Goal: Communication & Community: Answer question/provide support

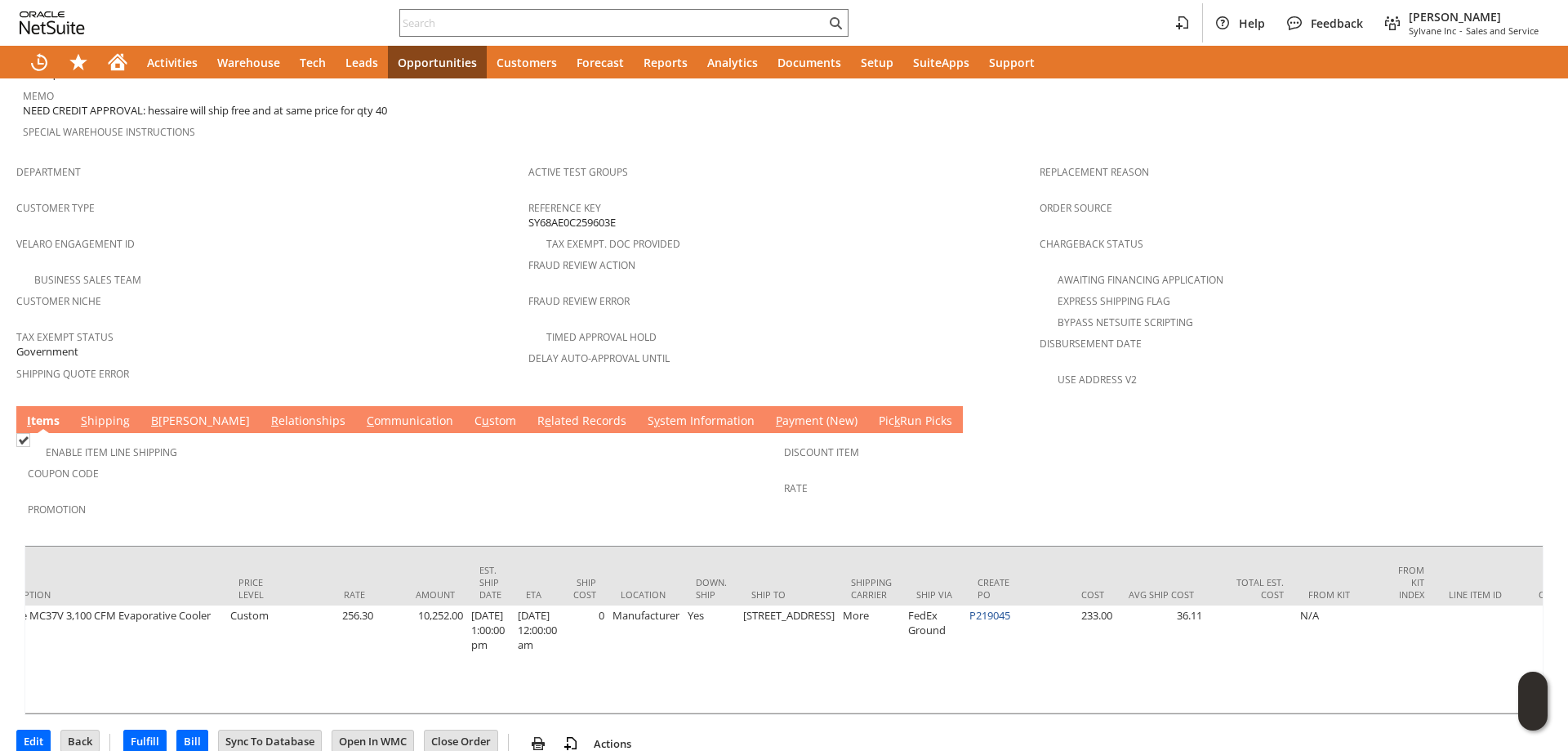
scroll to position [0, 1007]
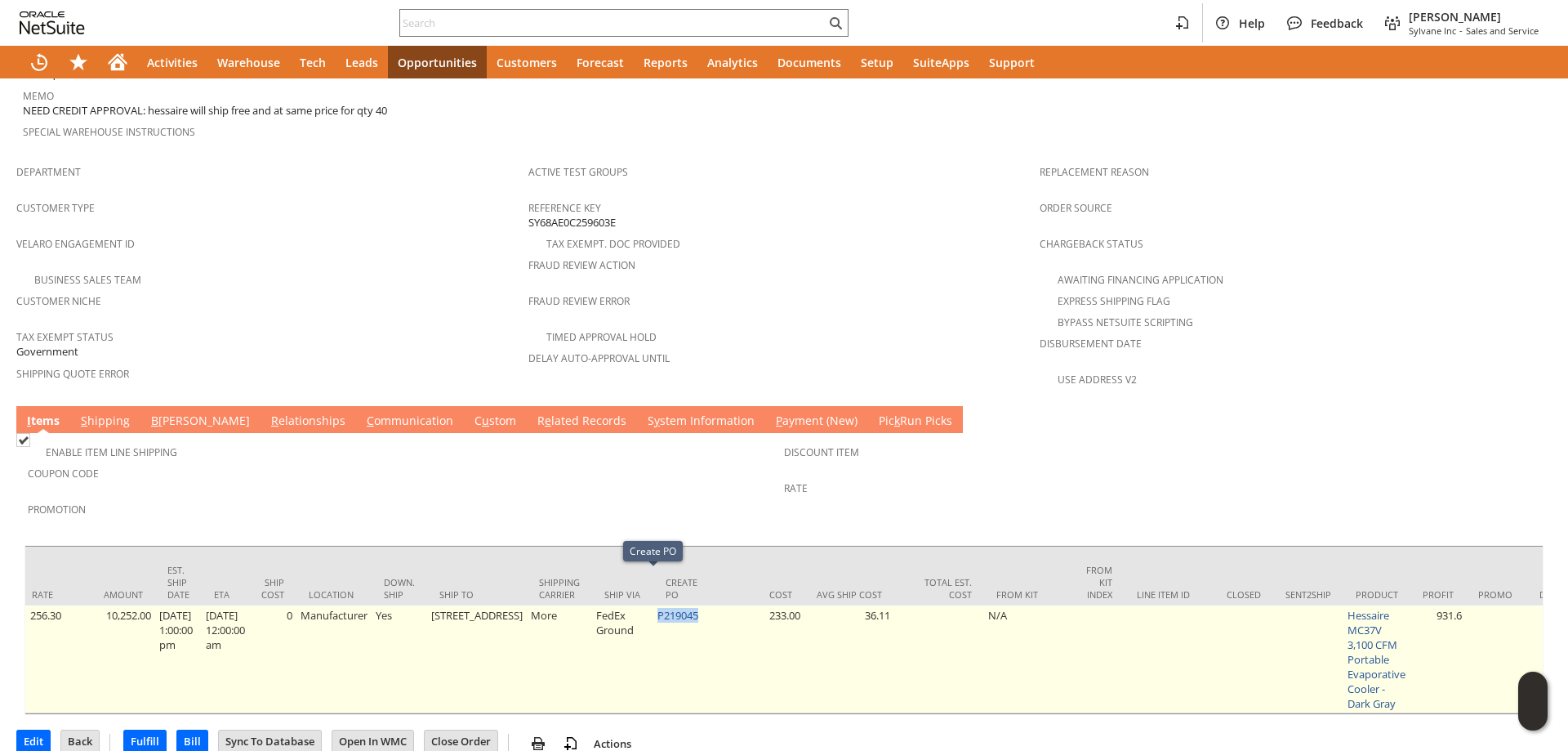
drag, startPoint x: 671, startPoint y: 578, endPoint x: 628, endPoint y: 587, distance: 43.9
click at [653, 605] on td "P219045" at bounding box center [683, 659] width 61 height 108
copy link "P219045"
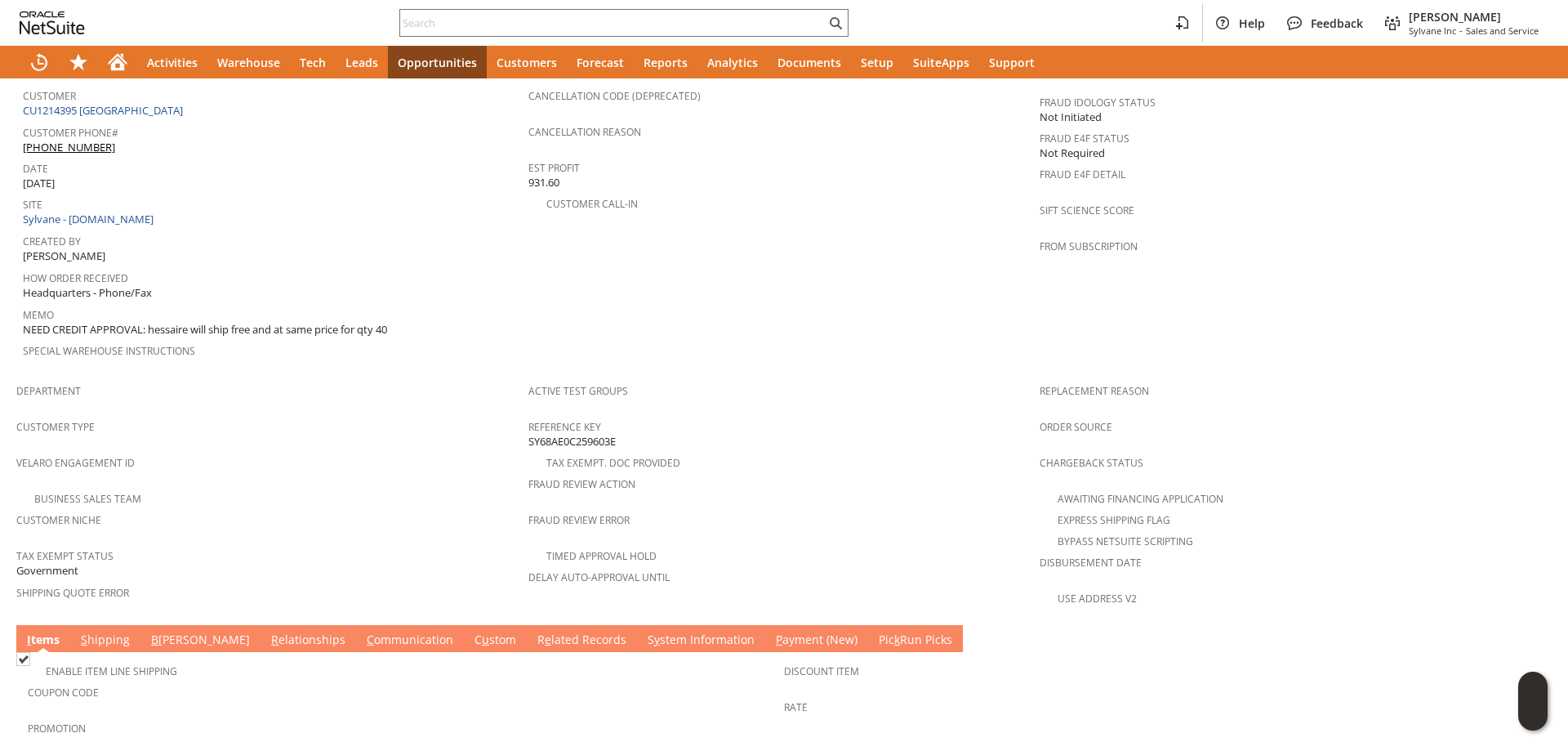
scroll to position [568, 0]
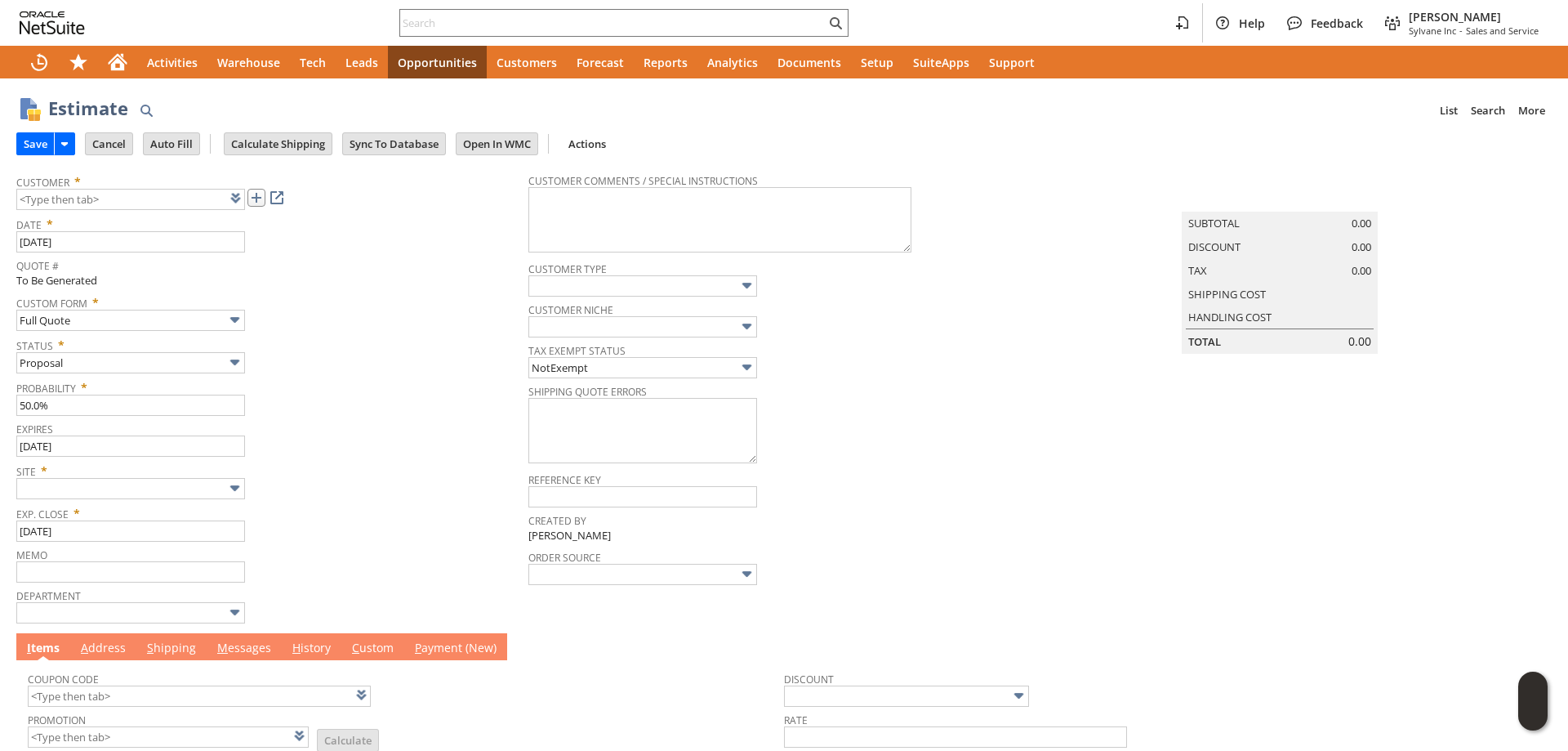
click at [250, 202] on link at bounding box center [257, 198] width 18 height 18
type input "CU1237802 [PERSON_NAME]"
drag, startPoint x: 190, startPoint y: 490, endPoint x: 190, endPoint y: 499, distance: 9.0
click at [190, 492] on input "text" at bounding box center [131, 488] width 228 height 21
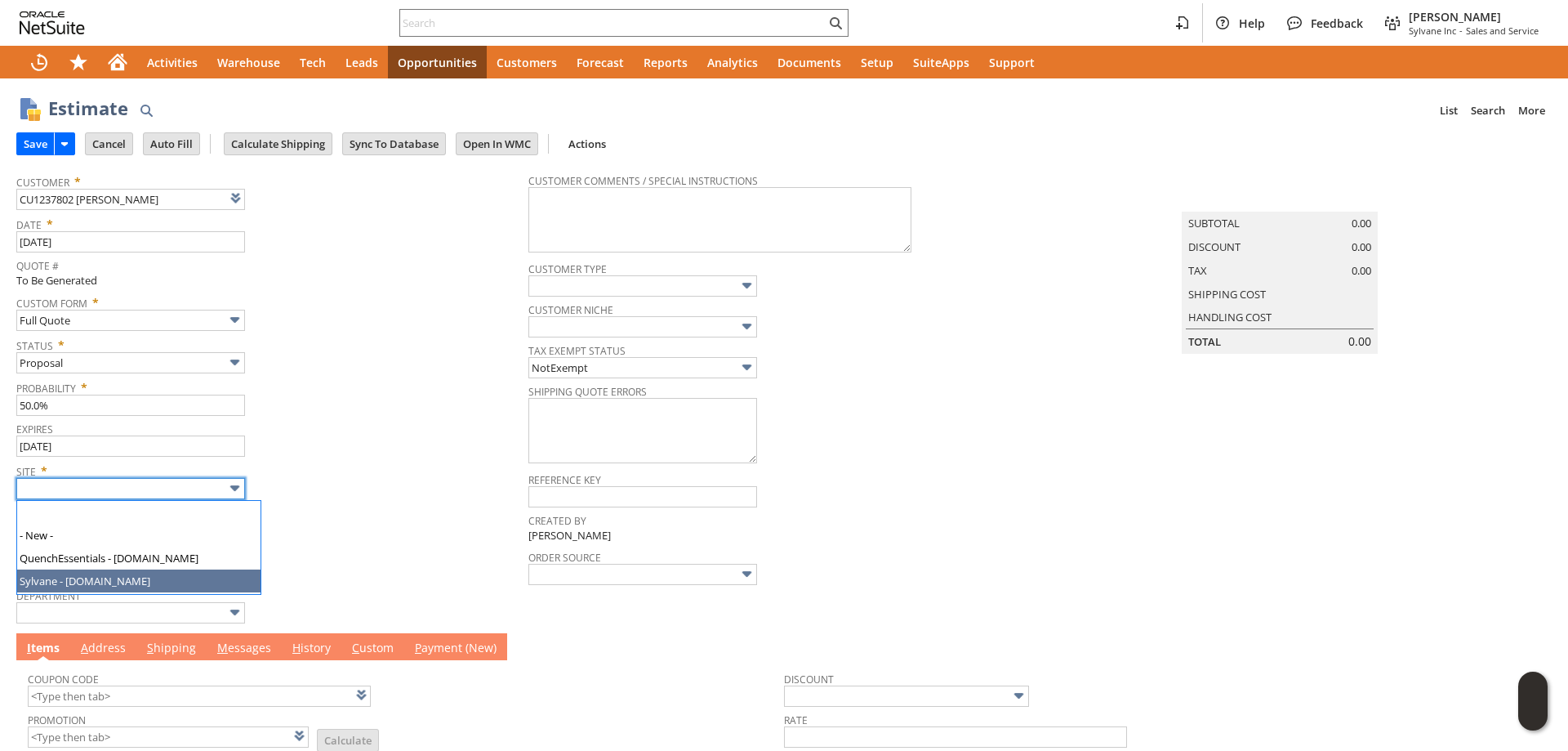
type input "Sylvane - [DOMAIN_NAME]"
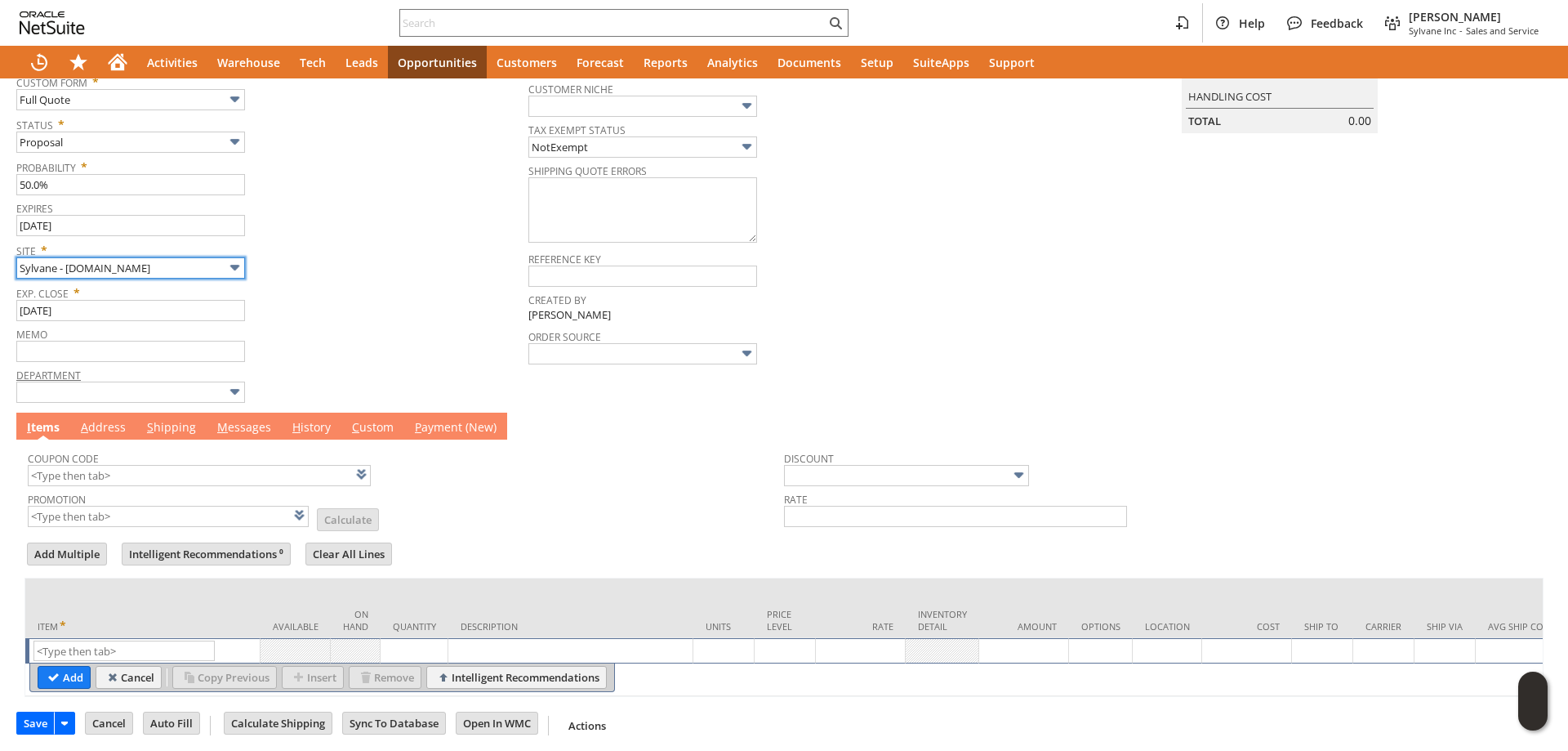
scroll to position [242, 0]
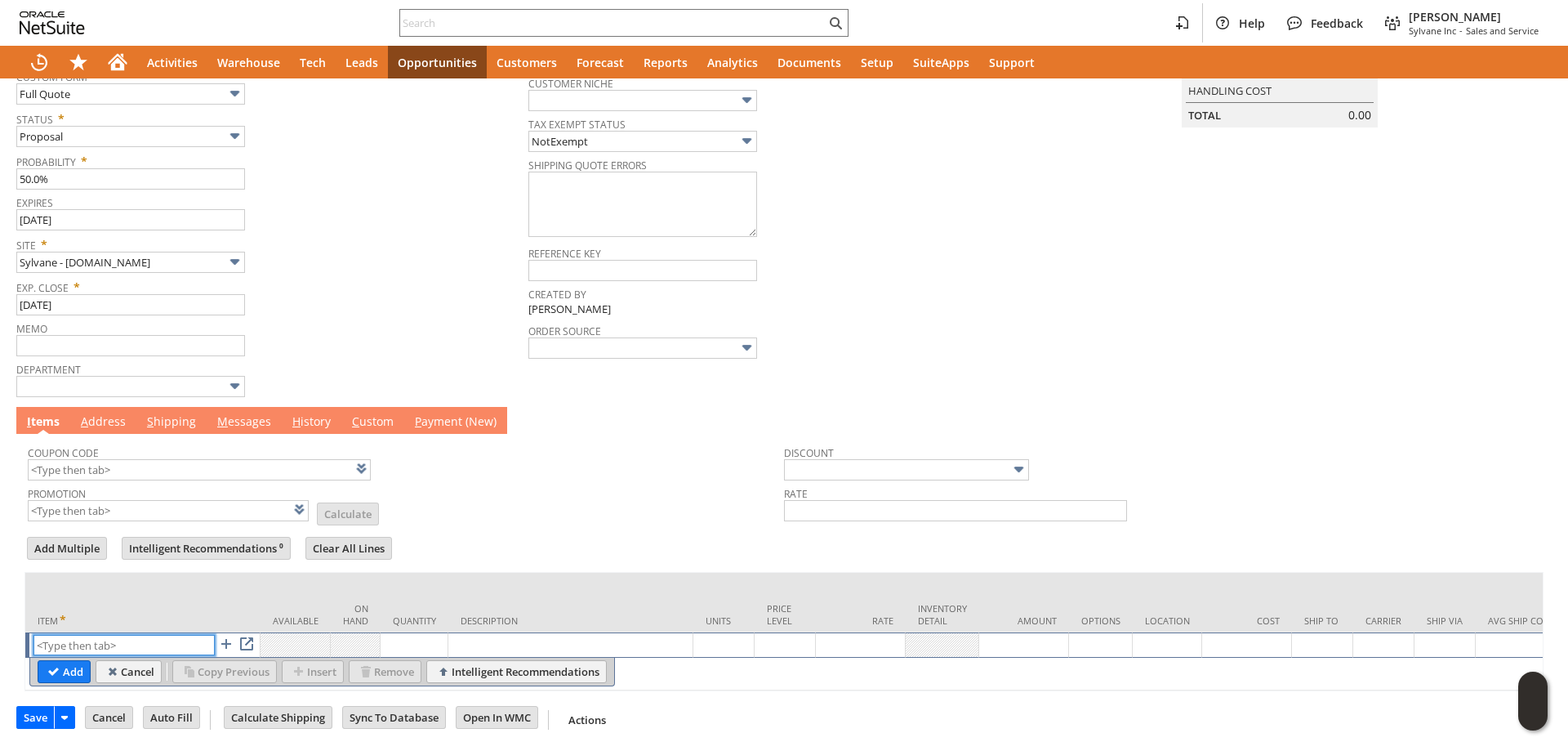
paste input "ap11783"
type input "ap11783"
click at [63, 661] on input "Add" at bounding box center [64, 671] width 51 height 21
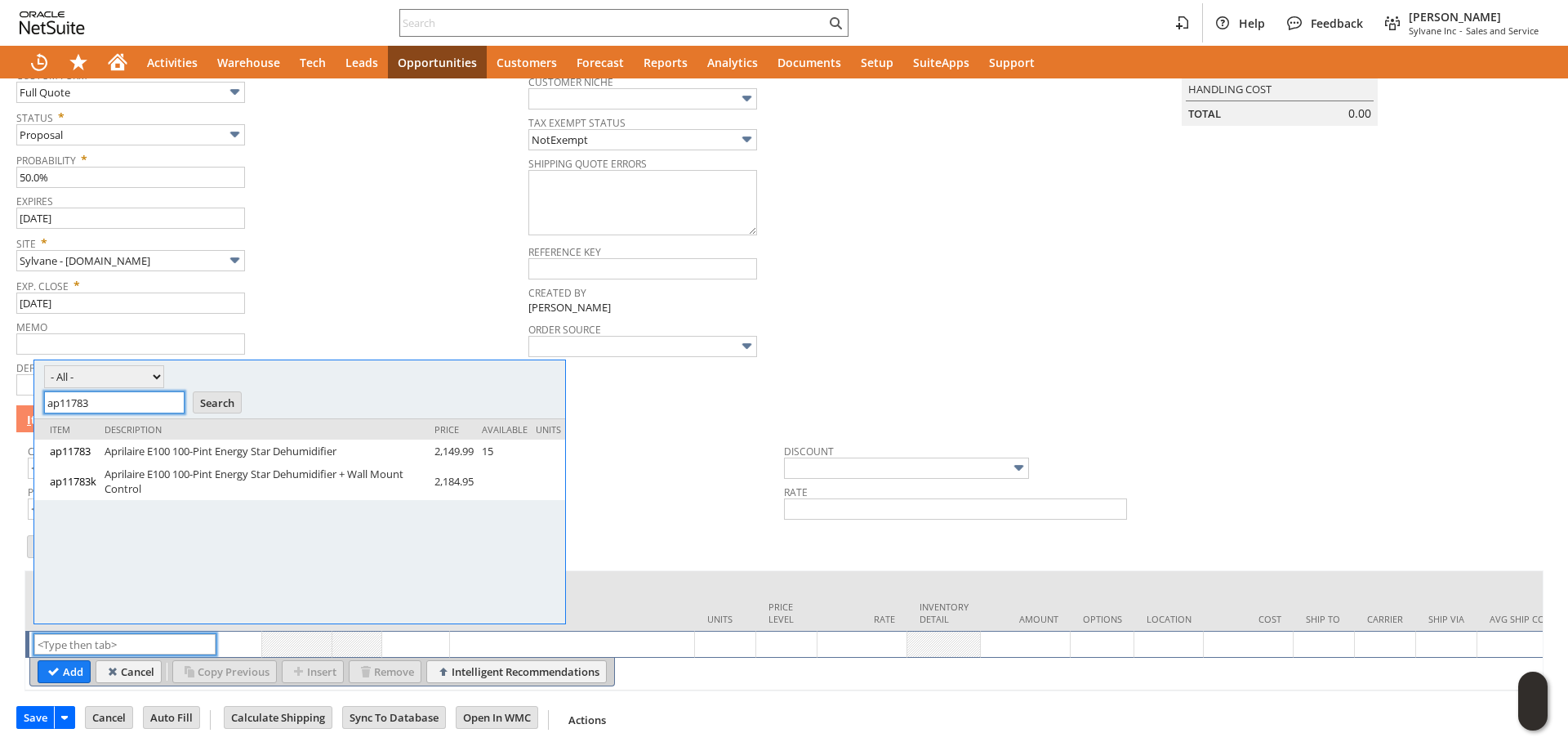
scroll to position [0, 0]
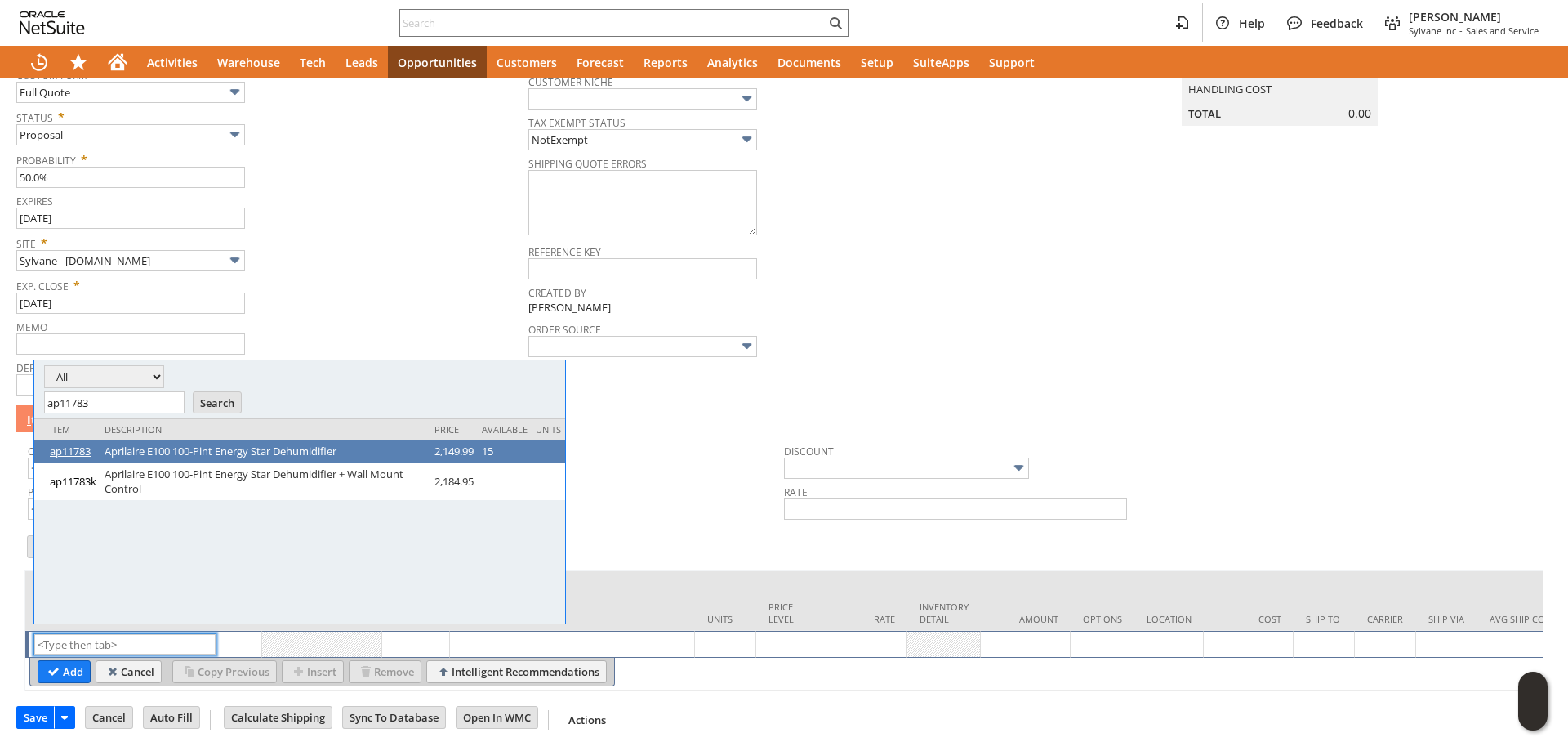
click at [81, 452] on link "ap11783" at bounding box center [73, 450] width 47 height 15
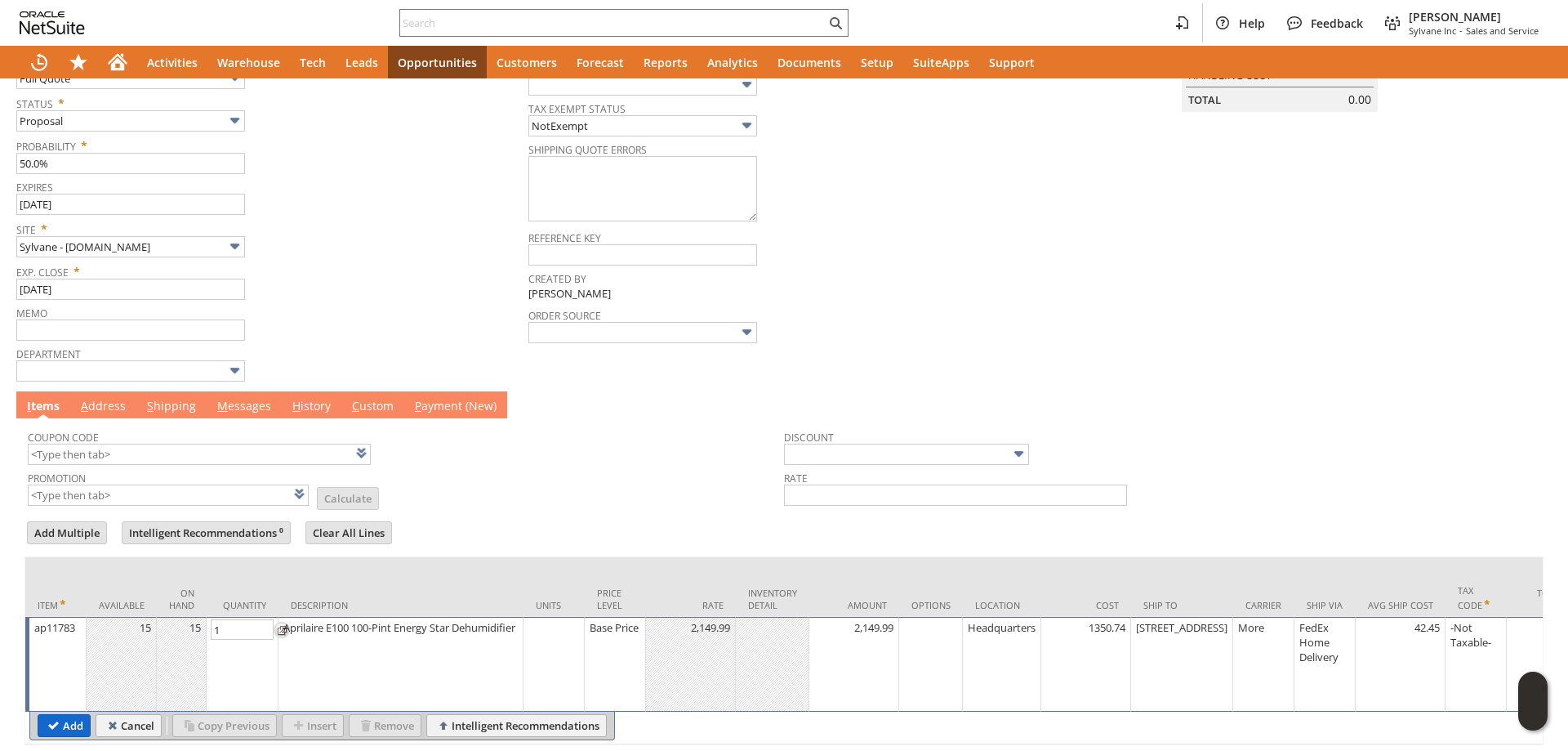
click at [57, 724] on input "Add" at bounding box center [64, 725] width 51 height 21
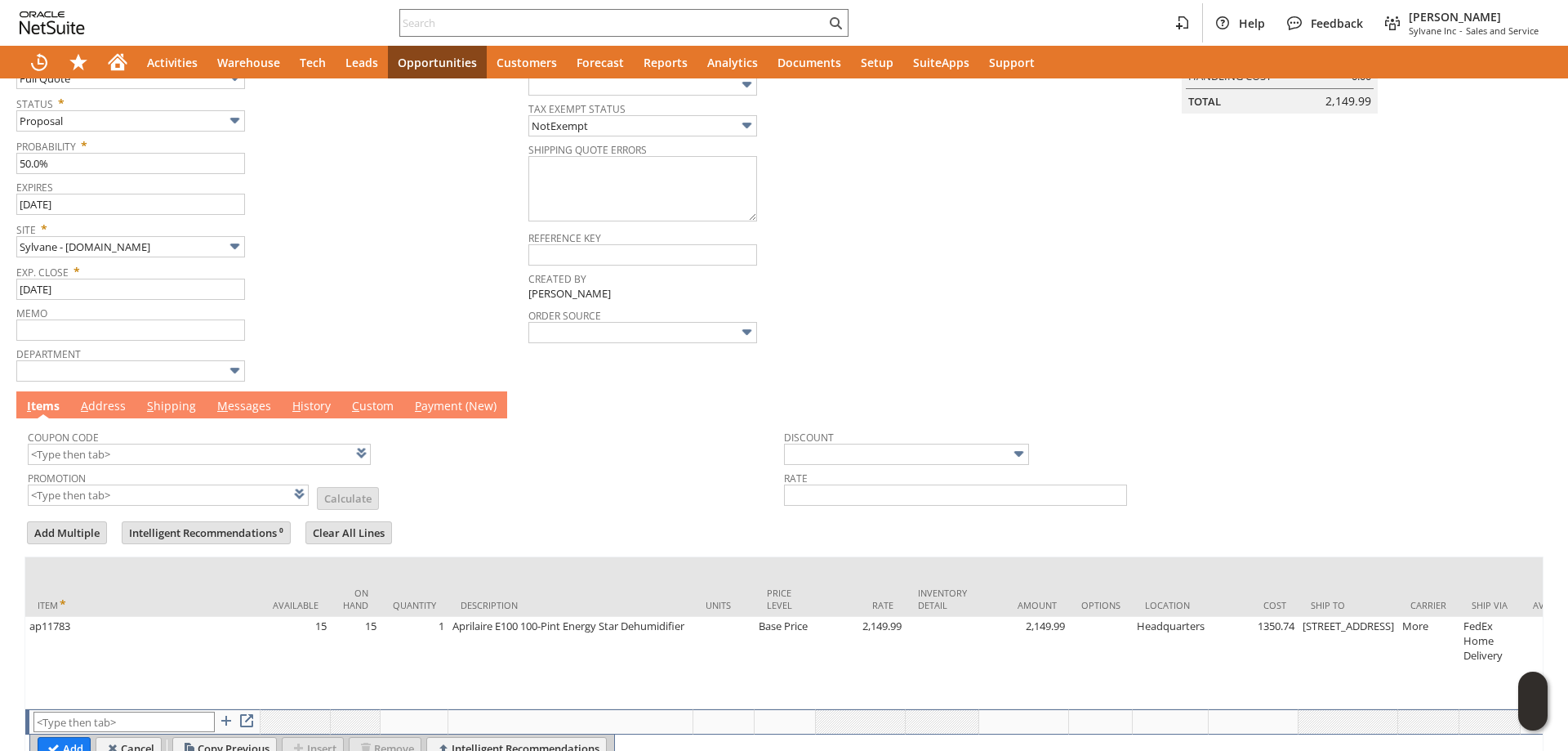
type input "Intelligent Recommendations¹⁰"
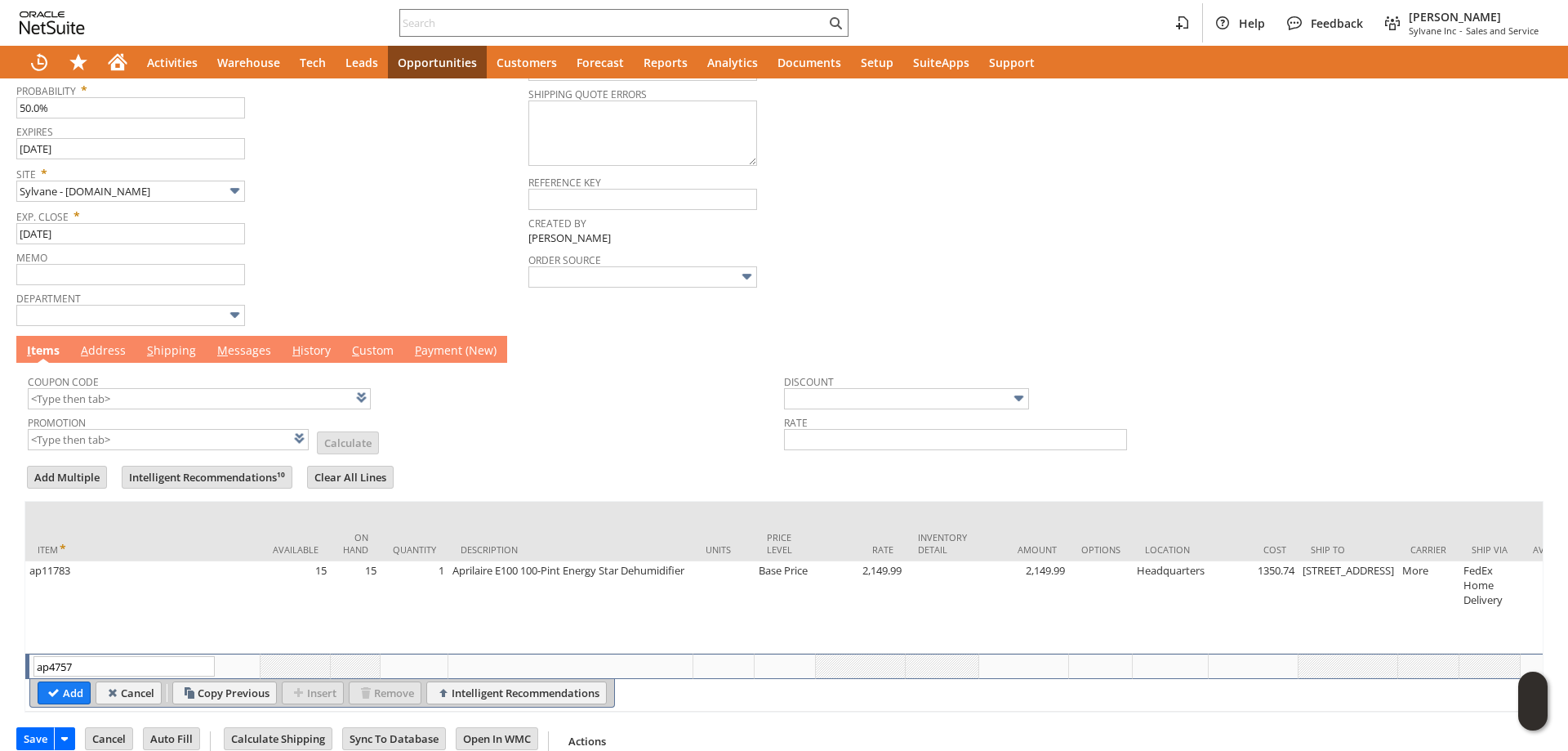
scroll to position [334, 0]
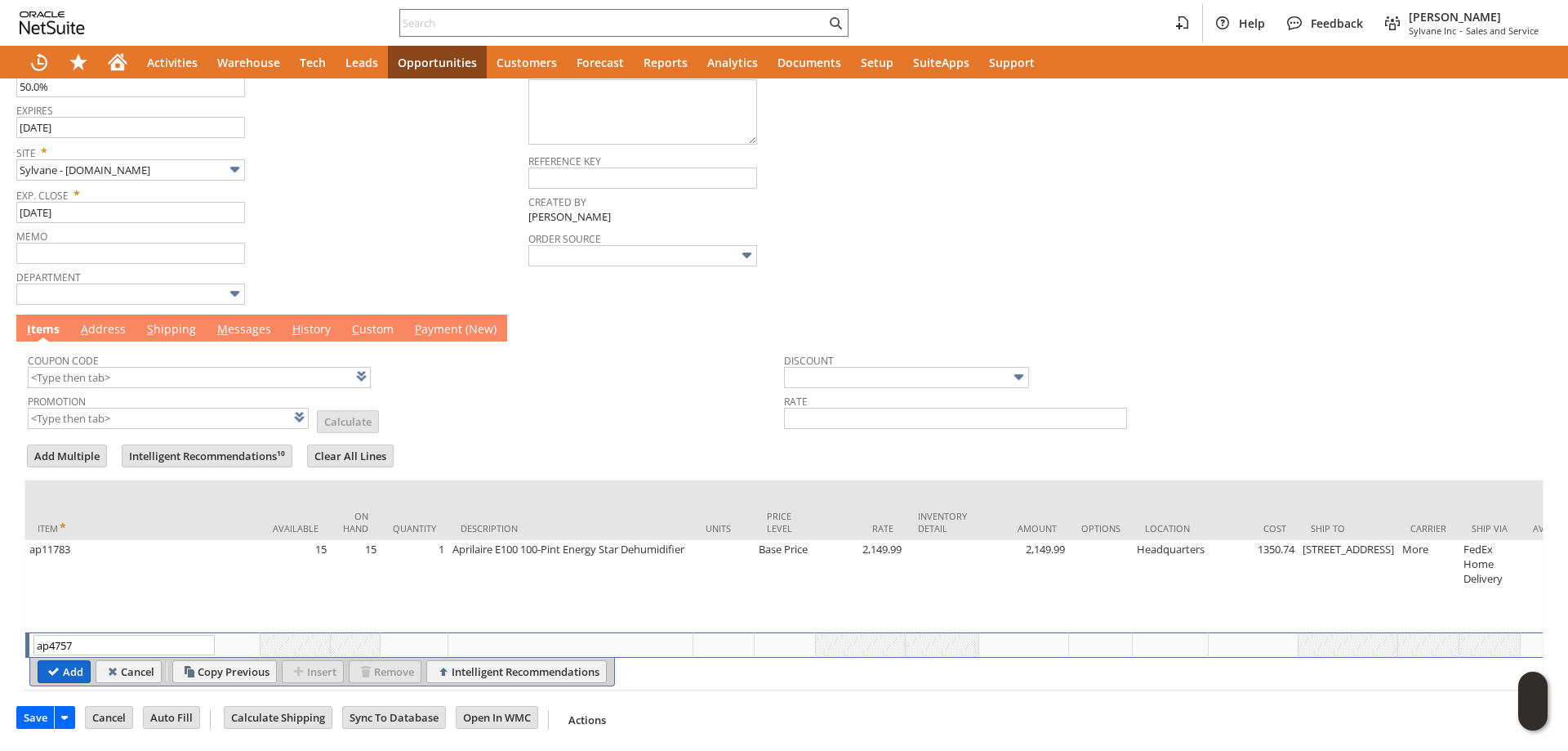
type input "ap4757"
click at [69, 662] on input "Add" at bounding box center [64, 671] width 51 height 21
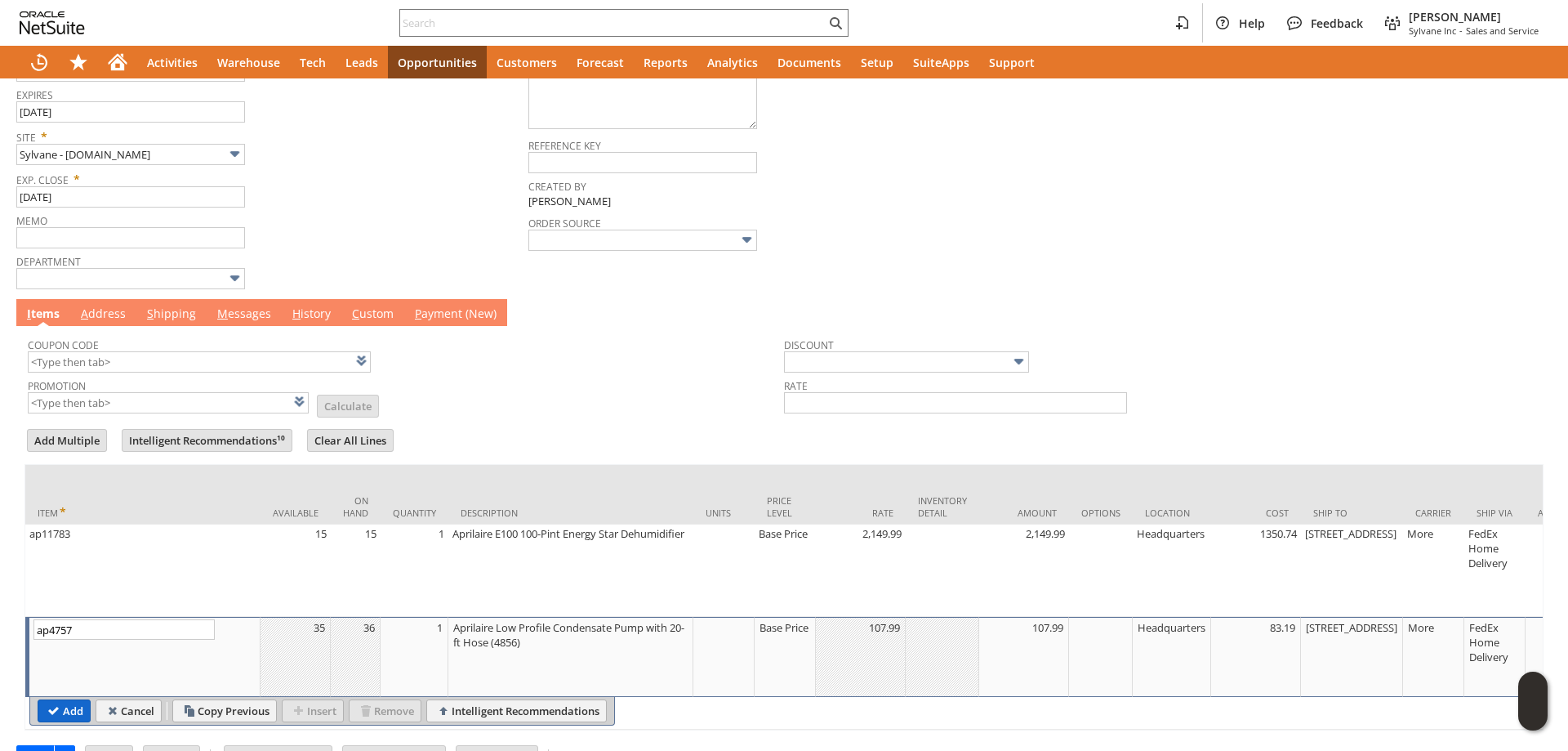
click at [58, 714] on input "Add" at bounding box center [64, 710] width 51 height 21
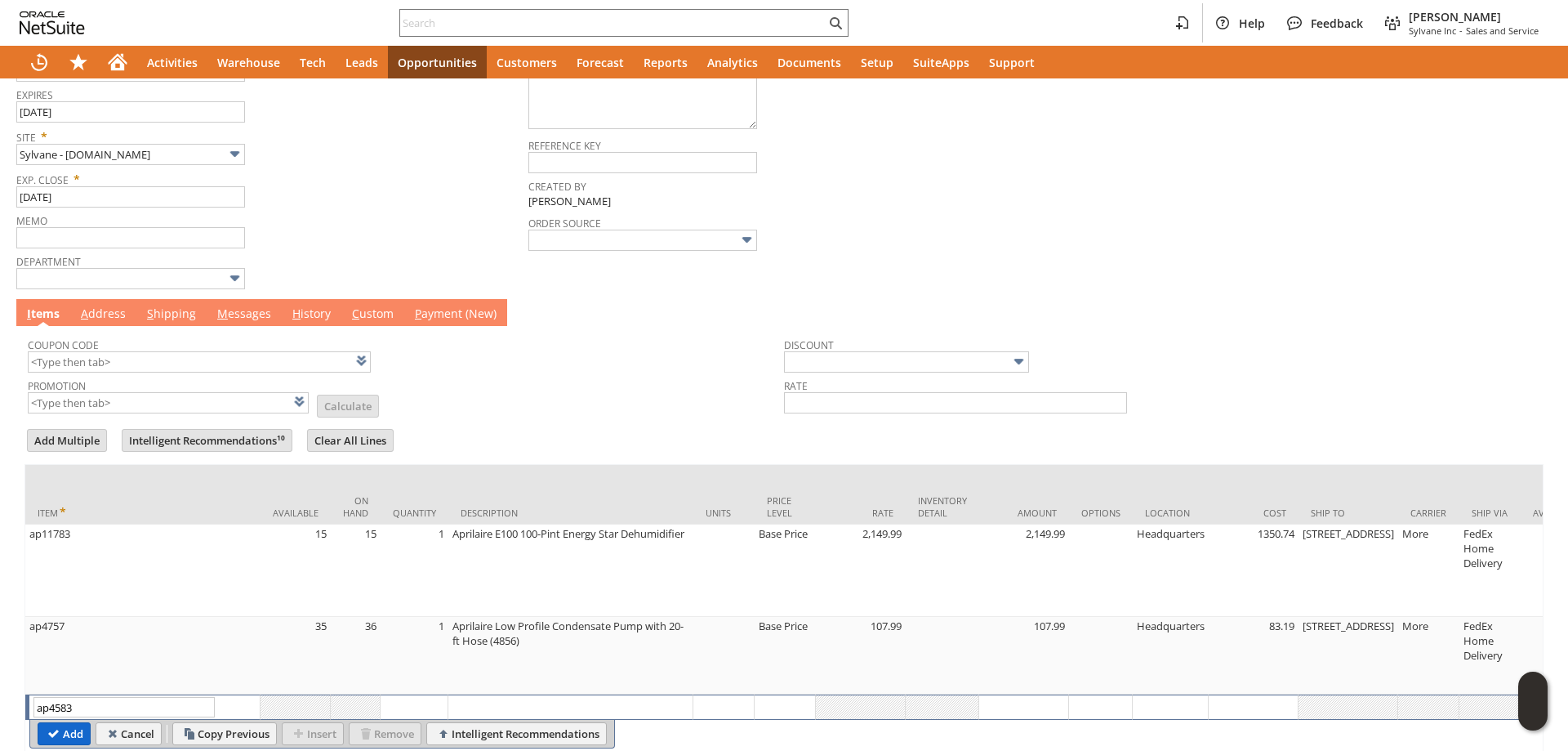
type input "ap4583"
click at [67, 730] on input "Add" at bounding box center [64, 733] width 51 height 21
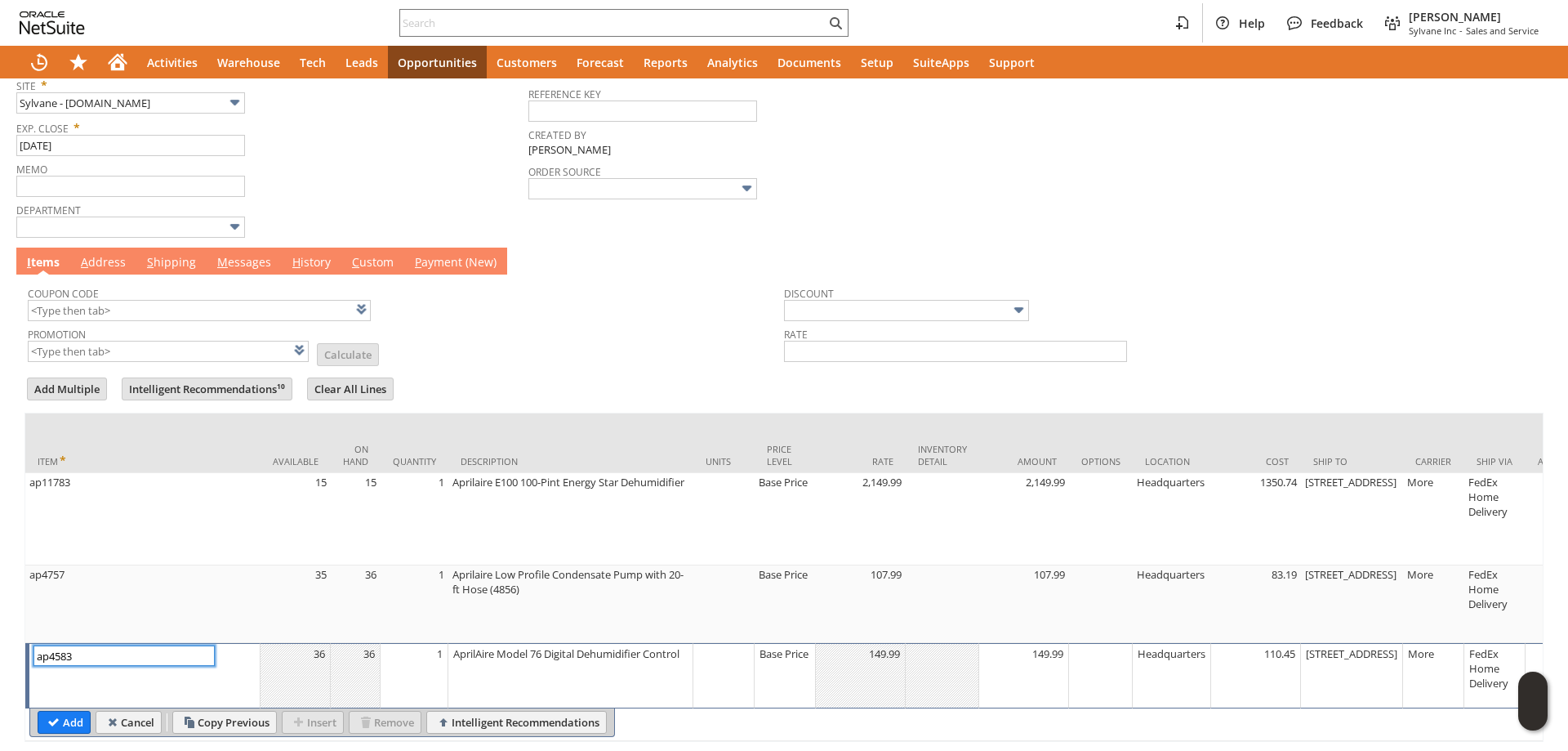
scroll to position [451, 0]
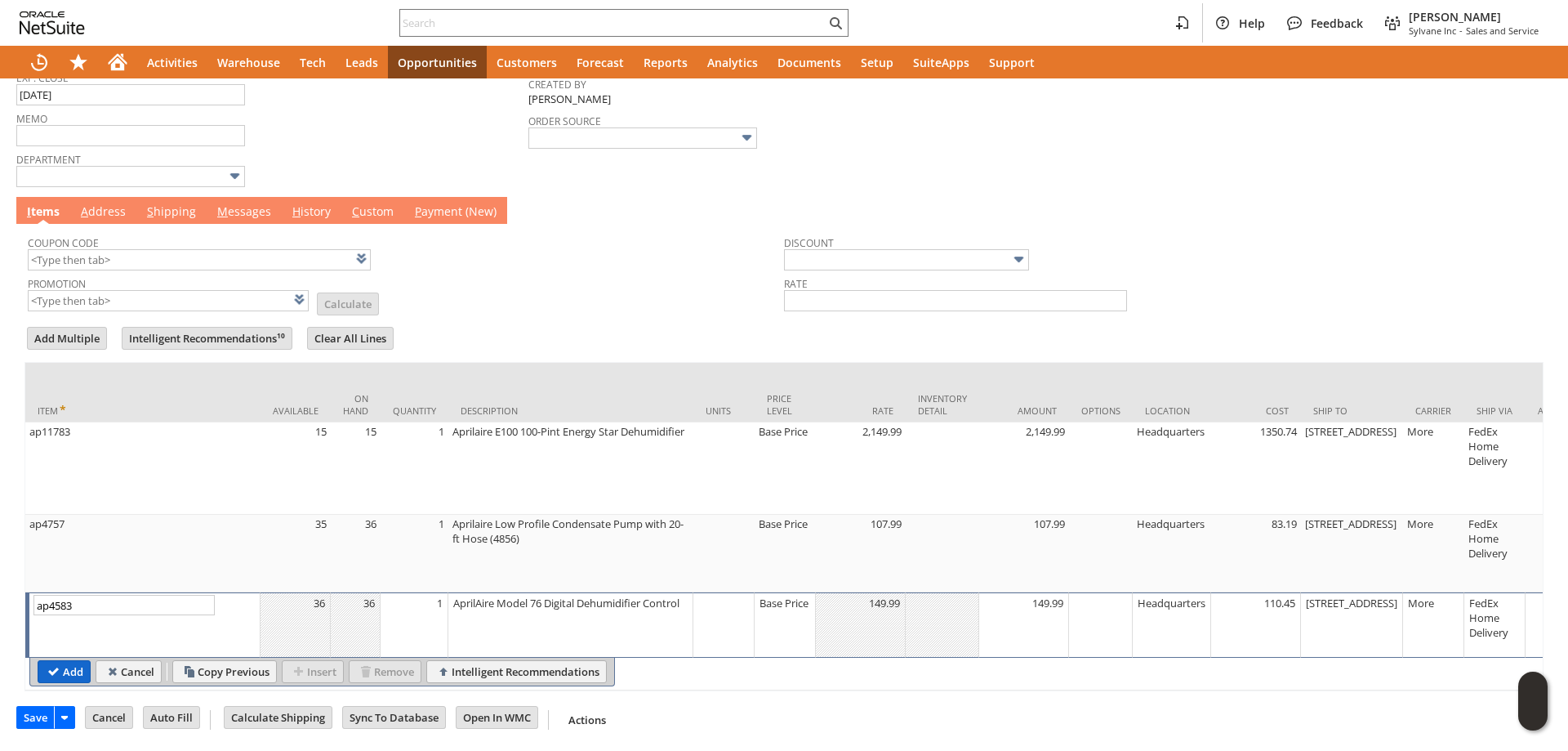
click at [59, 661] on input "Add" at bounding box center [64, 671] width 51 height 21
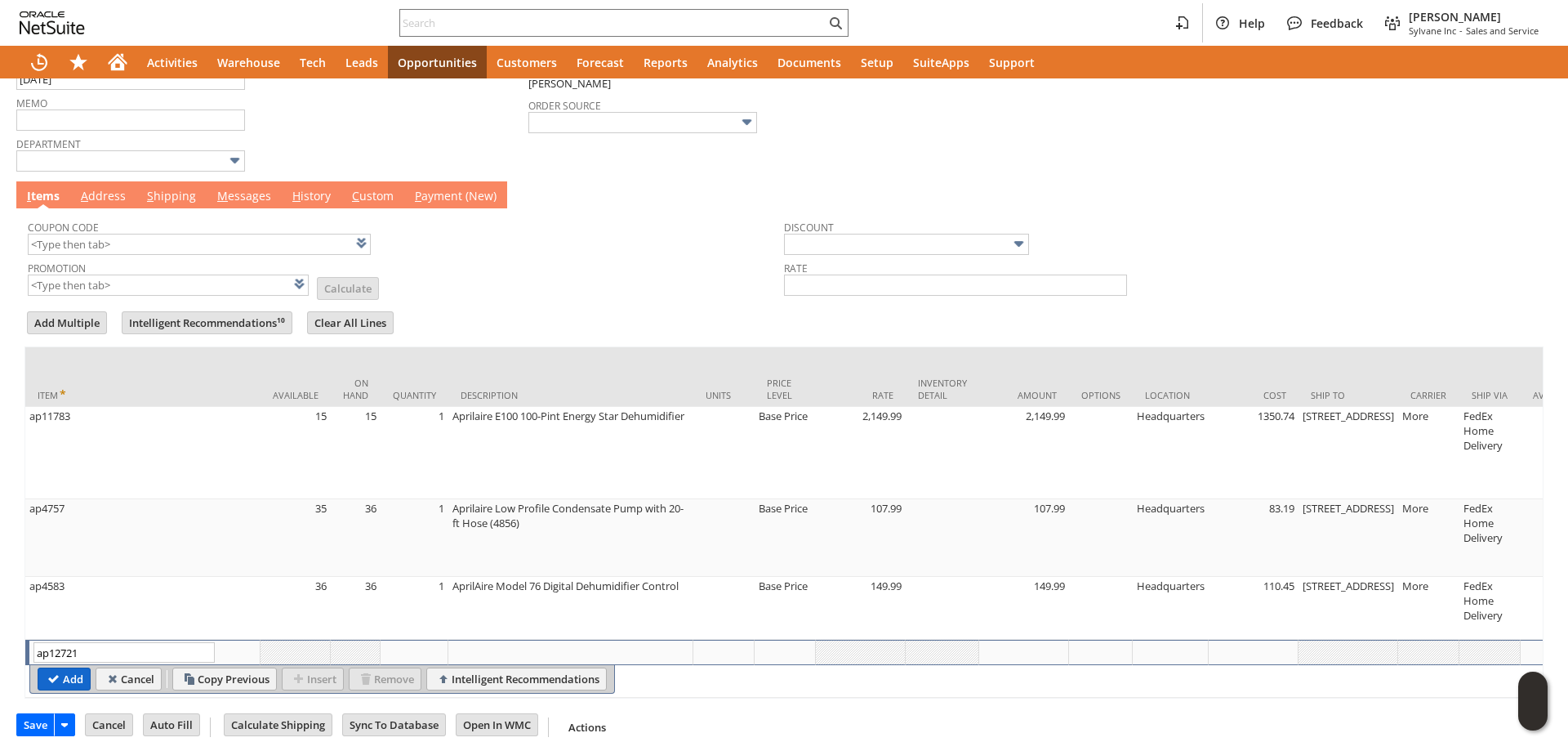
type input "ap12721"
click at [55, 678] on input "Add" at bounding box center [64, 678] width 51 height 21
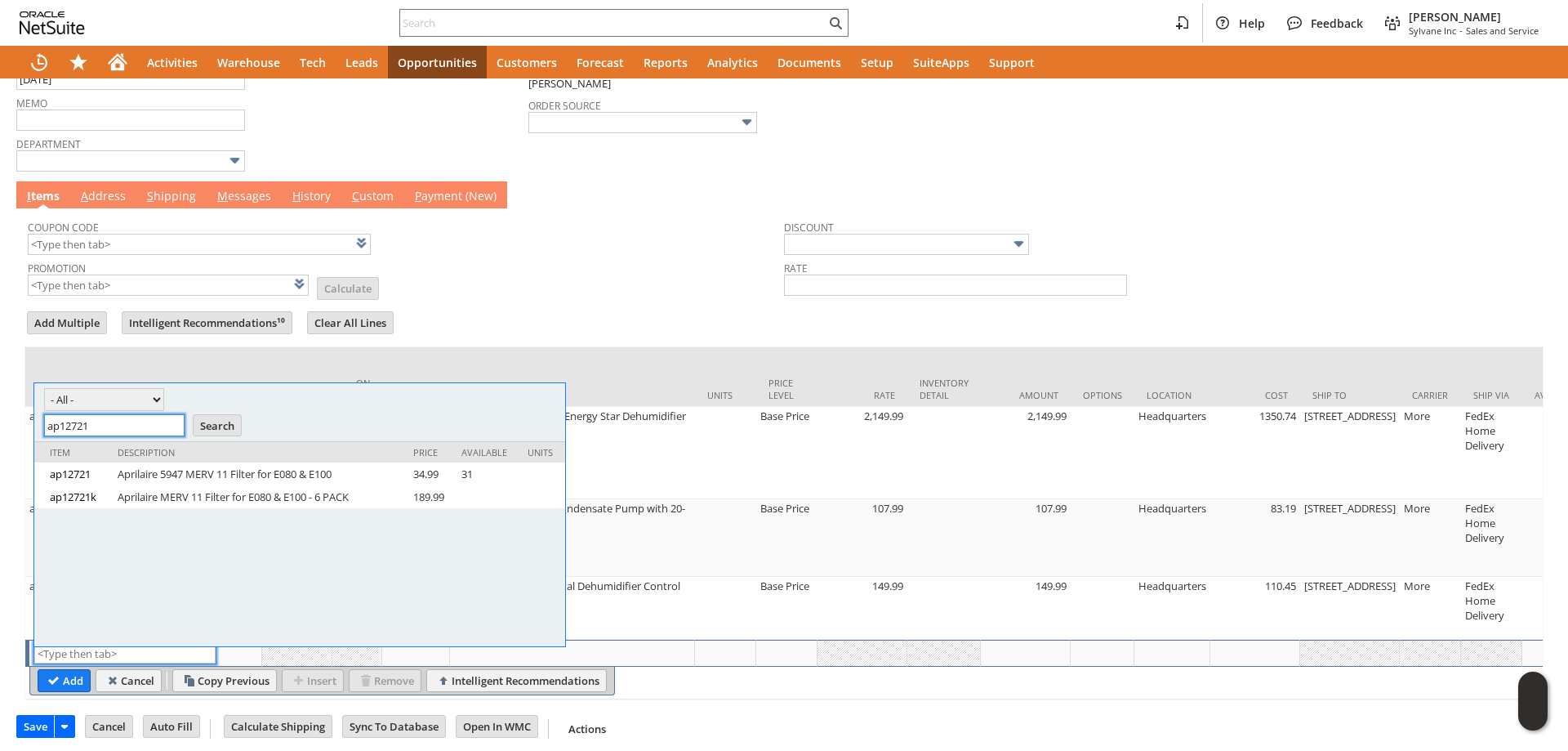
scroll to position [0, 0]
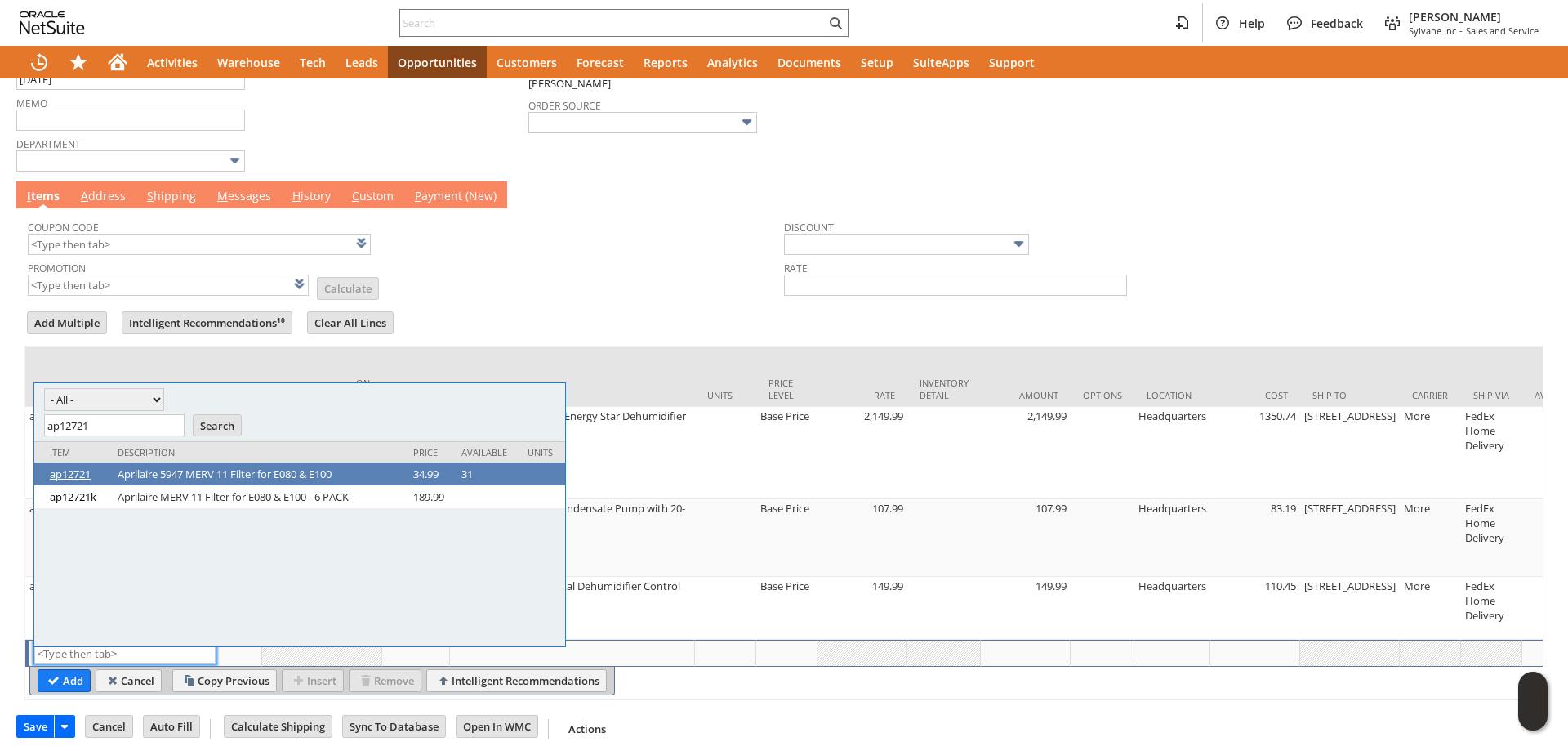
click at [75, 477] on link "ap12721" at bounding box center [79, 473] width 59 height 15
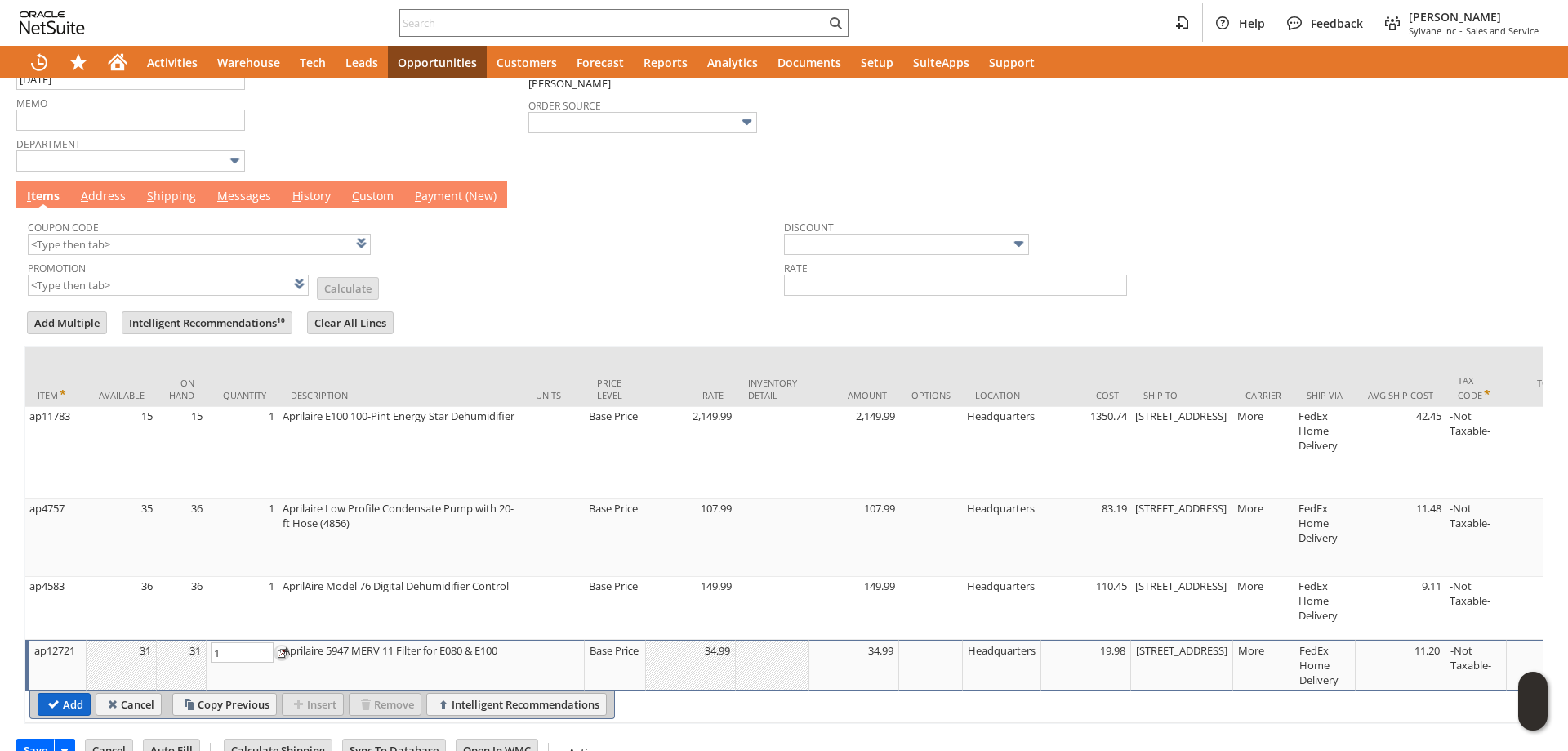
click at [60, 713] on input "Add" at bounding box center [64, 703] width 51 height 21
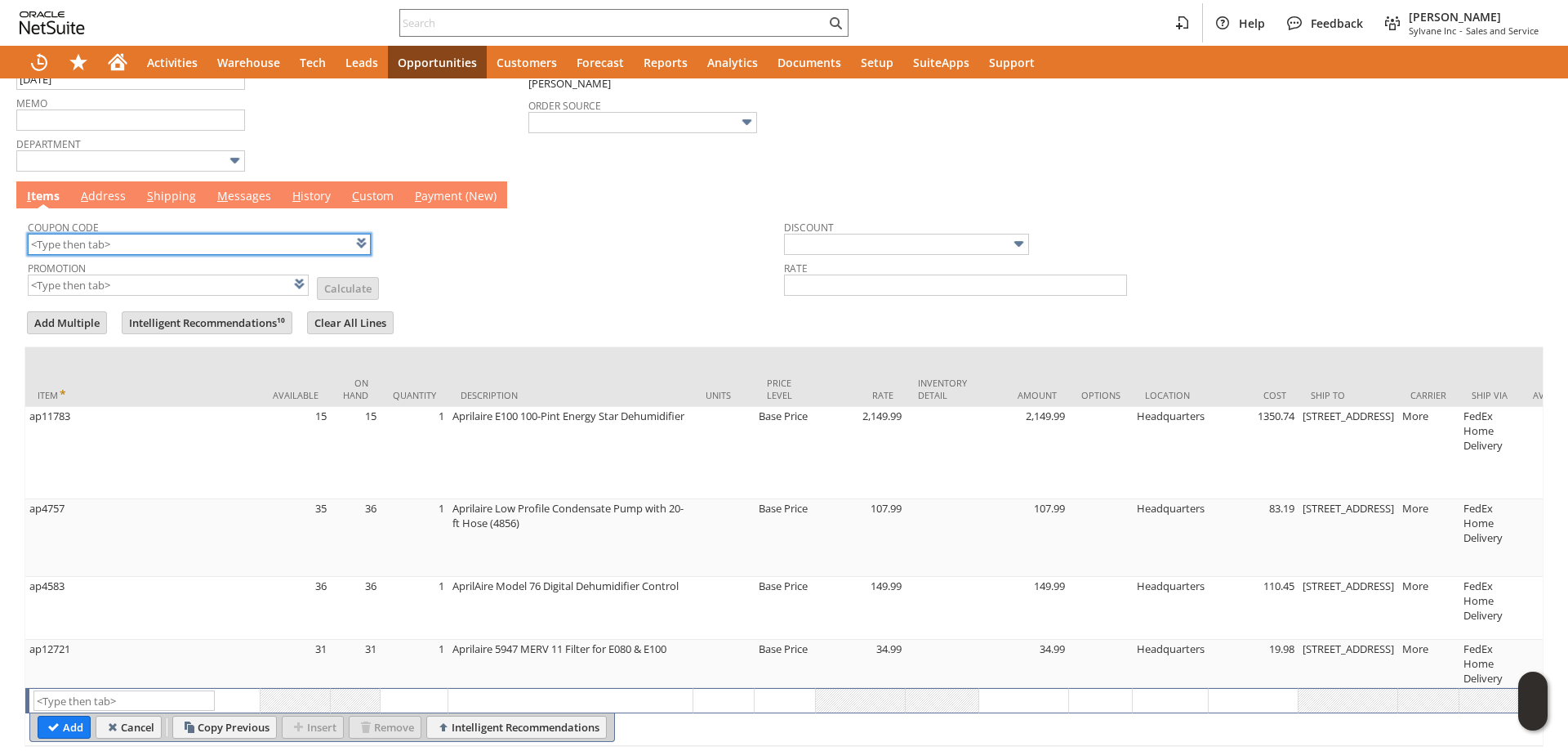
click at [163, 249] on input "text" at bounding box center [198, 244] width 343 height 21
click at [503, 304] on tbody "Coupon Code kl285 Promotion List Calculate Discount Rate" at bounding box center [784, 259] width 1520 height 100
type input "KL285"
type input "Promo Code"
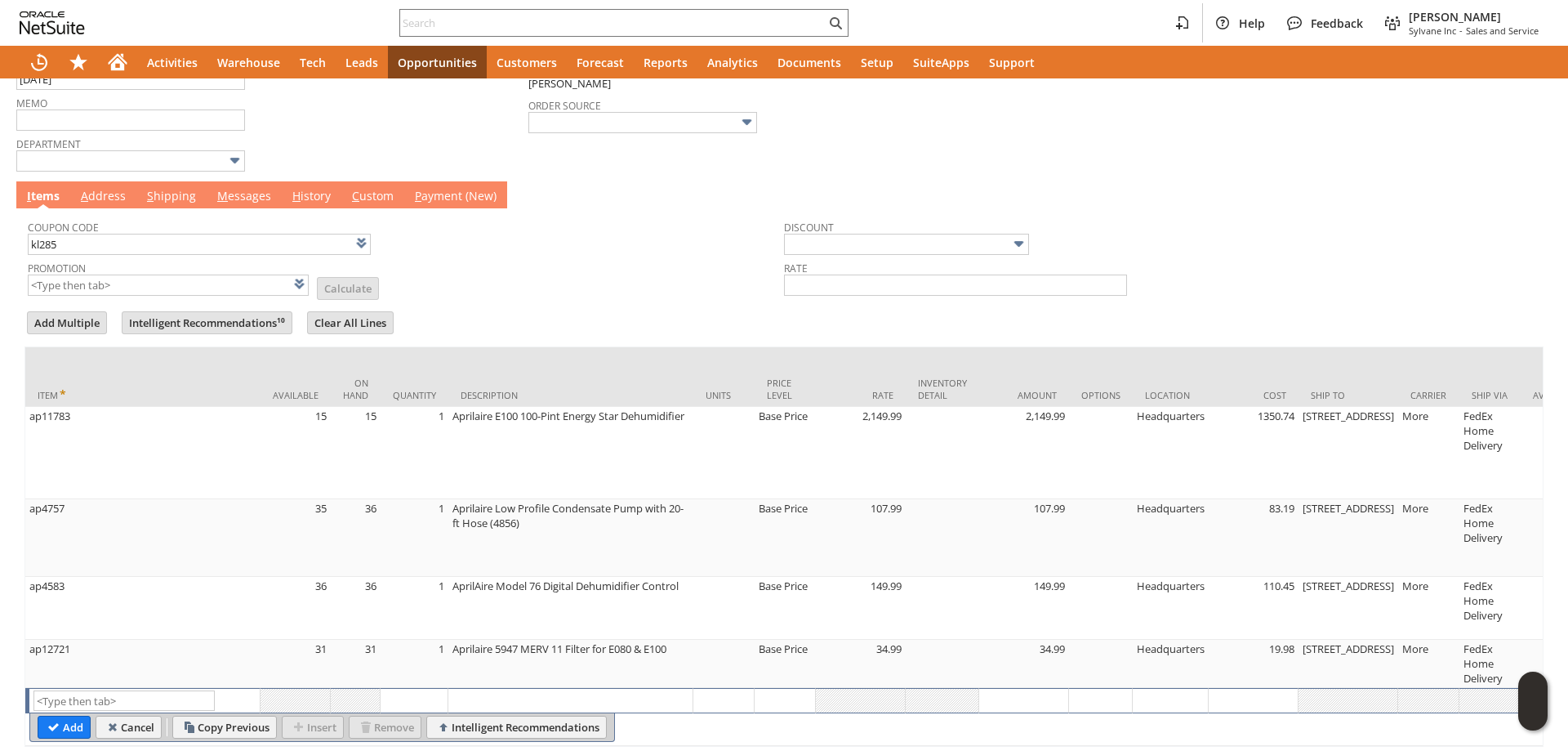
type input "-10.0%"
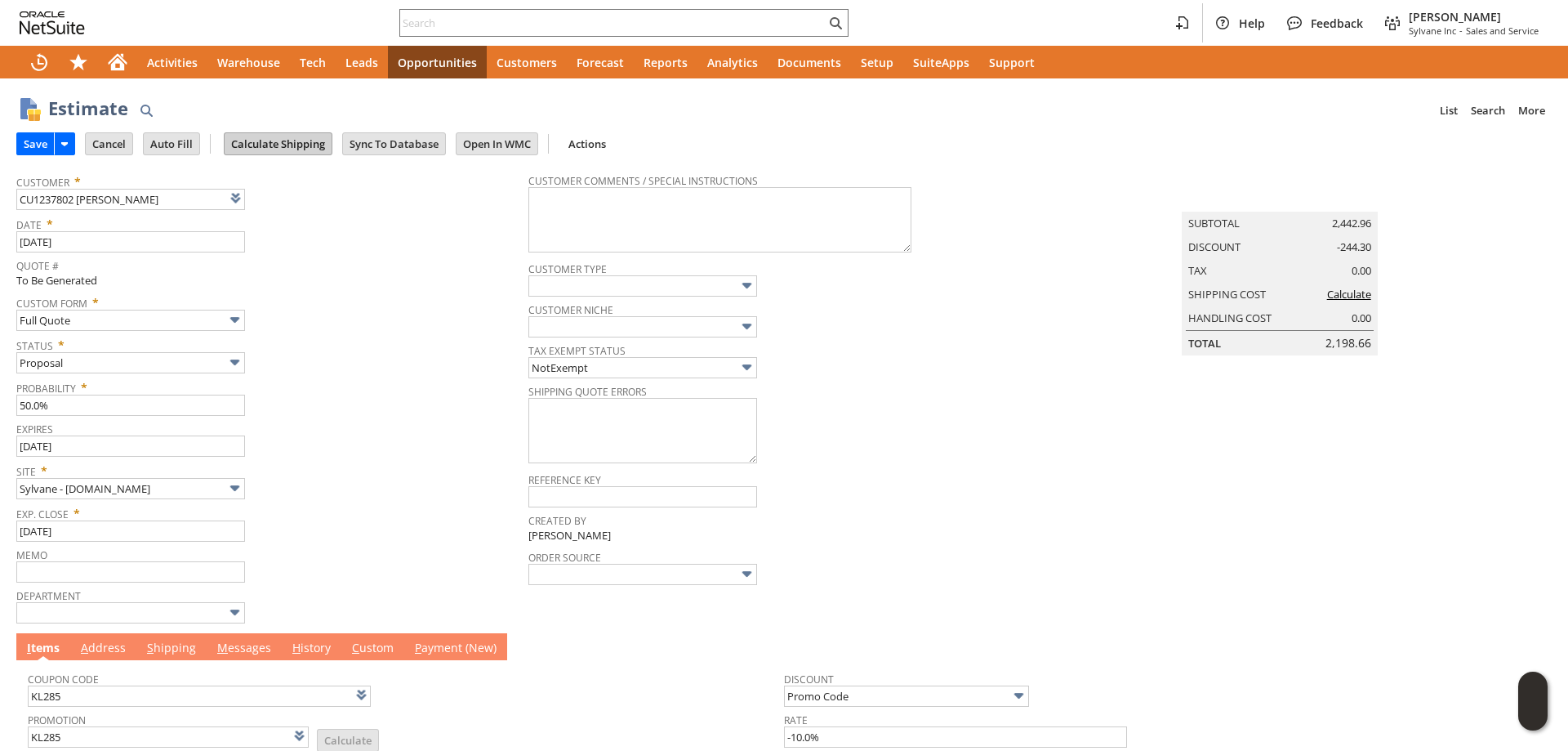
click at [291, 143] on input "Calculate Shipping" at bounding box center [278, 143] width 107 height 21
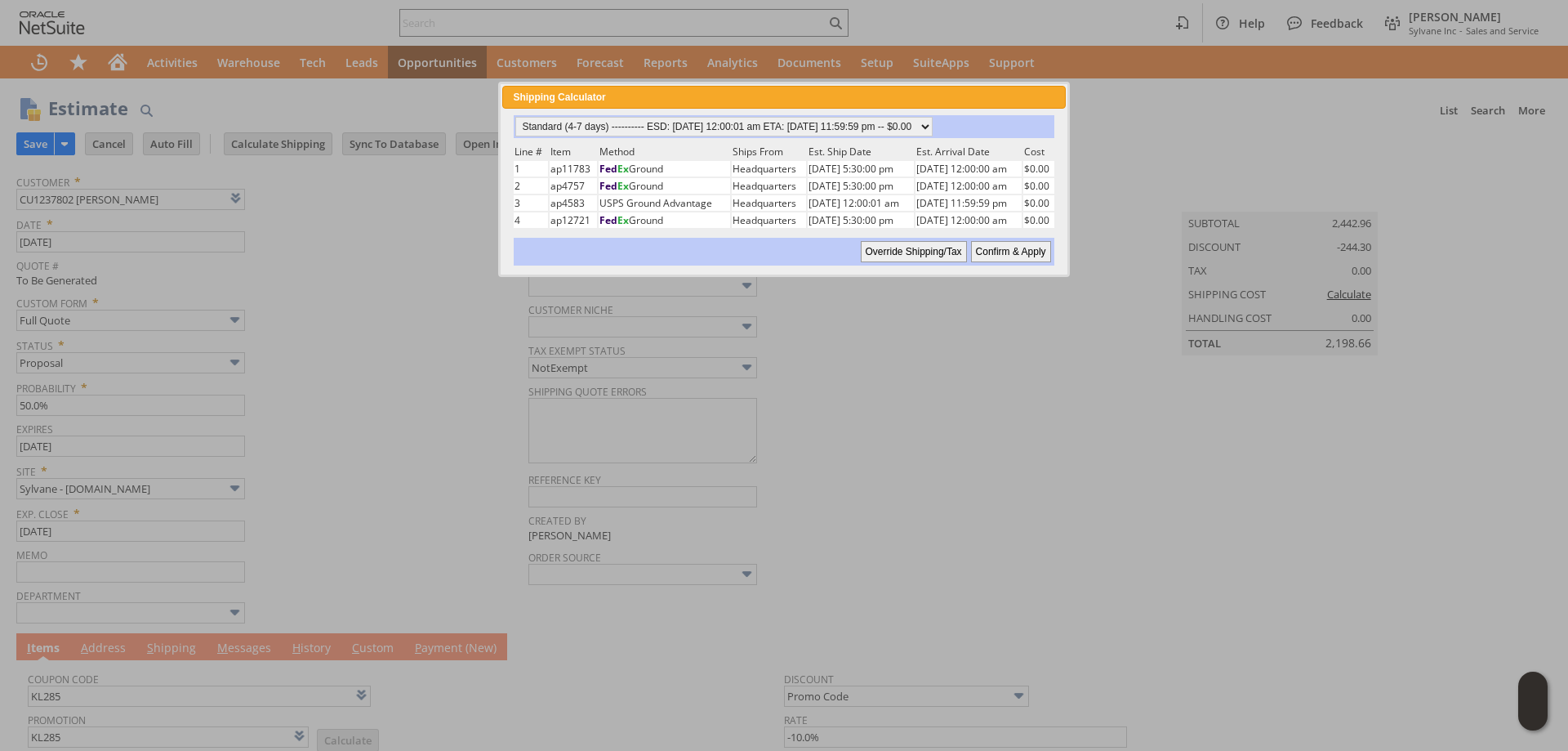
drag, startPoint x: 989, startPoint y: 249, endPoint x: 39, endPoint y: 417, distance: 964.7
click at [989, 249] on input "Confirm & Apply" at bounding box center [1012, 251] width 80 height 21
type input "Add"
type input "Copy Previous"
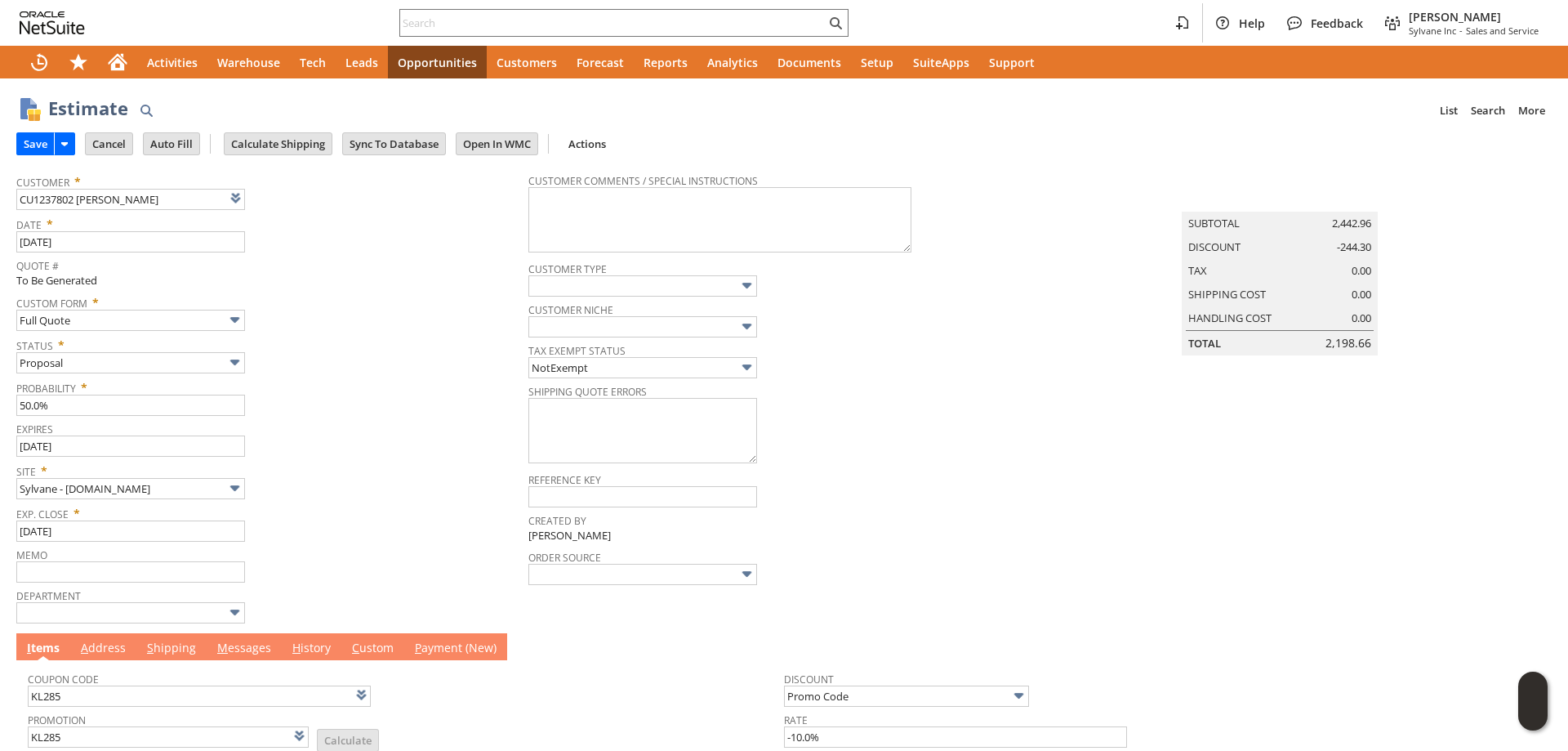
scroll to position [521, 0]
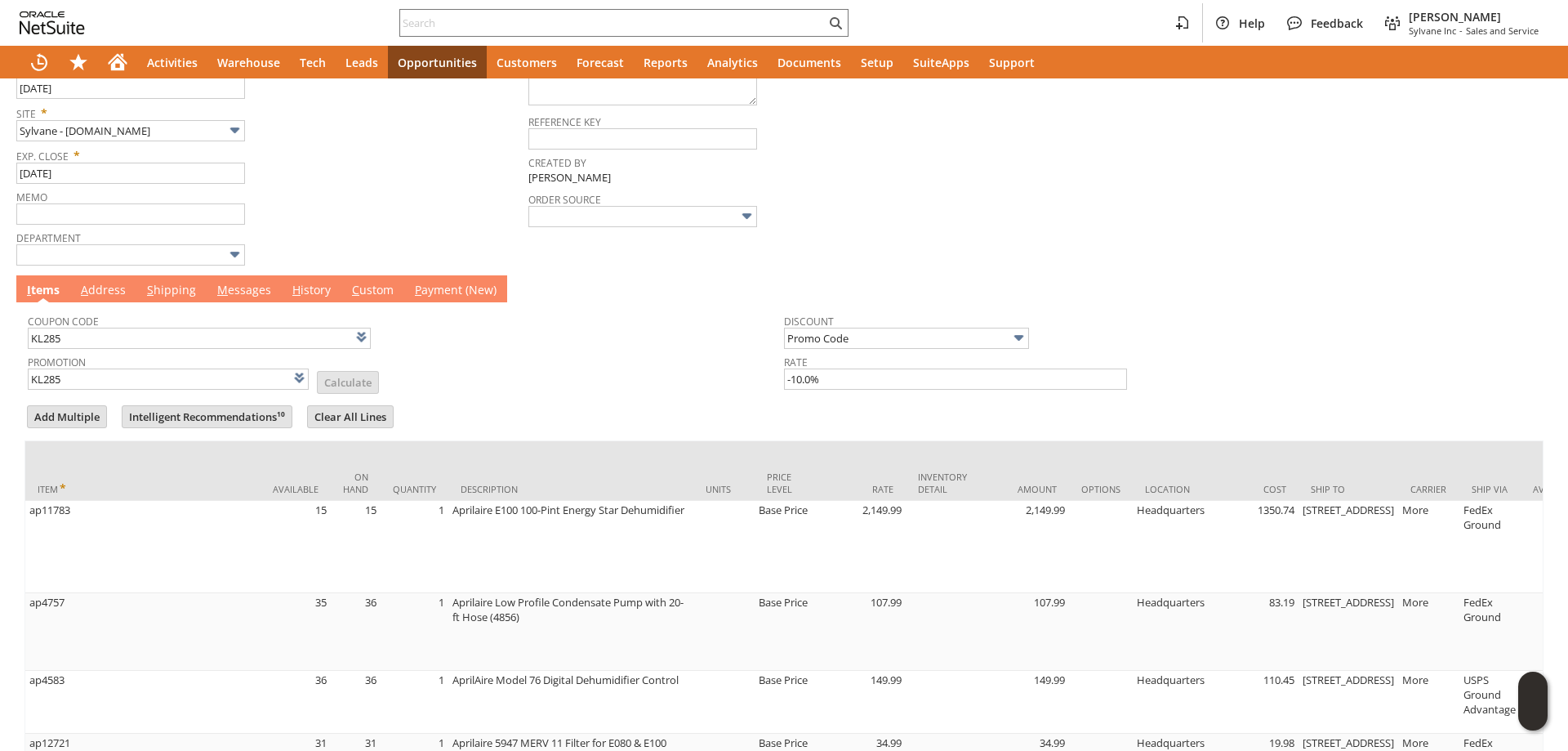
click at [253, 297] on link "M essages" at bounding box center [244, 291] width 62 height 18
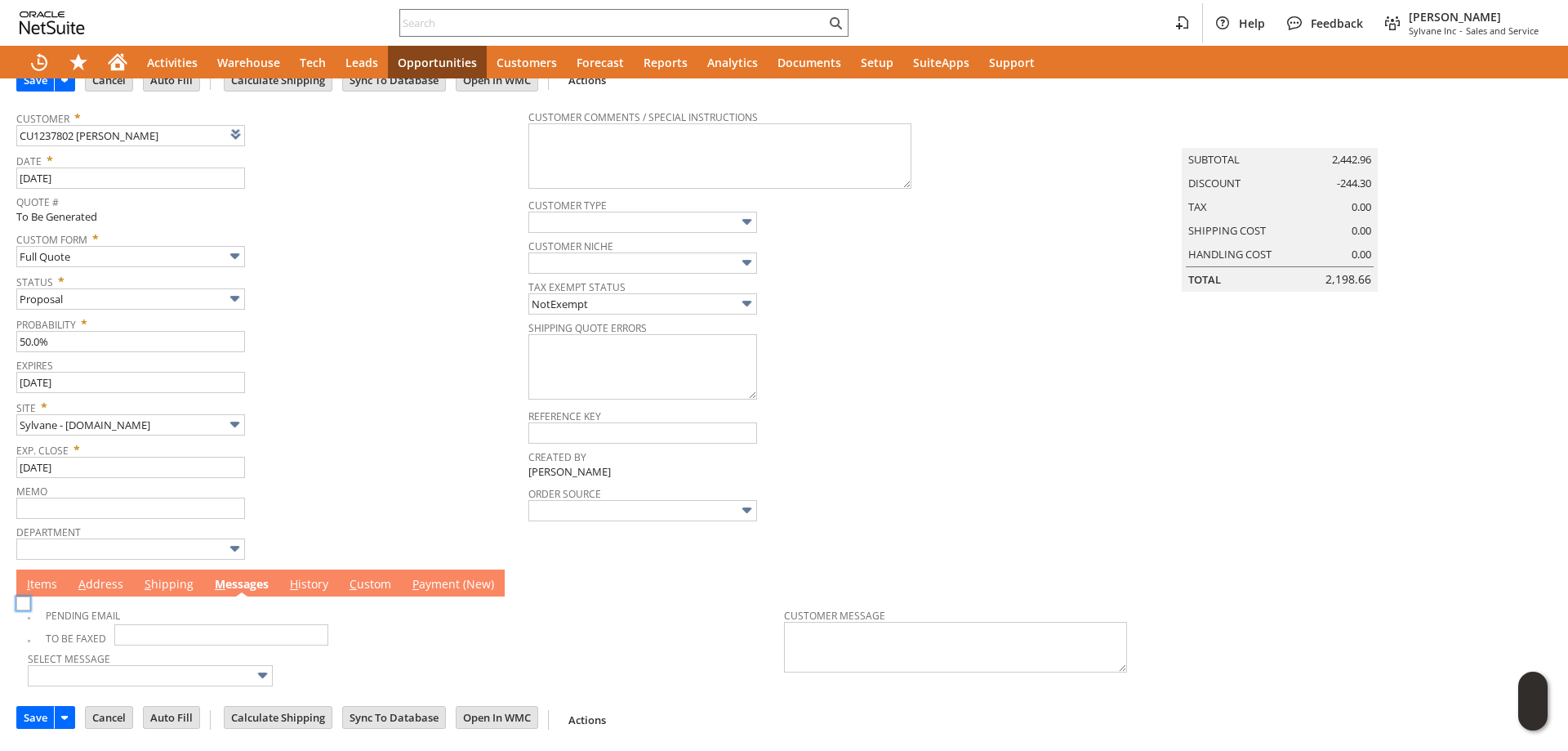
scroll to position [66, 0]
click at [26, 577] on link "I tems" at bounding box center [42, 585] width 38 height 18
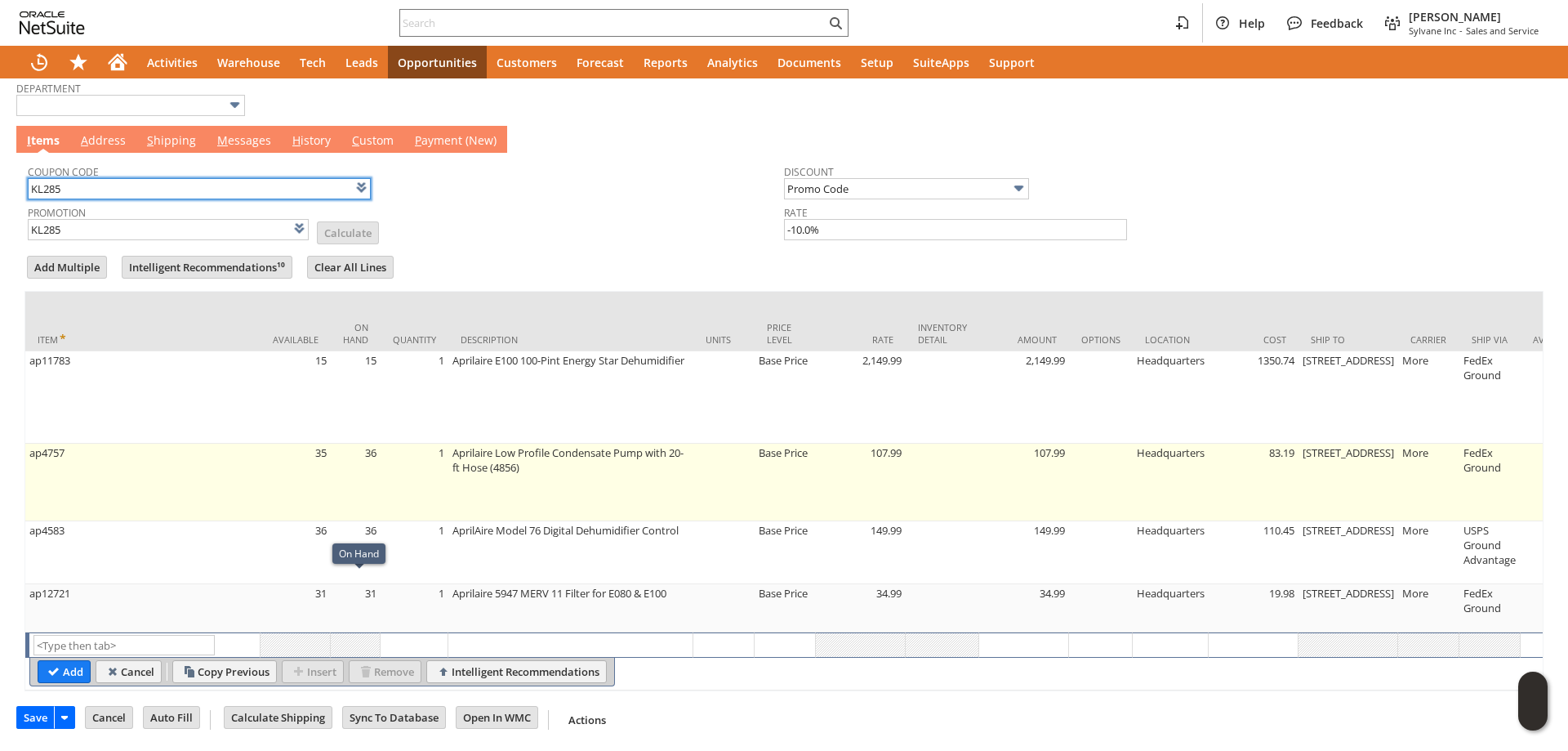
scroll to position [0, 0]
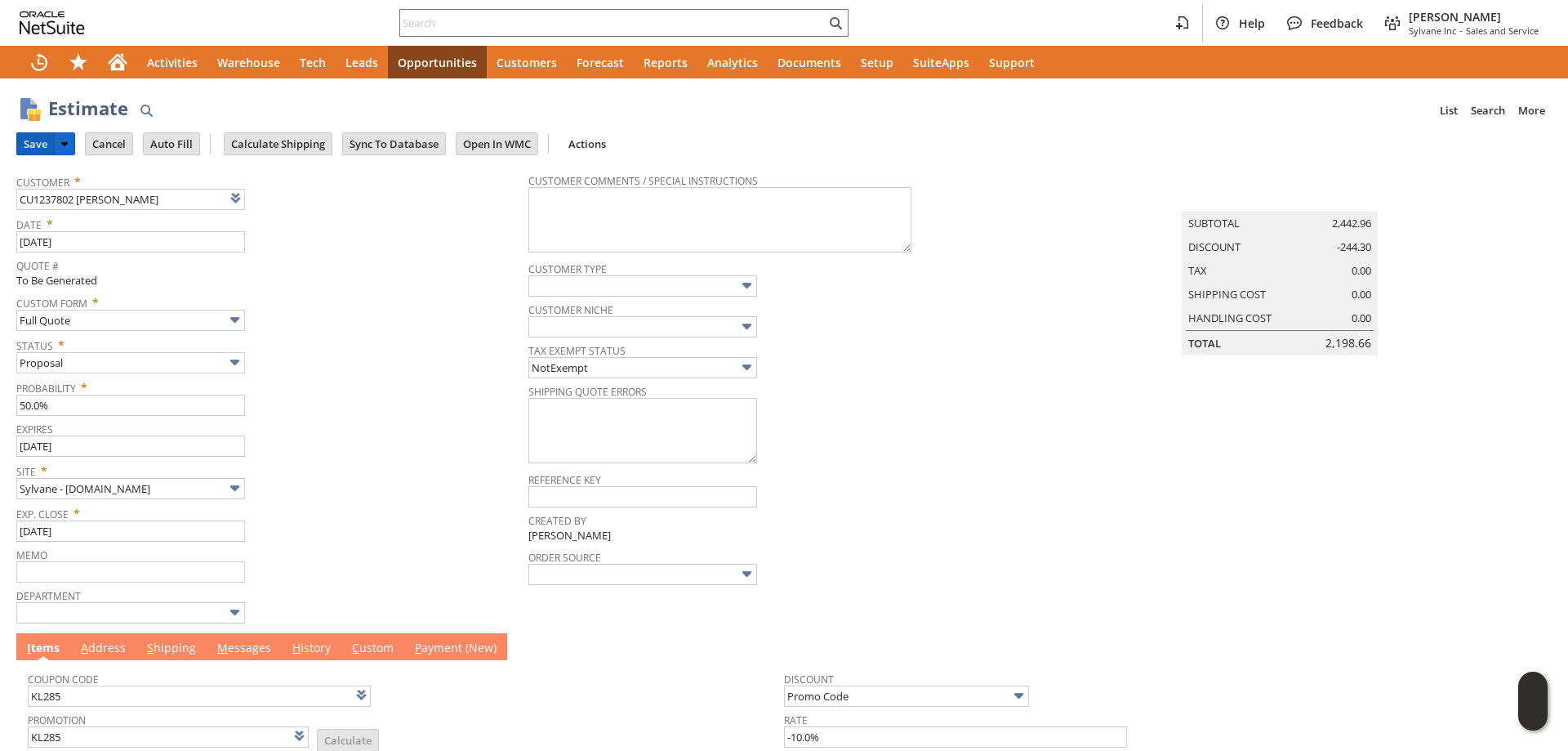
click at [40, 143] on input "Save" at bounding box center [36, 143] width 37 height 21
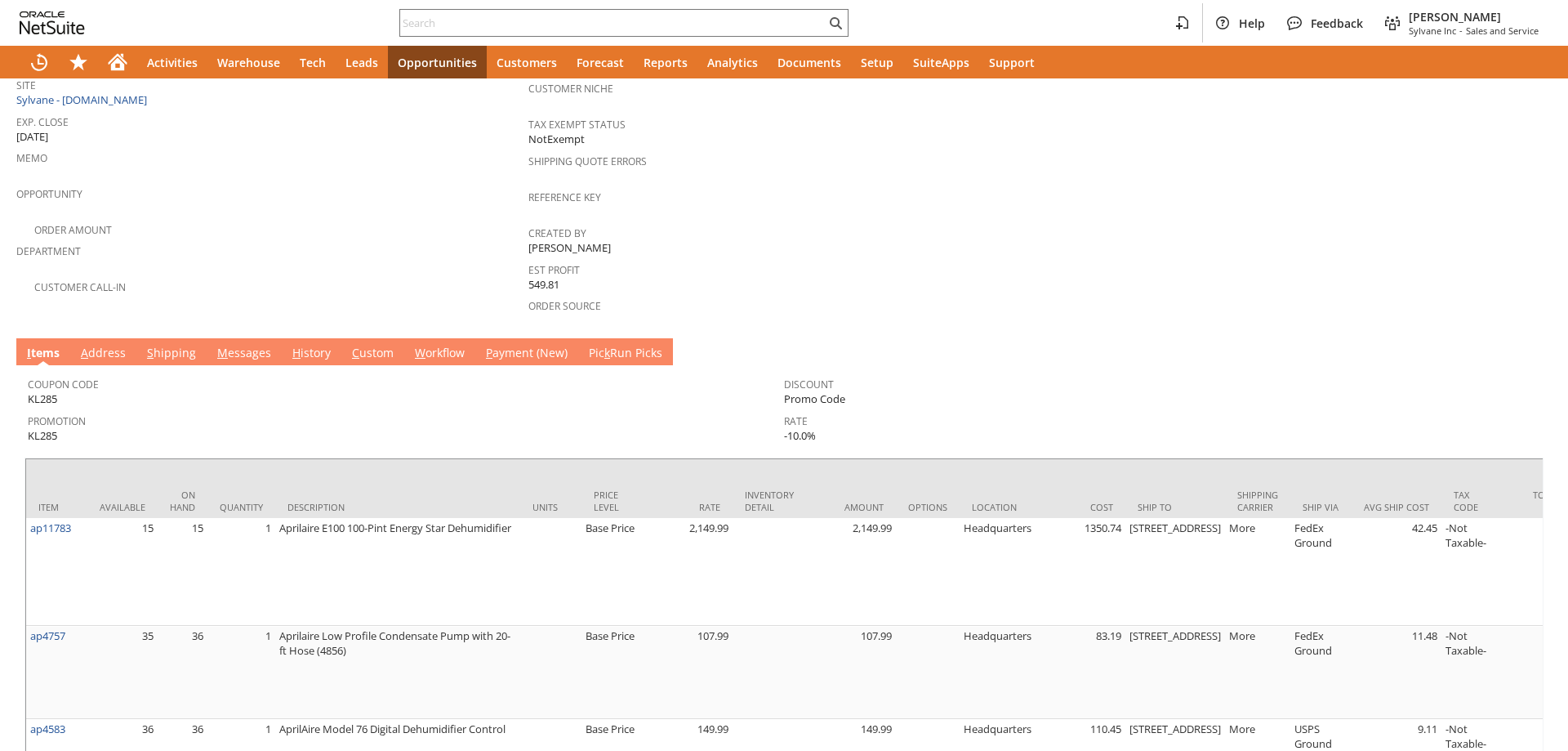
click at [259, 344] on link "M essages" at bounding box center [244, 354] width 62 height 18
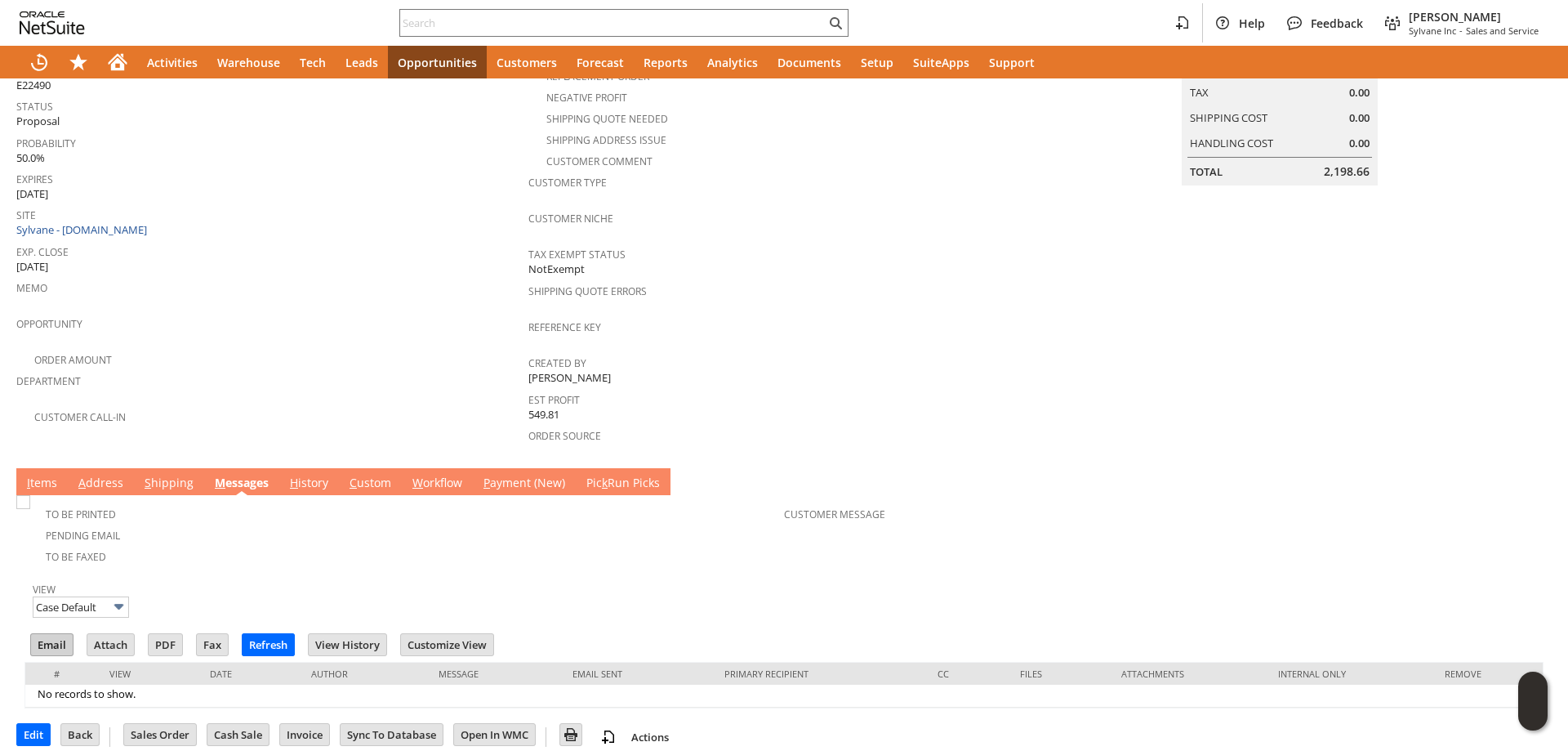
click at [58, 634] on input "Email" at bounding box center [52, 644] width 42 height 21
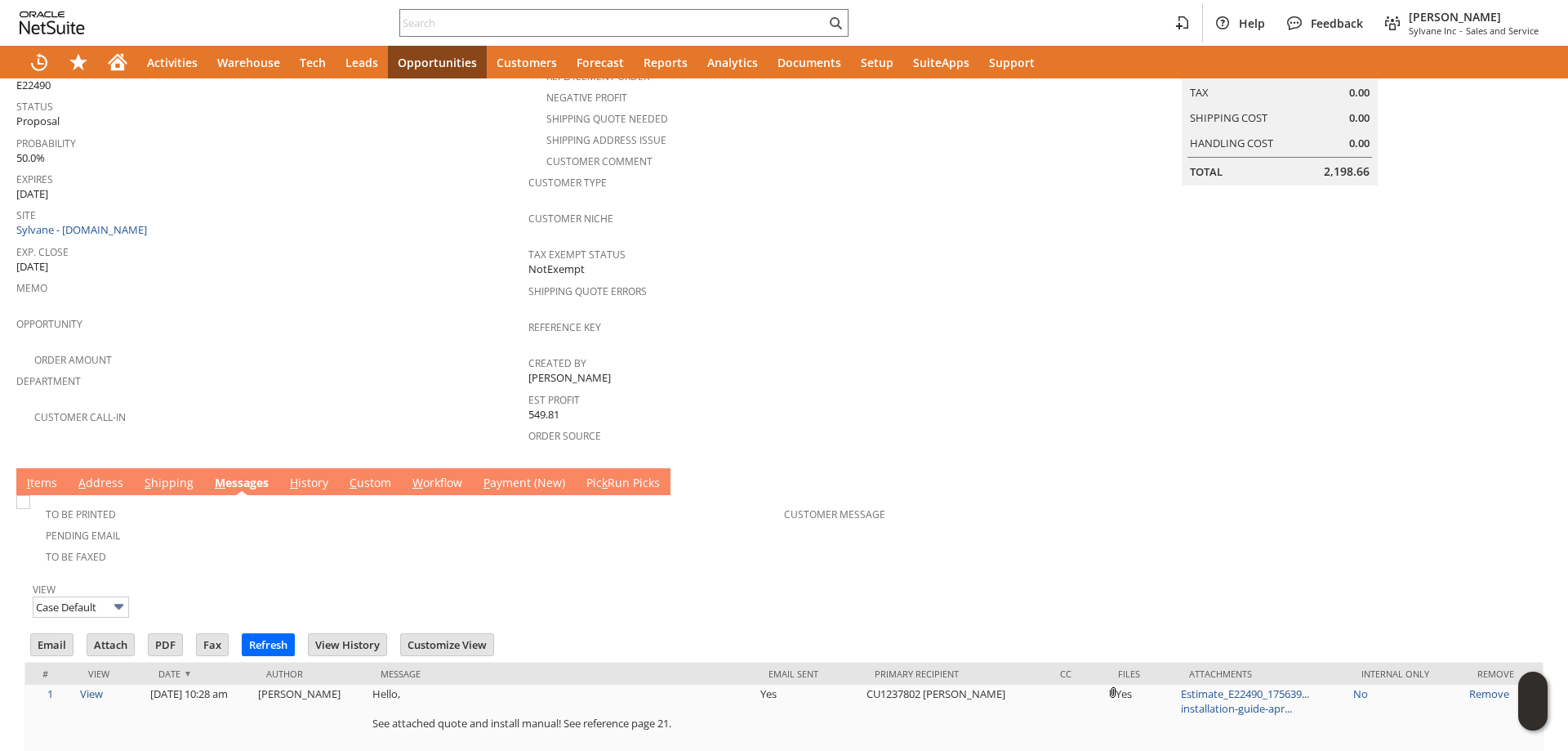
drag, startPoint x: 948, startPoint y: 322, endPoint x: 824, endPoint y: 416, distance: 155.6
click at [948, 322] on span "Reference Key" at bounding box center [780, 324] width 504 height 19
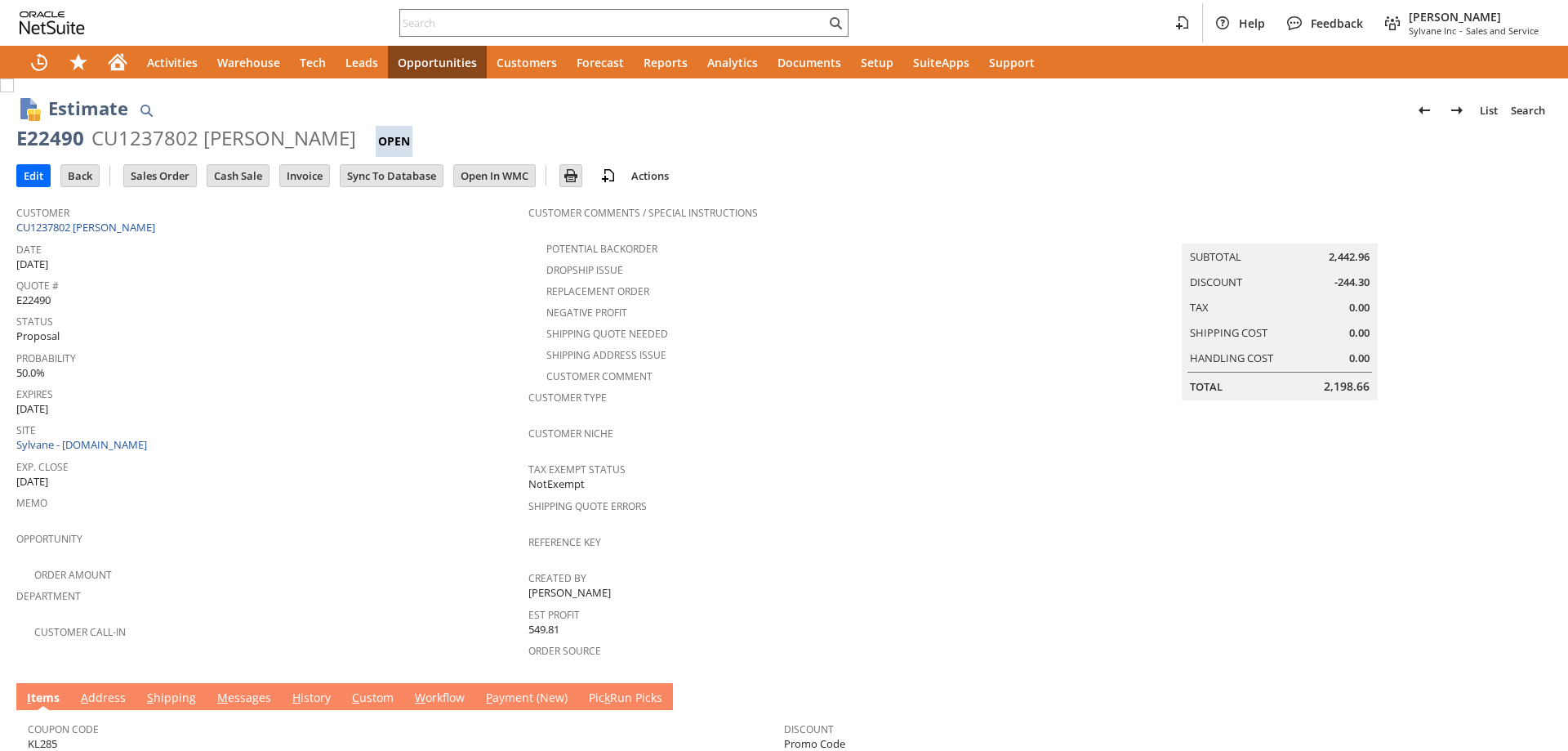
click at [240, 682] on td "M essages" at bounding box center [244, 696] width 75 height 27
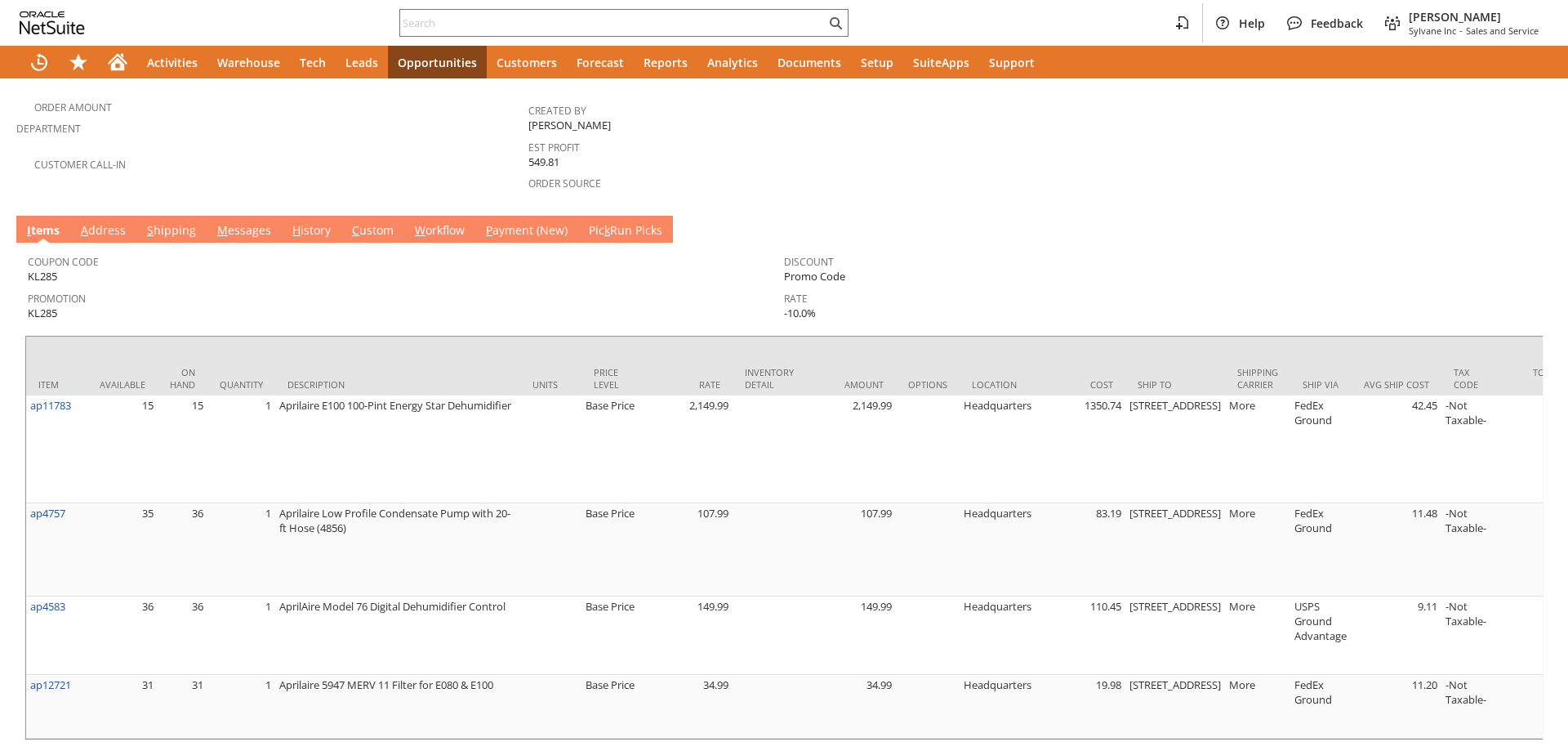
click at [240, 222] on link "M essages" at bounding box center [244, 231] width 62 height 18
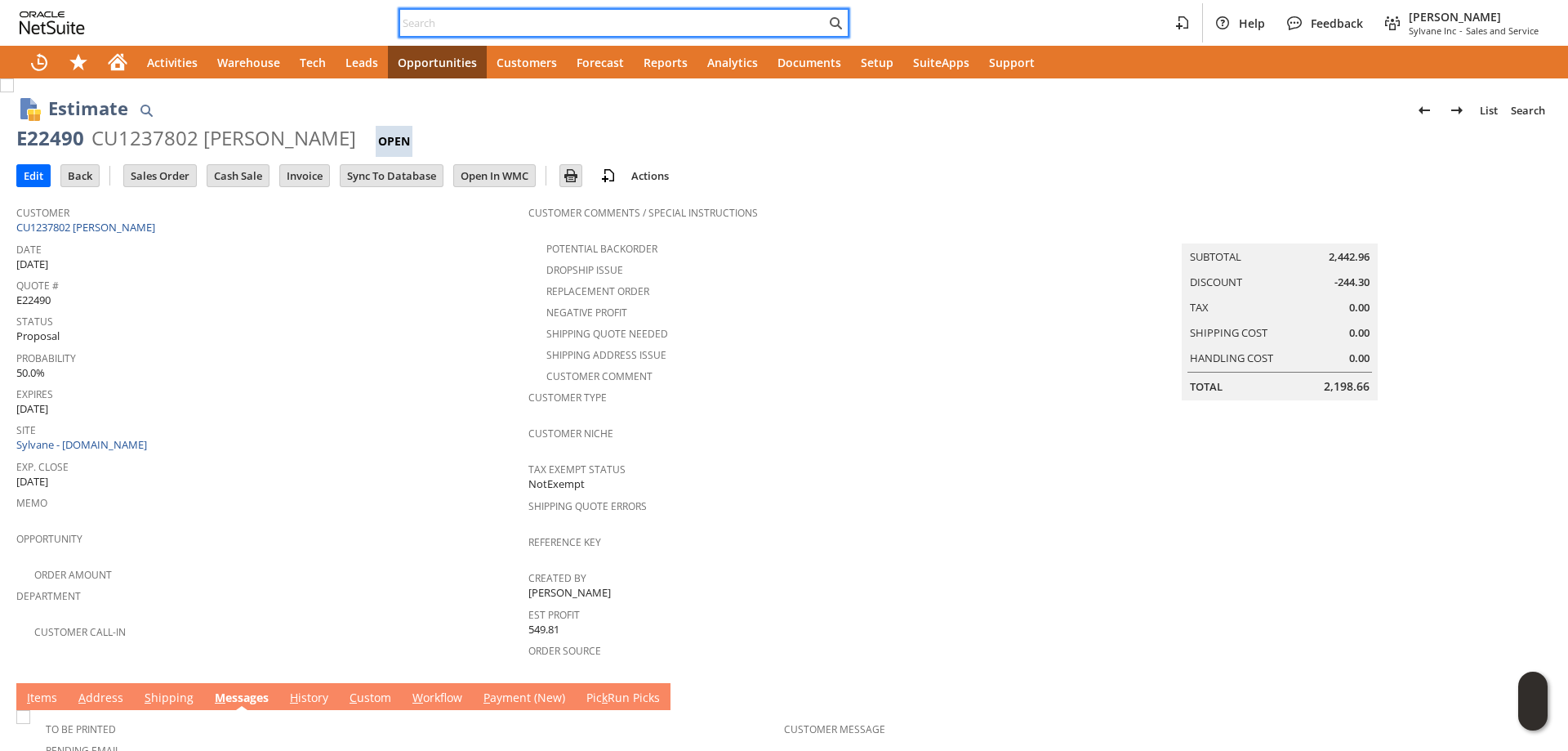
paste input "[EMAIL_ADDRESS][DOMAIN_NAME]"
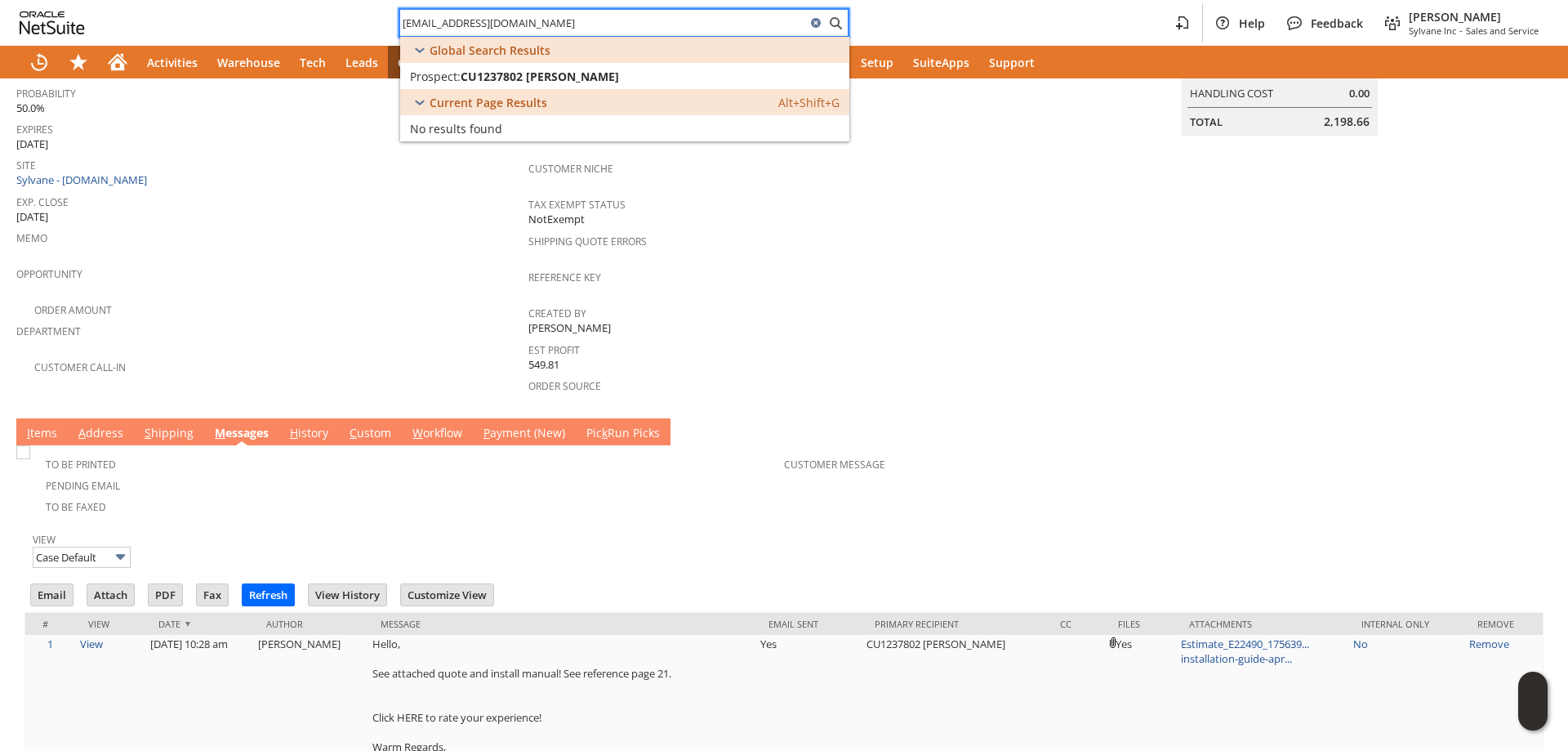
scroll to position [358, 0]
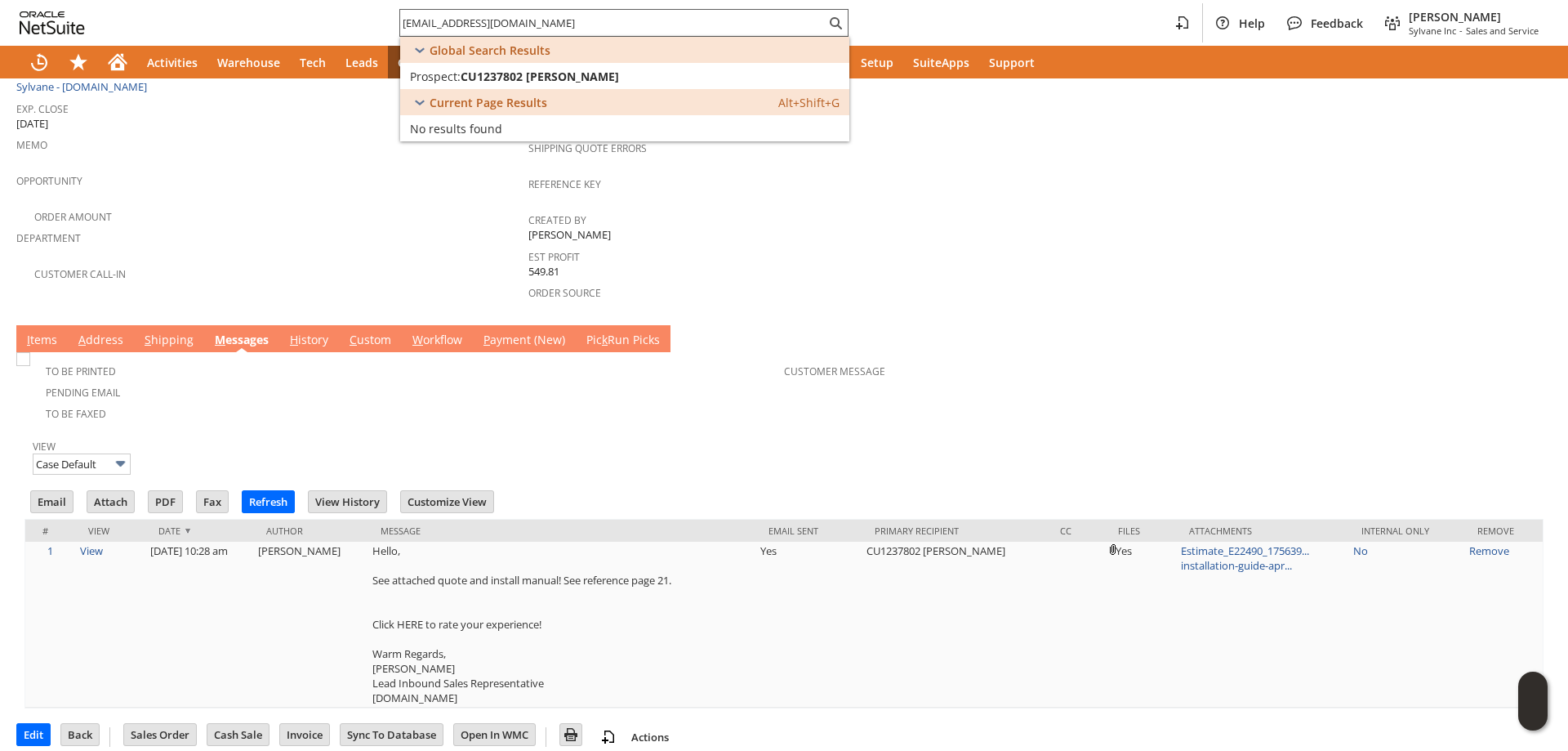
click at [554, 24] on input "louisecreamer77@gmail.com" at bounding box center [613, 22] width 426 height 19
click at [554, 24] on input "louisecreamer77@gmail.com" at bounding box center [603, 22] width 406 height 19
paste input "7064646140"
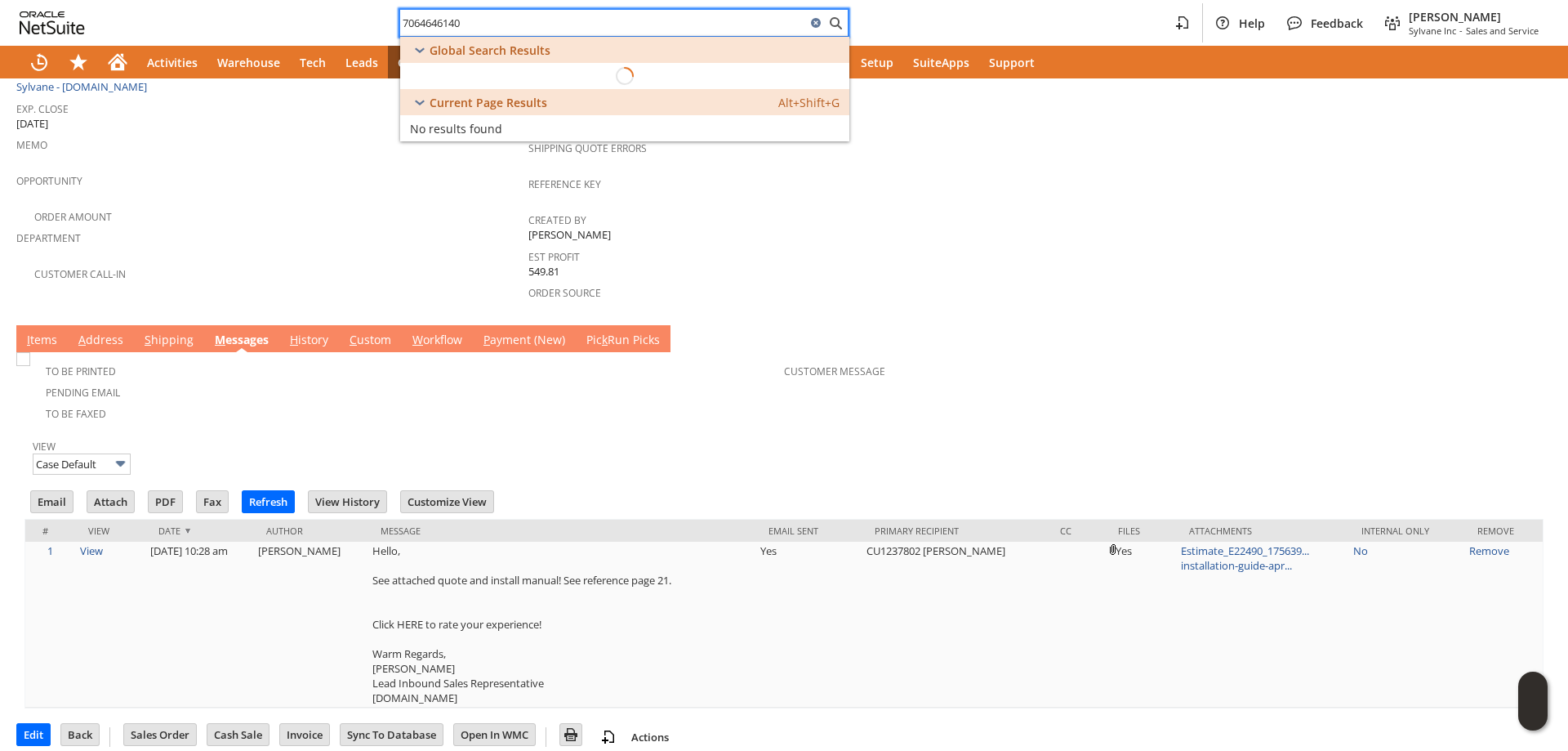
type input "7064646140"
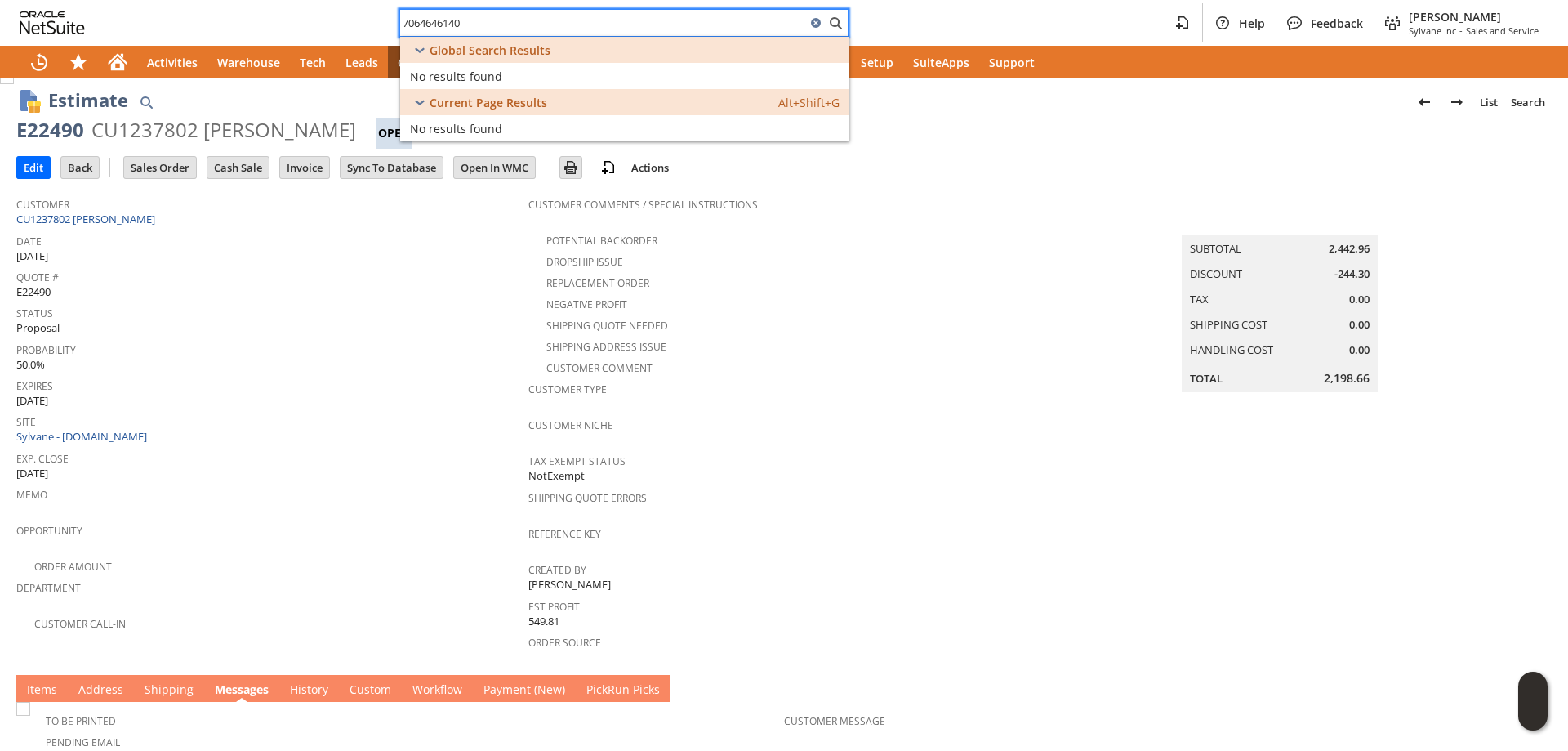
scroll to position [0, 0]
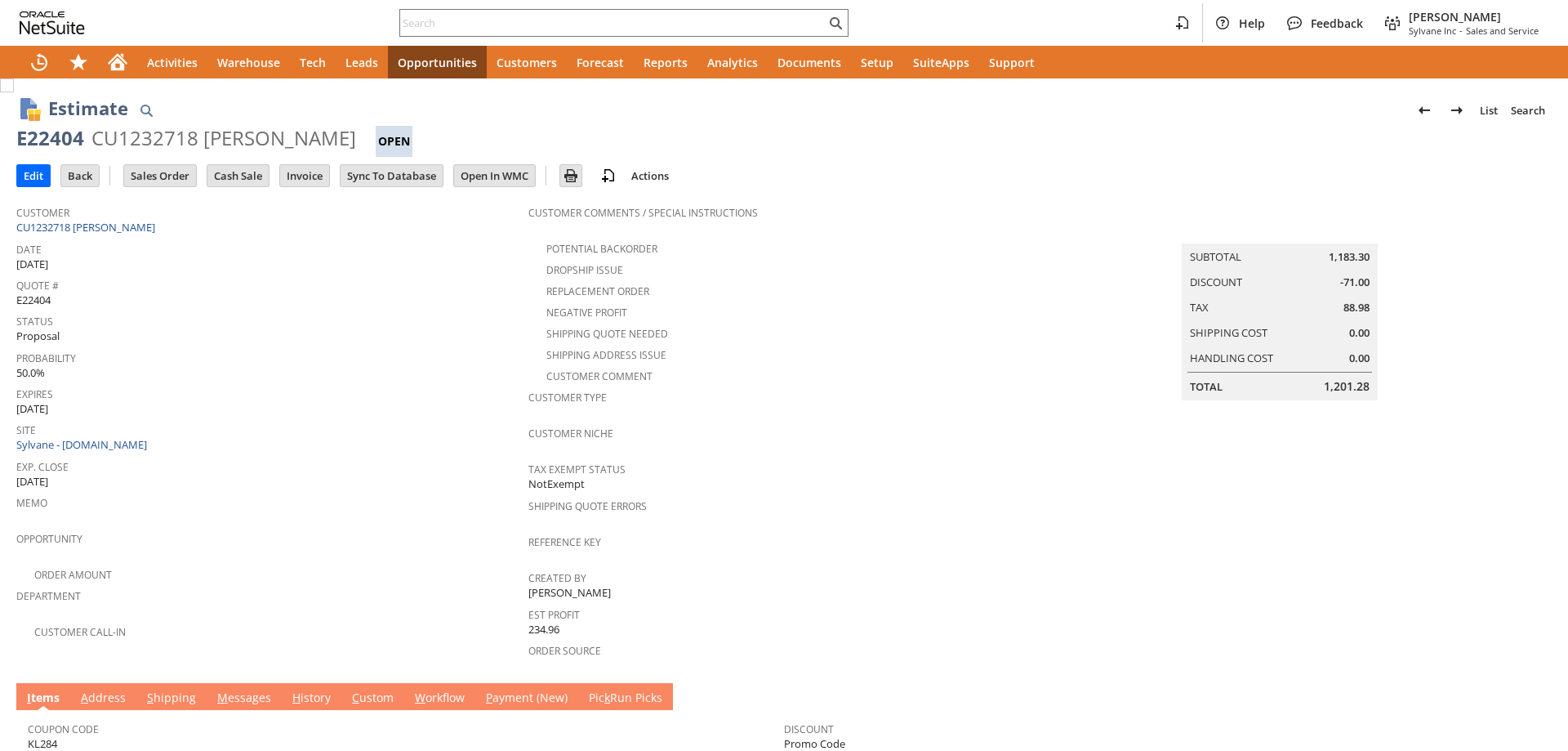
click at [234, 690] on link "M essages" at bounding box center [244, 699] width 62 height 18
click at [485, 32] on input "text" at bounding box center [613, 22] width 426 height 19
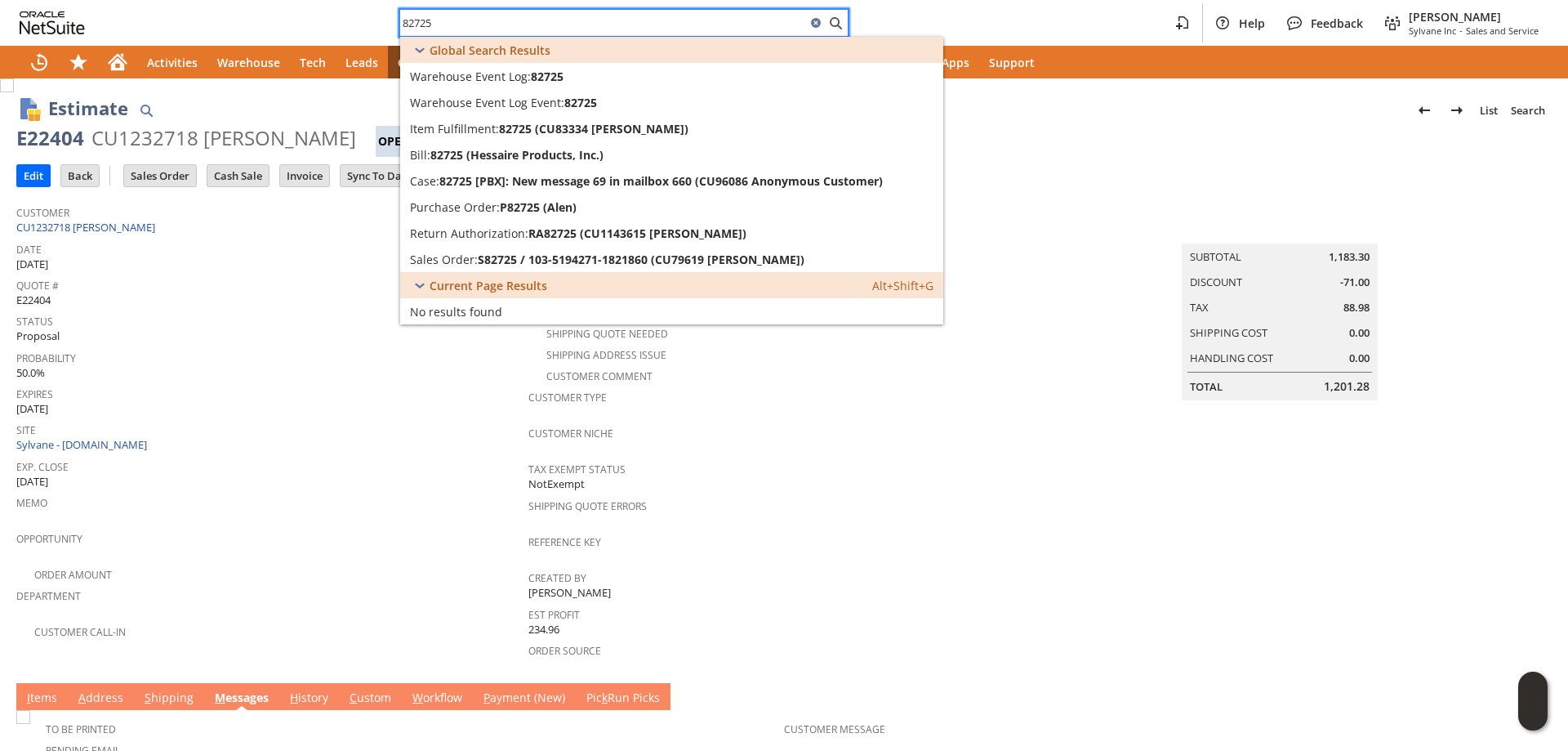
click at [420, 27] on input "82725" at bounding box center [603, 22] width 406 height 19
click at [417, 26] on input "82825" at bounding box center [603, 22] width 406 height 19
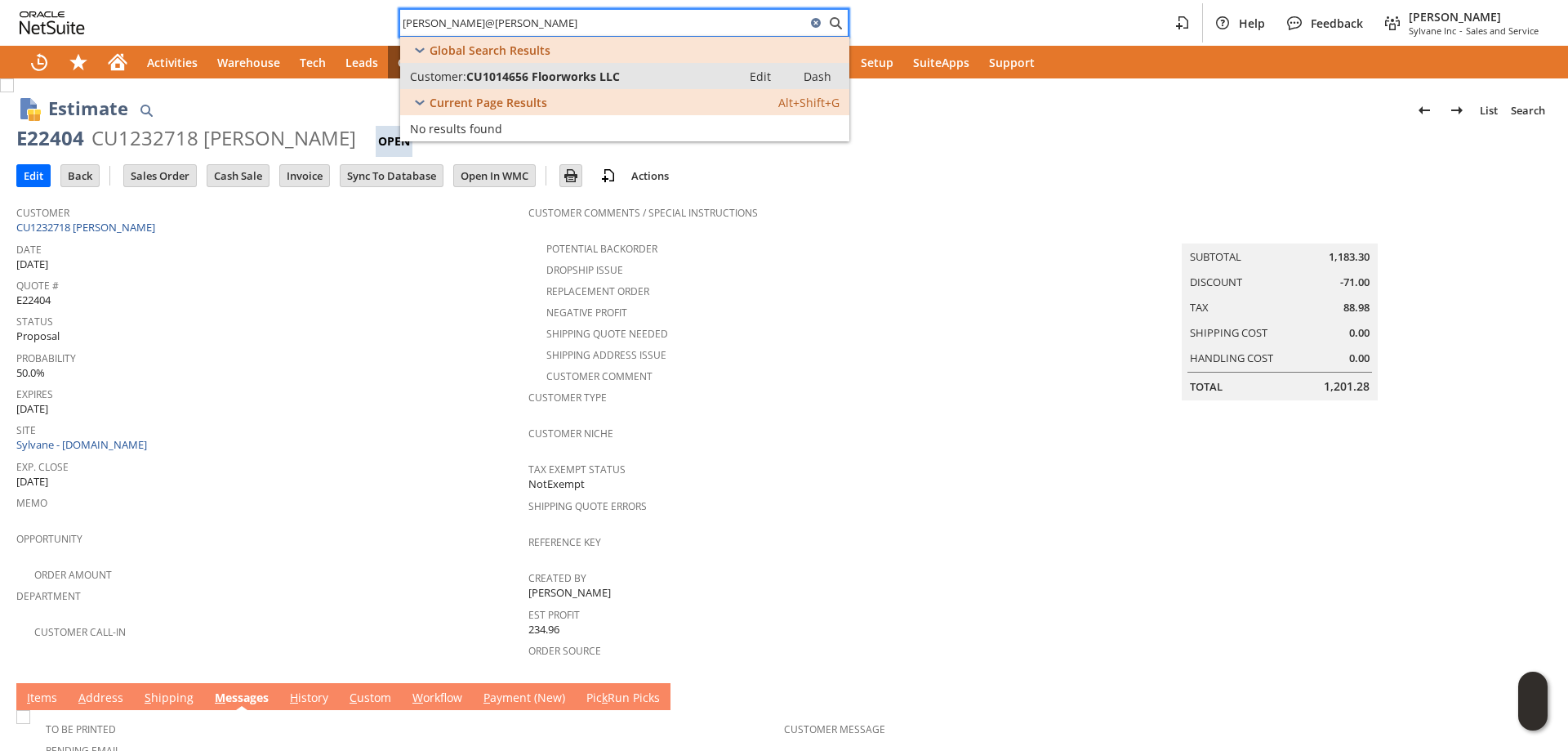
type input "patty@newsome"
click at [476, 78] on span "CU1014656 Floorworks LLC" at bounding box center [543, 76] width 154 height 16
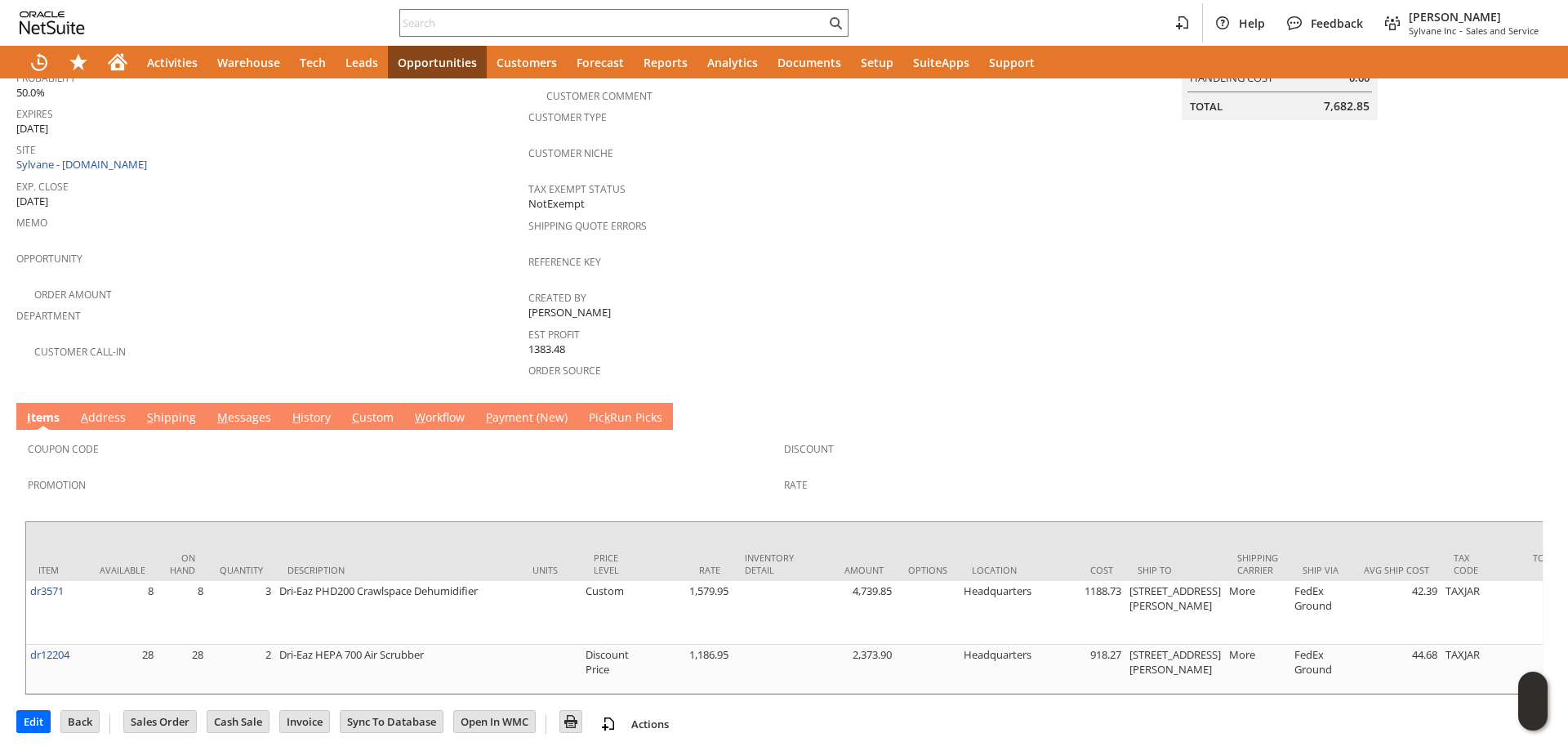
click at [232, 409] on link "M essages" at bounding box center [244, 418] width 62 height 18
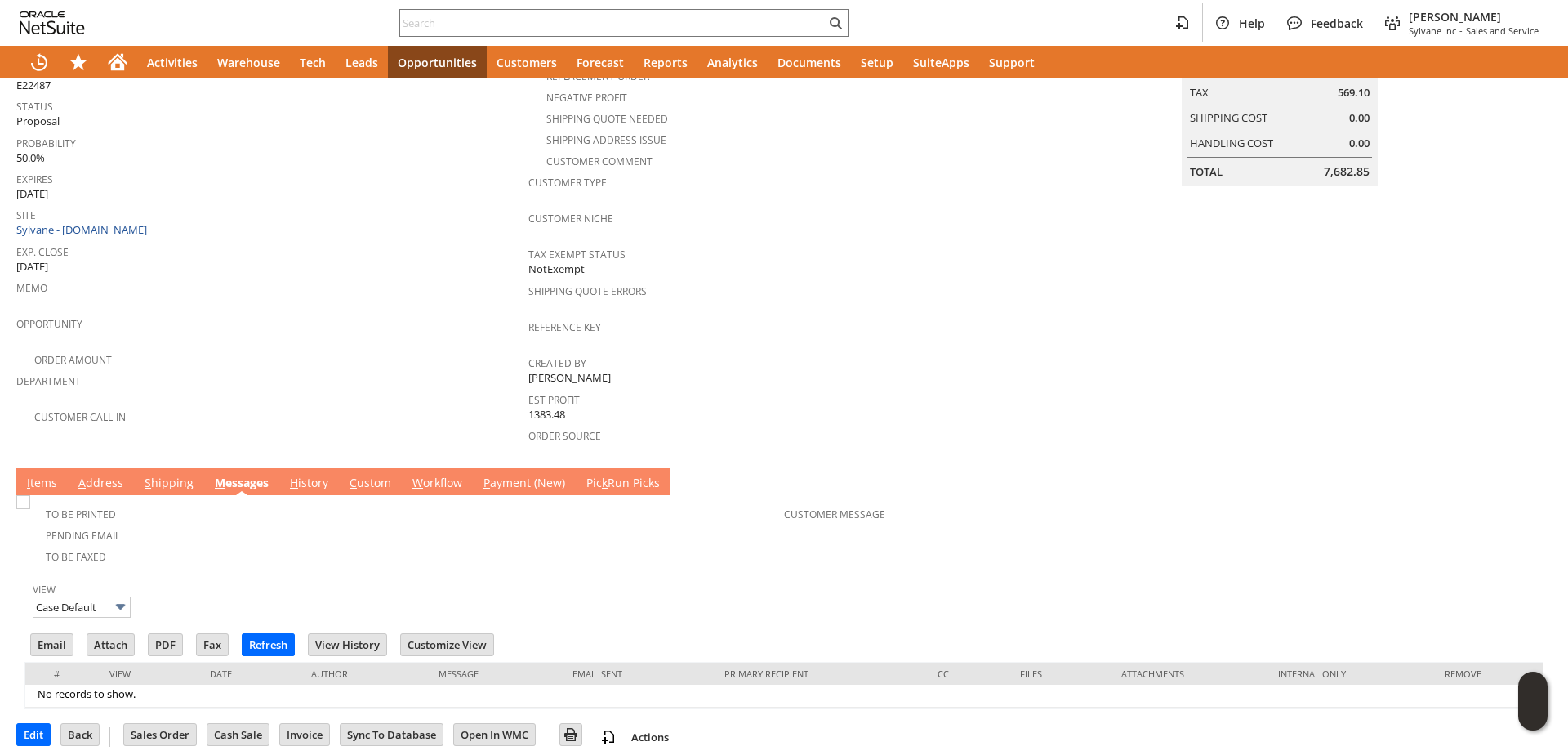
click at [36, 474] on link "I tems" at bounding box center [42, 483] width 38 height 18
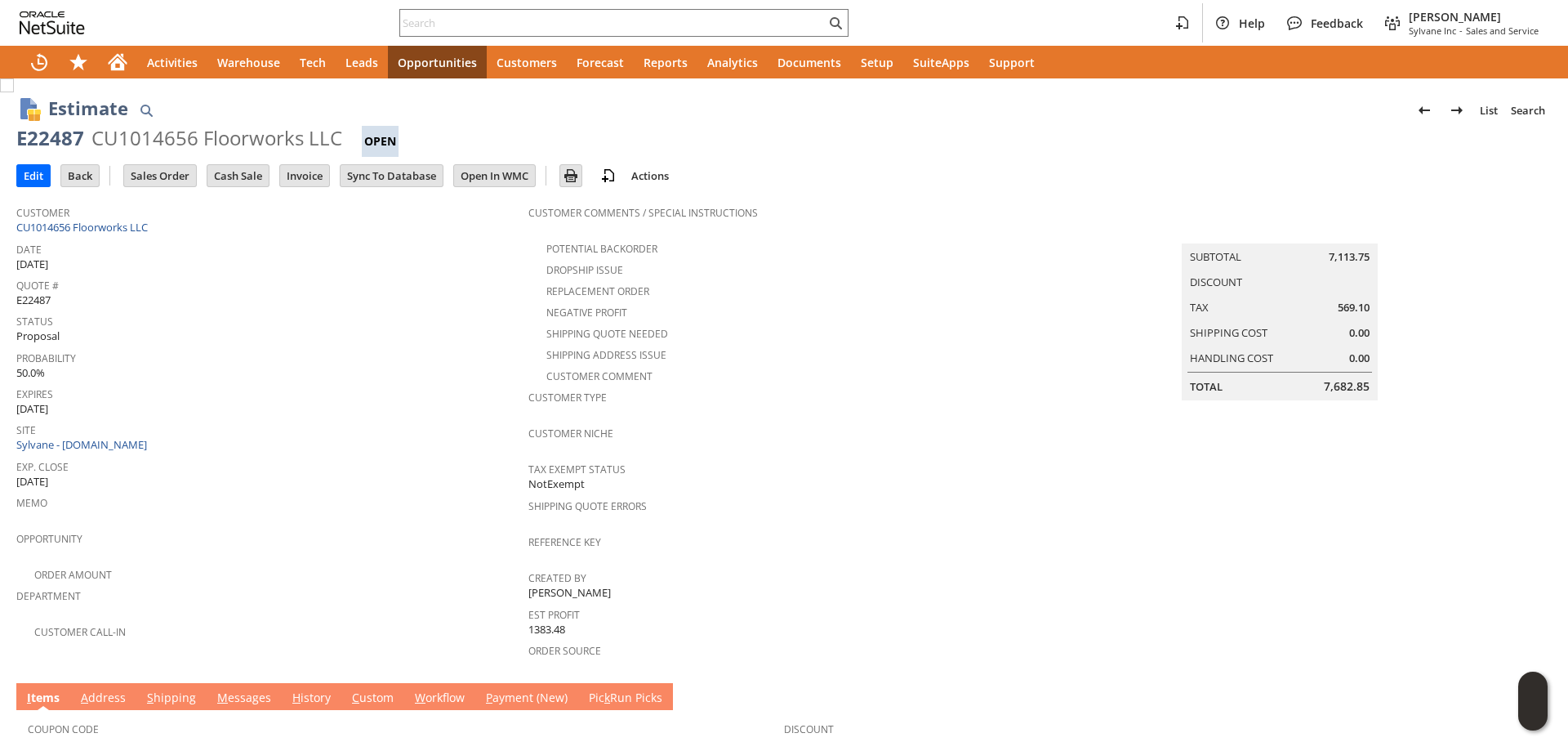
scroll to position [280, 0]
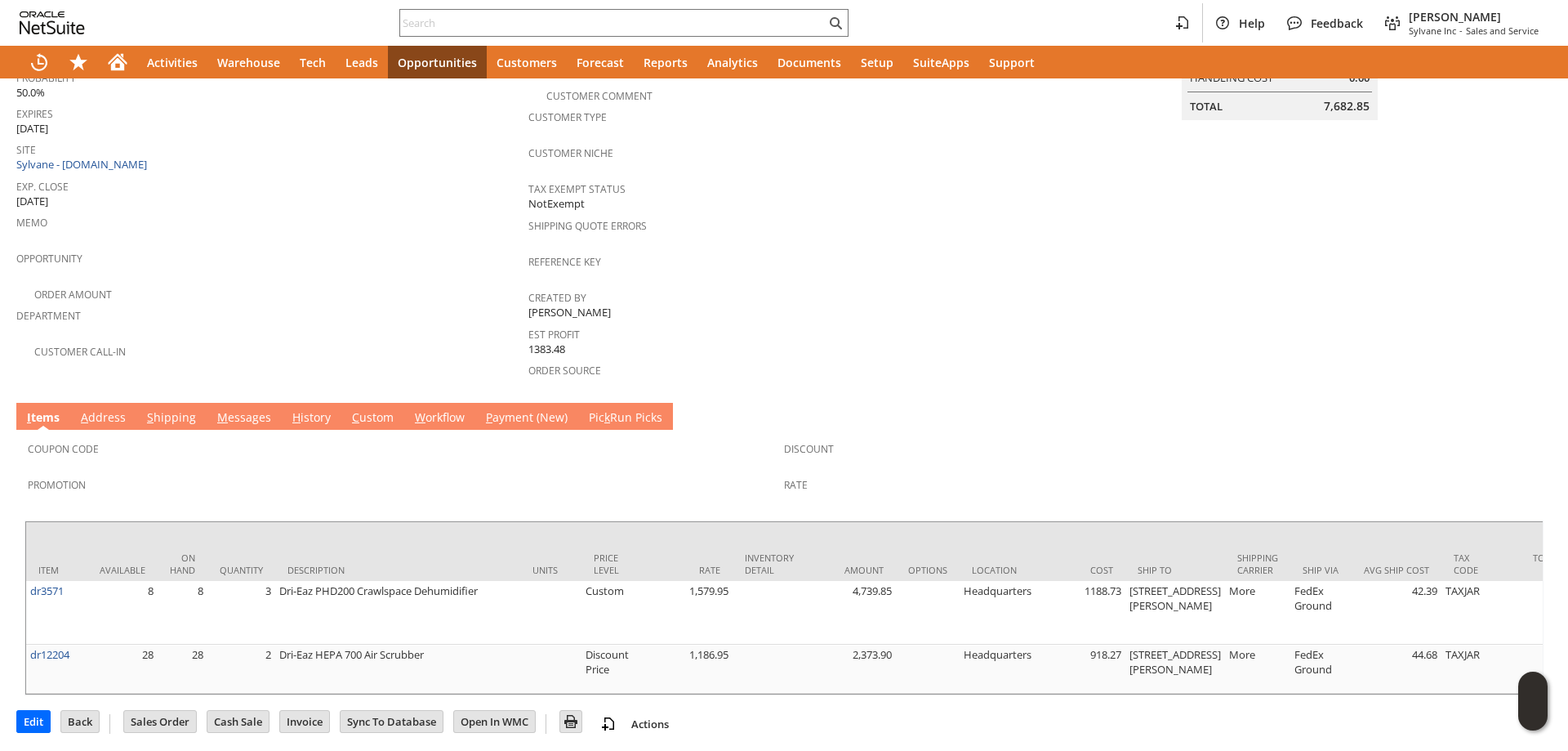
click at [234, 409] on link "M essages" at bounding box center [244, 418] width 62 height 18
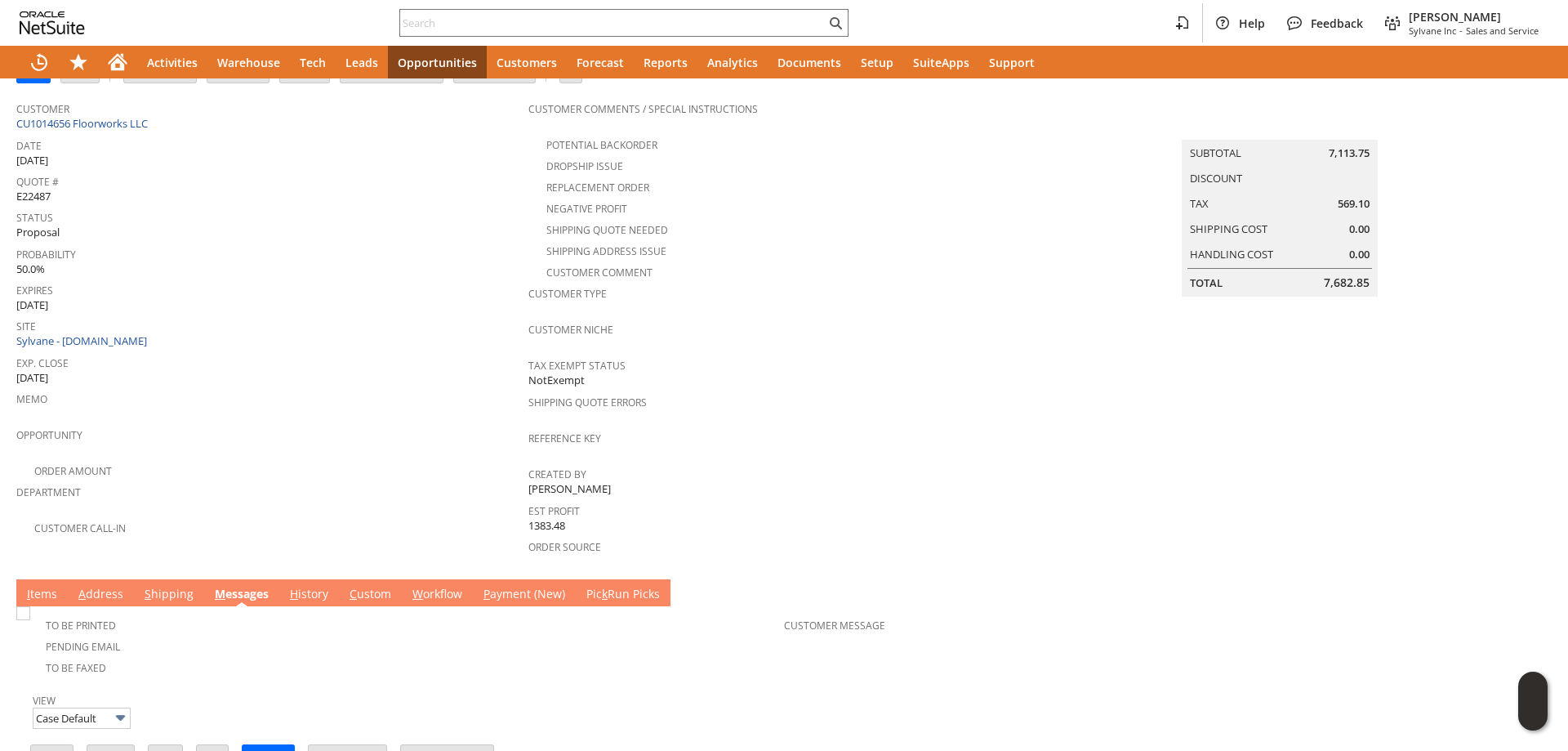
scroll to position [0, 0]
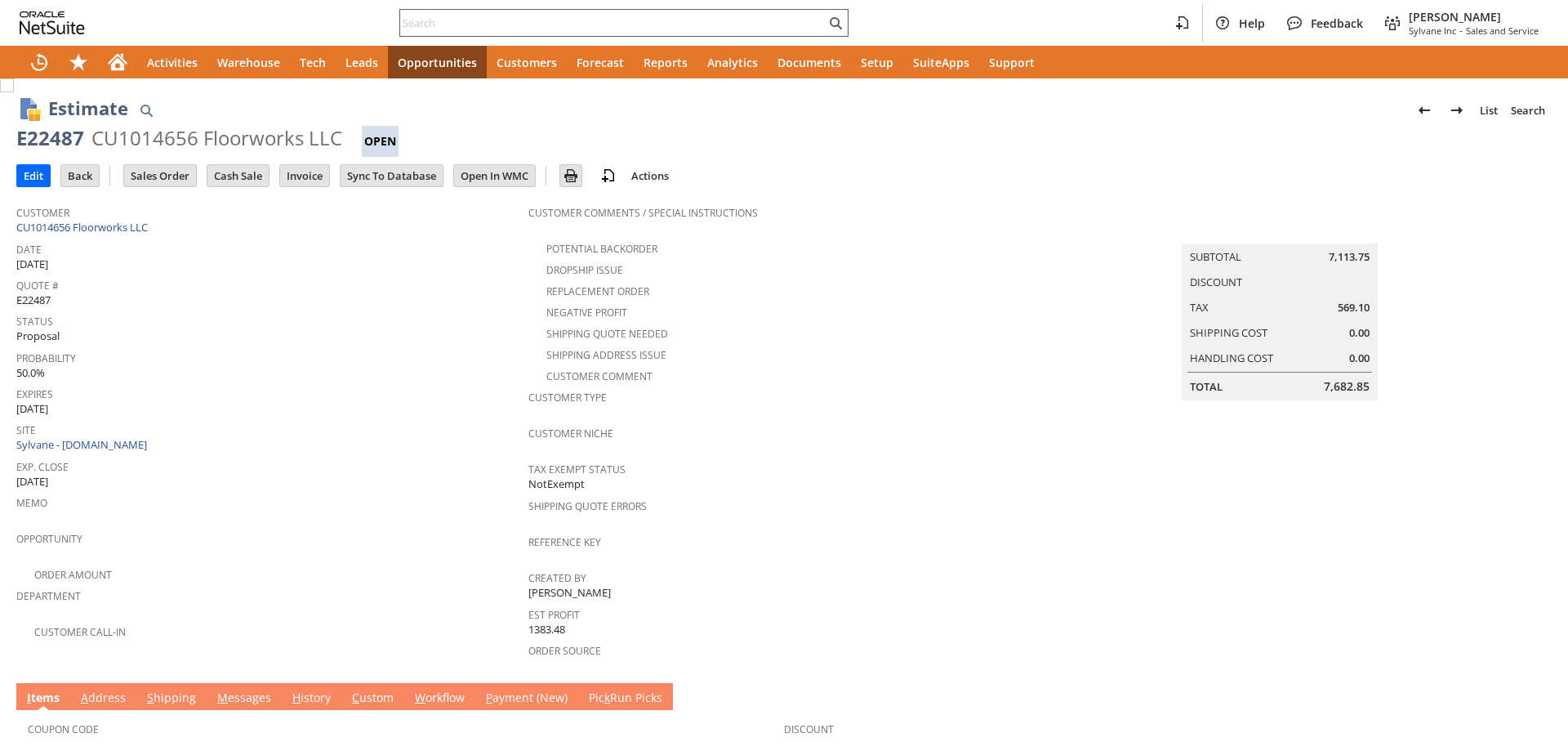
click at [551, 26] on input "text" at bounding box center [613, 22] width 426 height 19
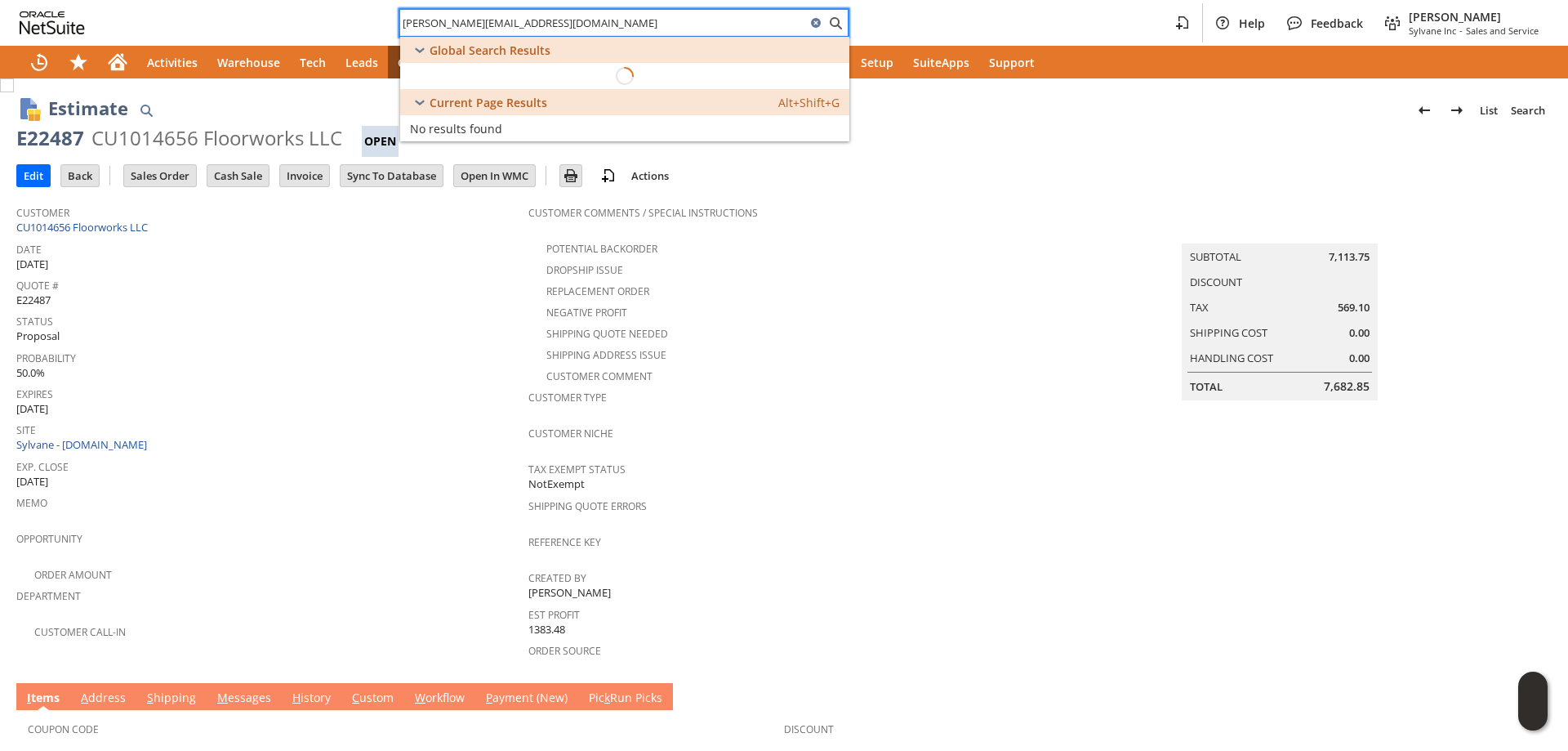
type input "[PERSON_NAME][EMAIL_ADDRESS][DOMAIN_NAME]"
drag, startPoint x: 551, startPoint y: 26, endPoint x: 373, endPoint y: 47, distance: 179.2
click at [373, 47] on div "john@floorworksstore.com Help Feedback Tucker Moss Sylvane Inc - Sales and Serv…" at bounding box center [784, 39] width 1568 height 79
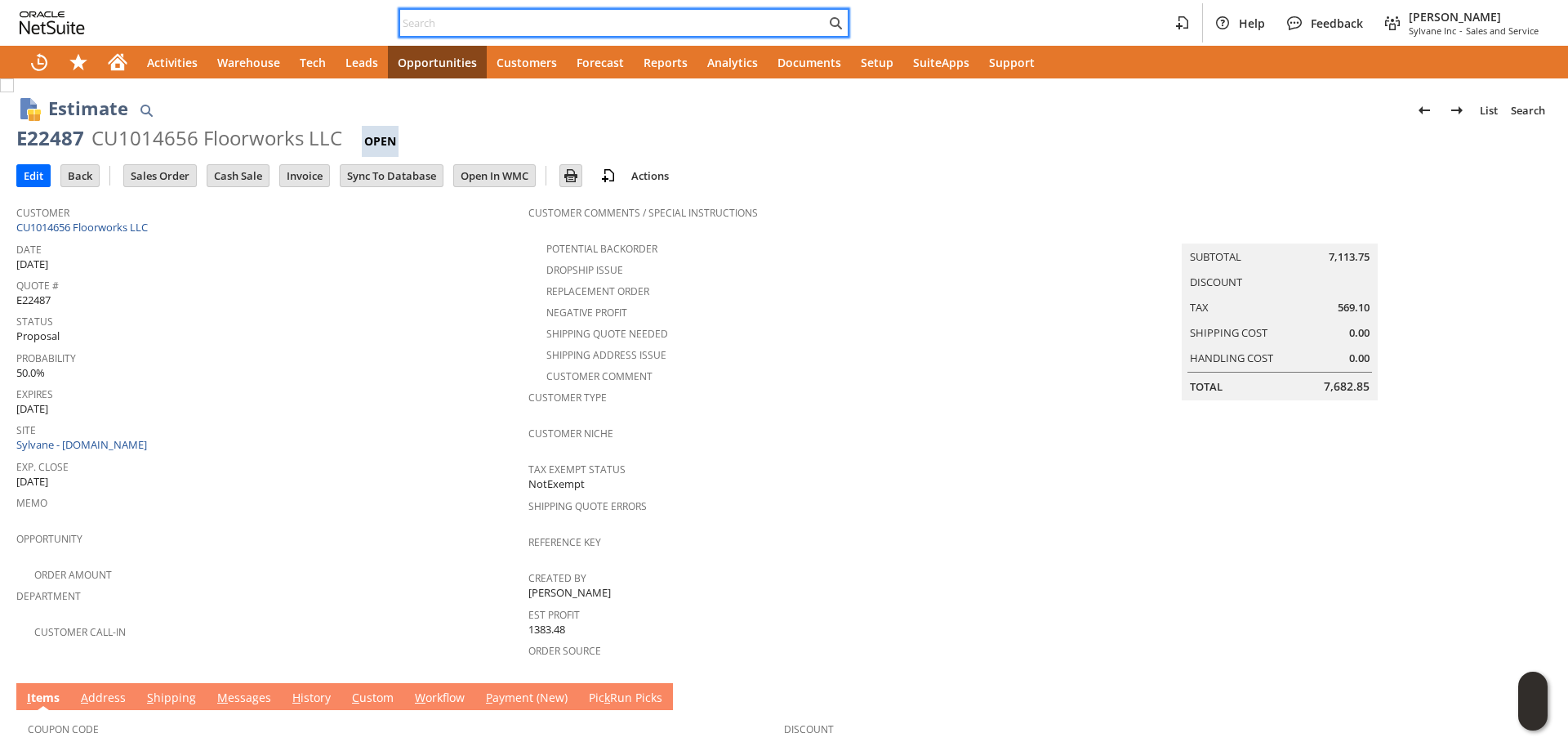
click at [312, 418] on span "Site" at bounding box center [269, 428] width 504 height 19
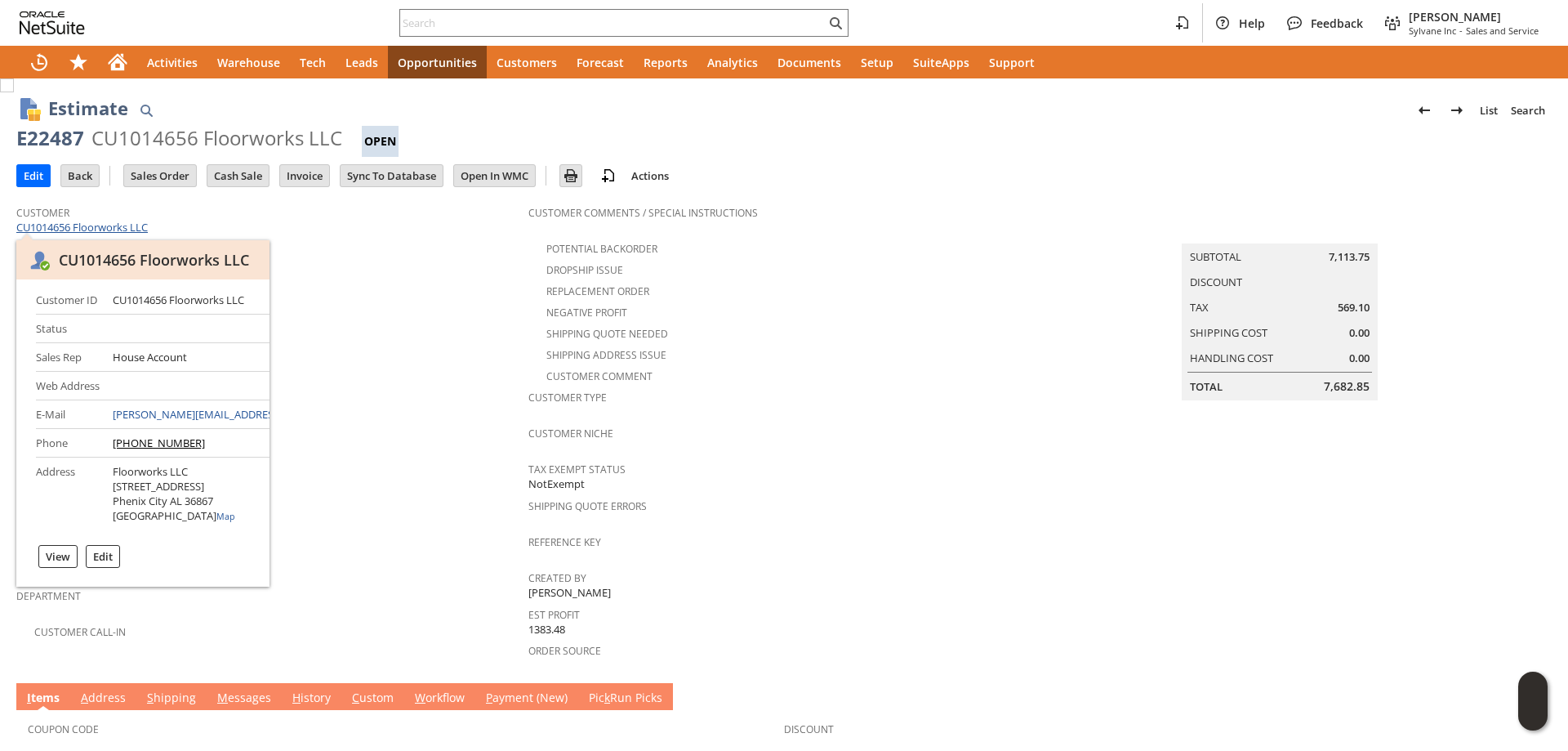
click at [104, 227] on link "CU1014656 Floorworks LLC" at bounding box center [84, 227] width 135 height 15
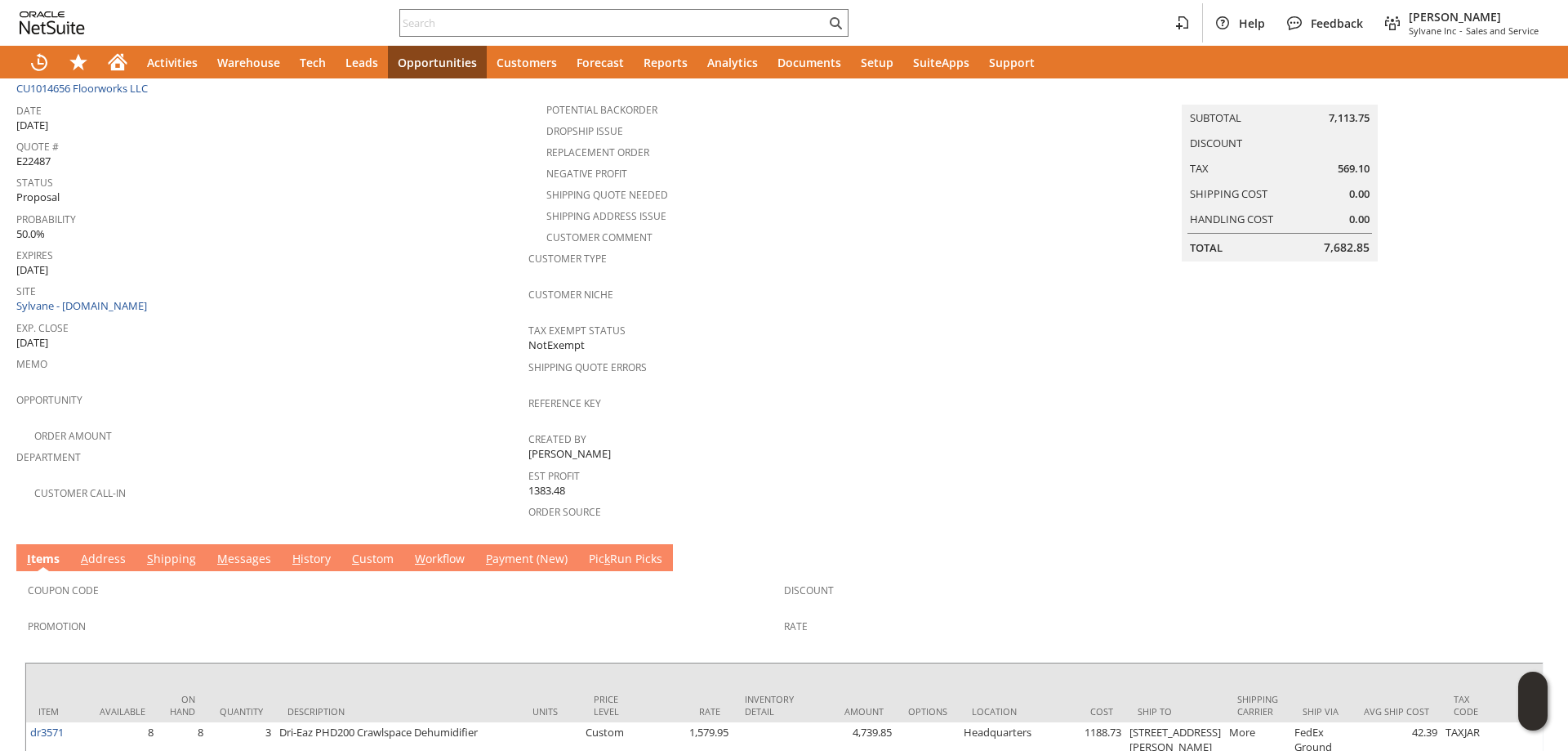
scroll to position [117, 0]
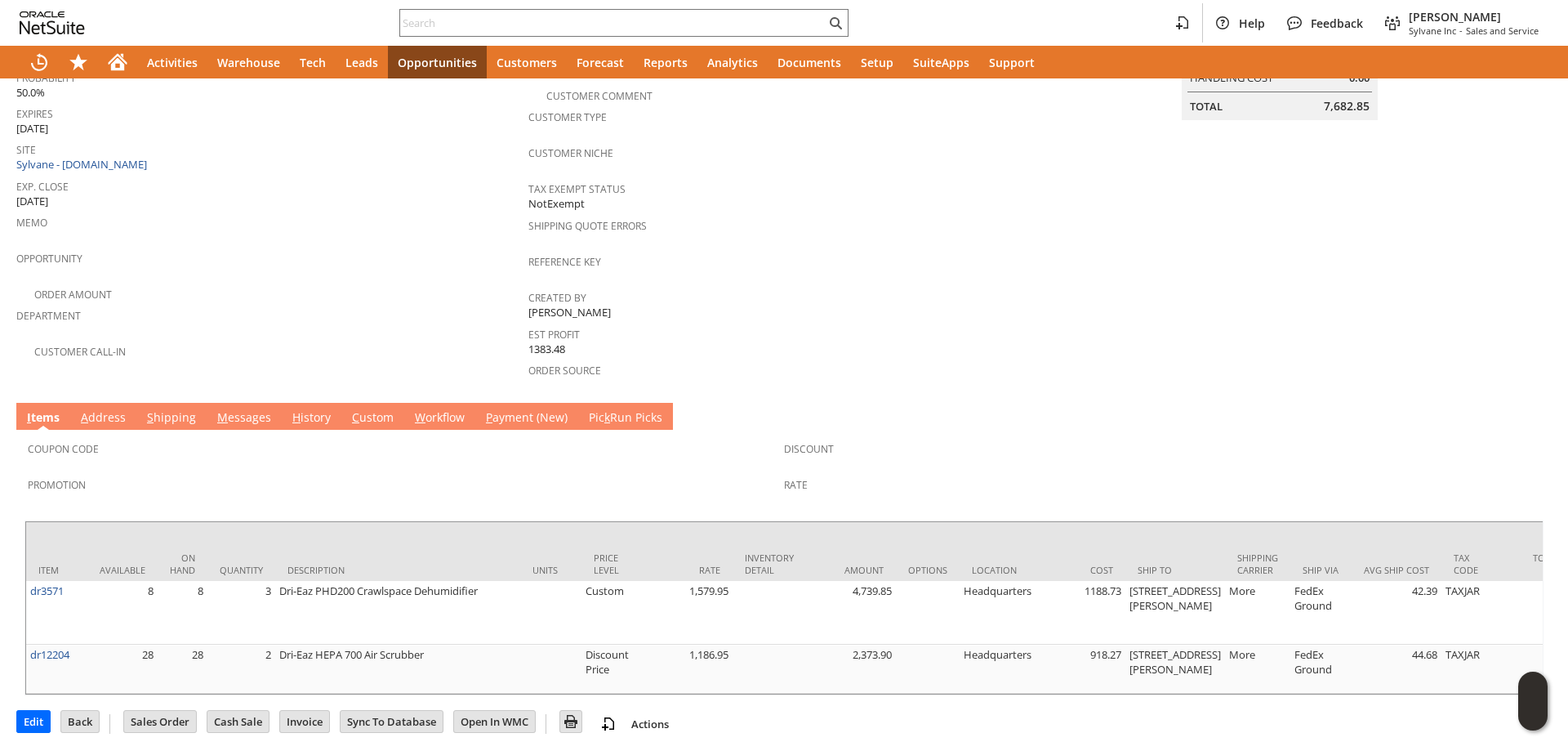
click at [238, 409] on link "M essages" at bounding box center [244, 418] width 62 height 18
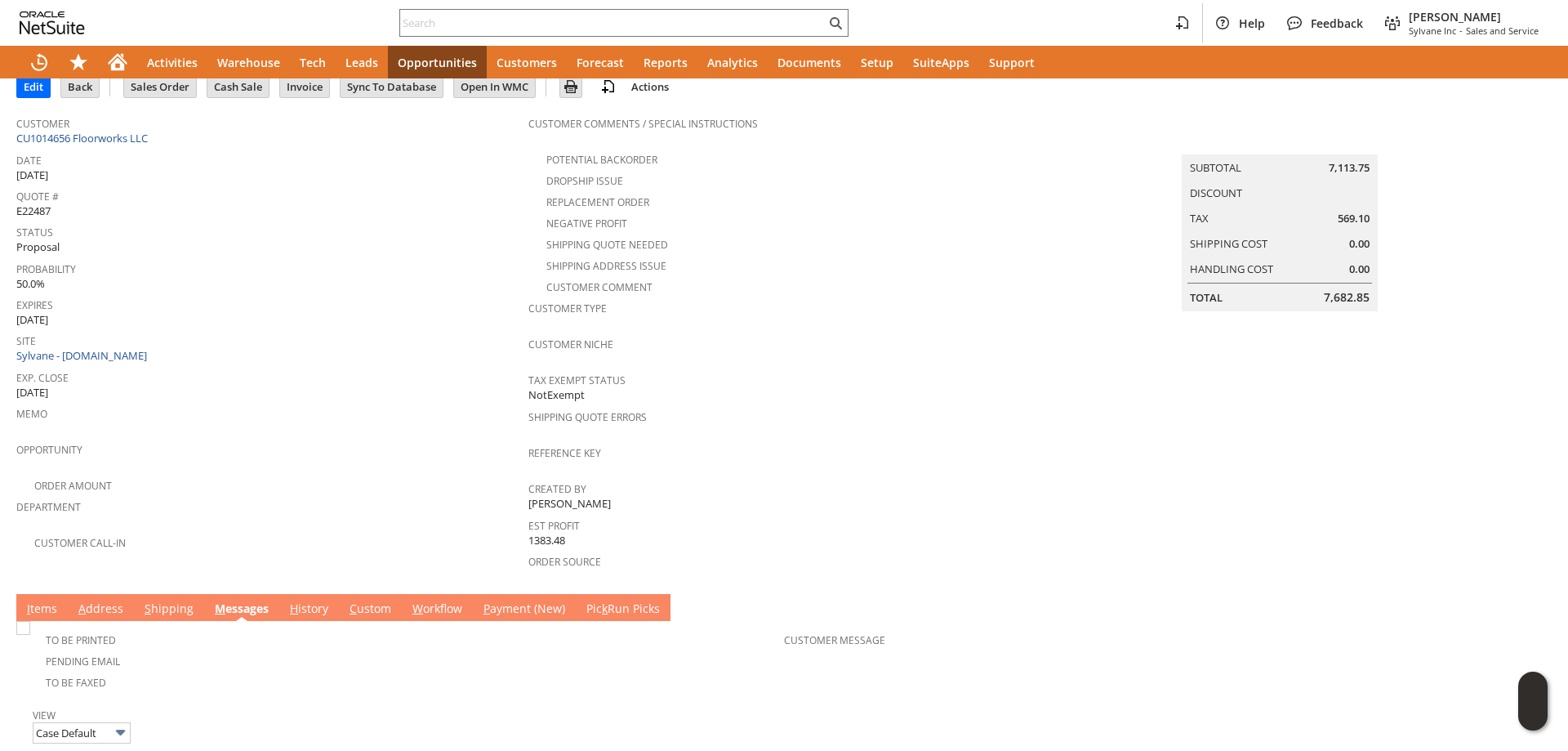
scroll to position [0, 0]
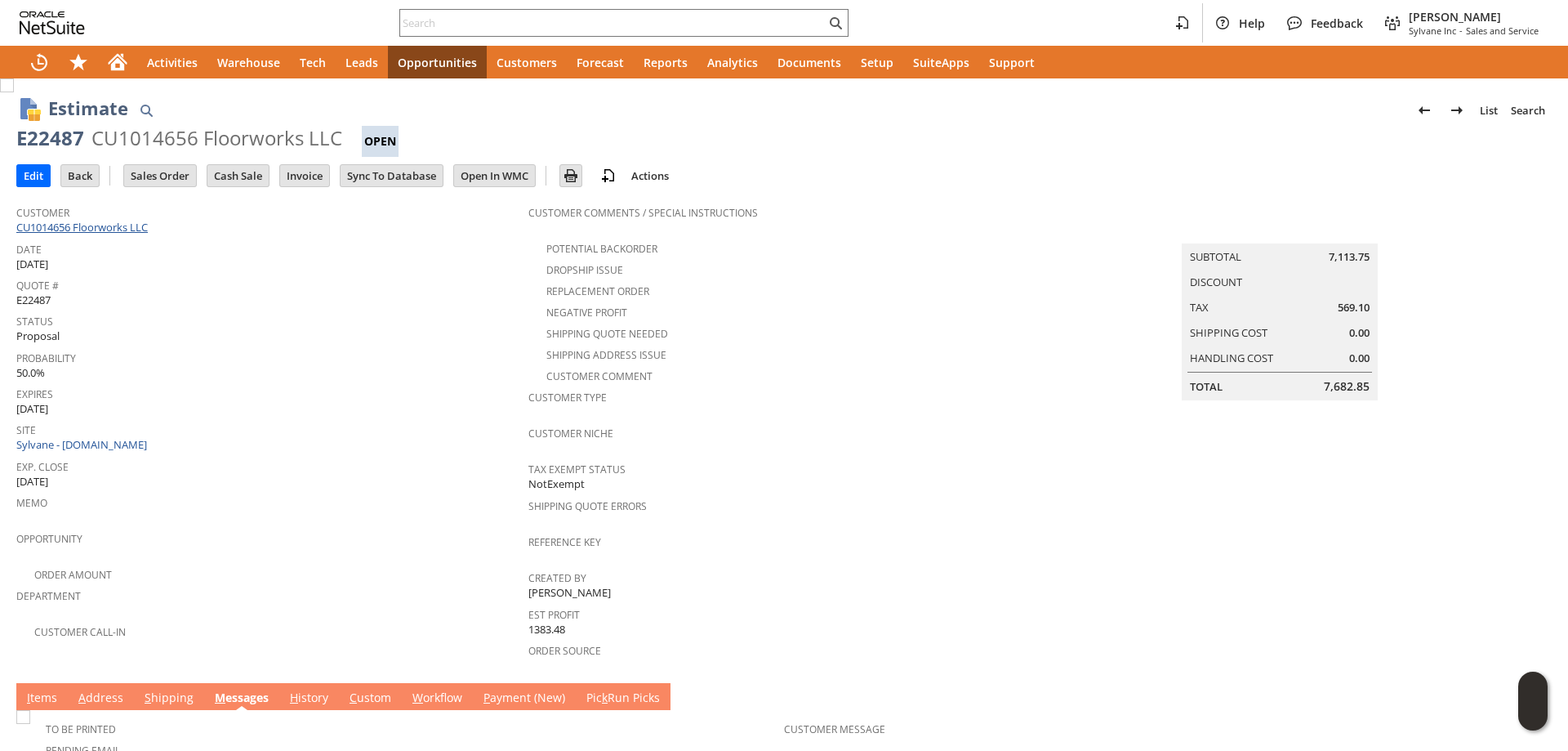
click at [126, 226] on link "CU1014656 Floorworks LLC" at bounding box center [84, 227] width 135 height 15
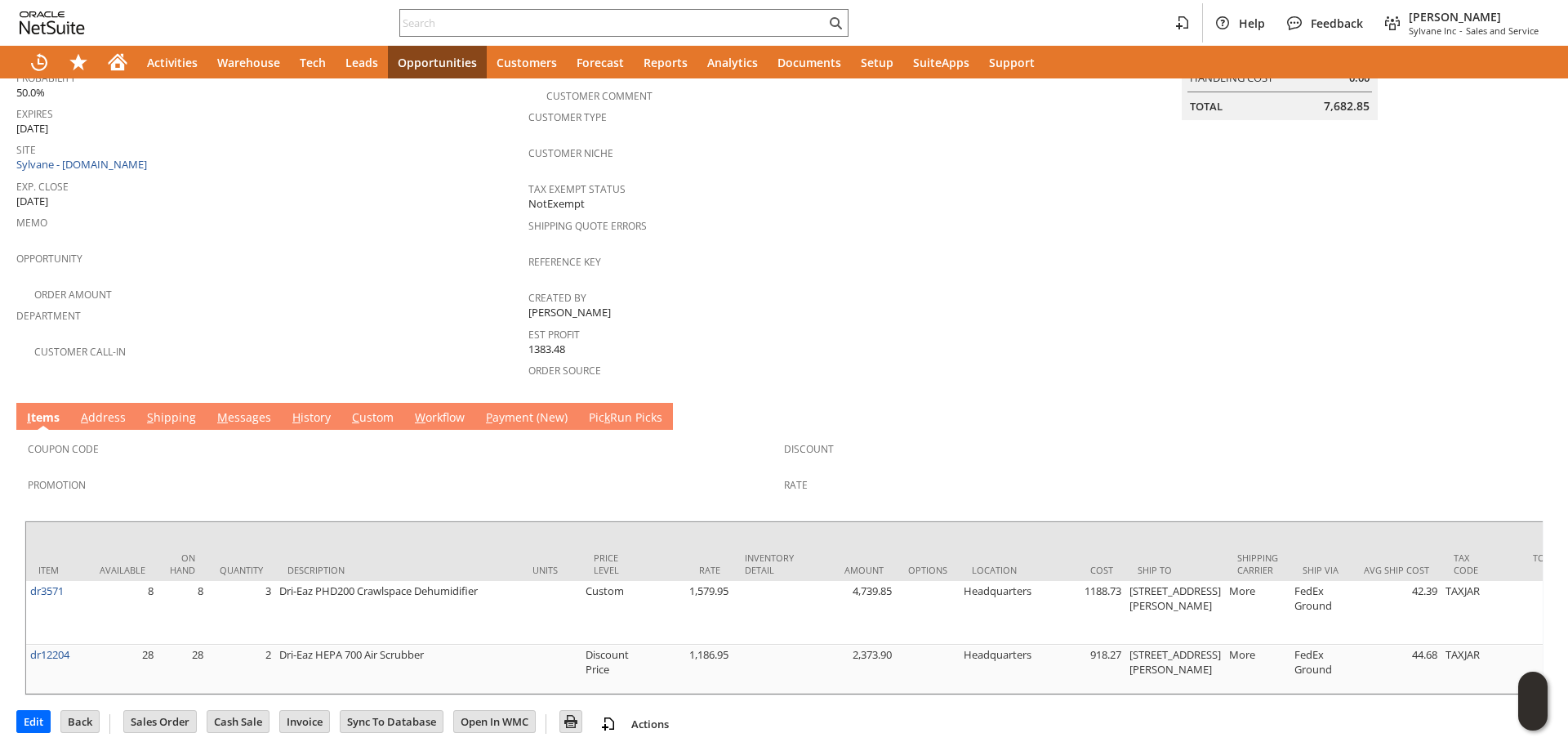
click at [243, 409] on link "M essages" at bounding box center [244, 418] width 62 height 18
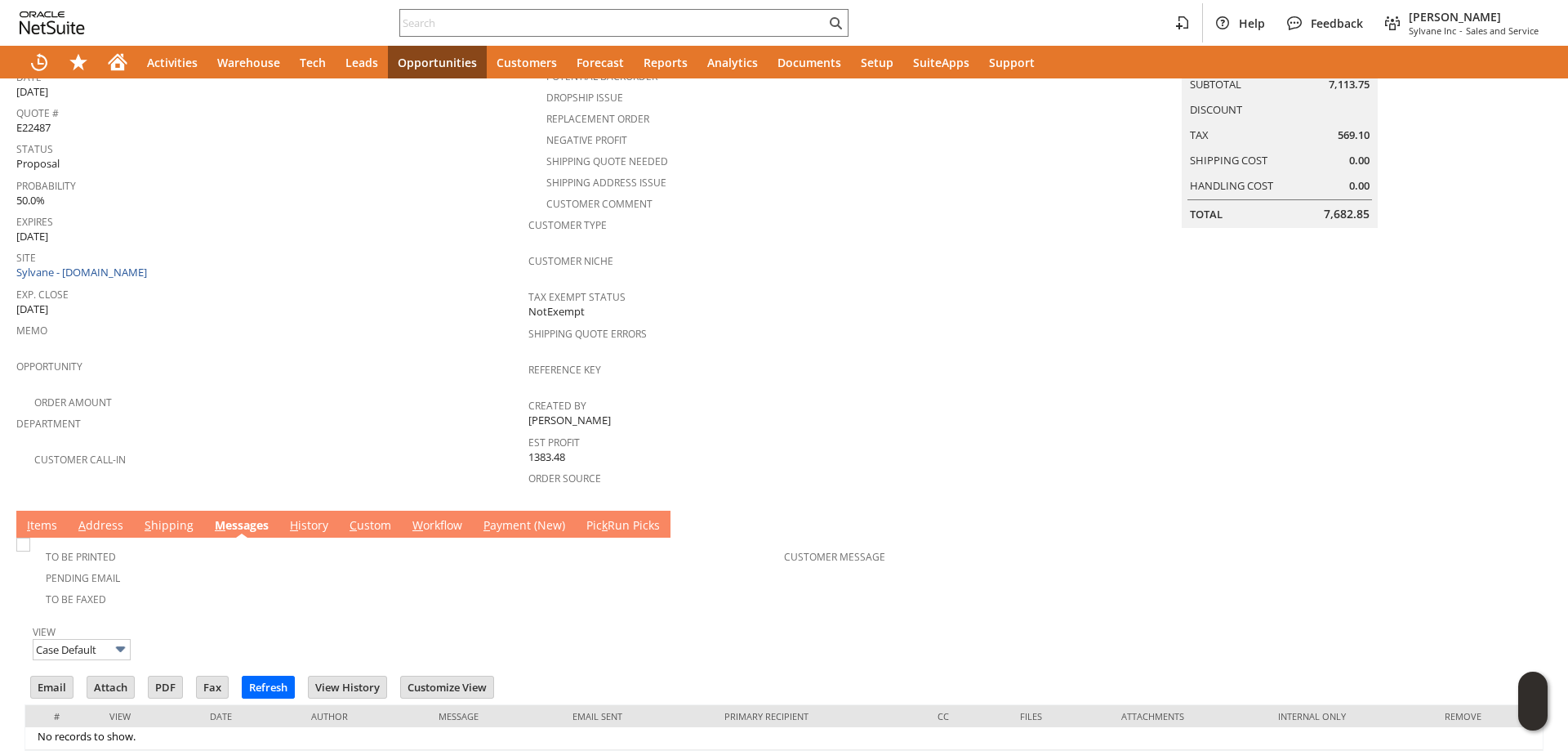
scroll to position [133, 0]
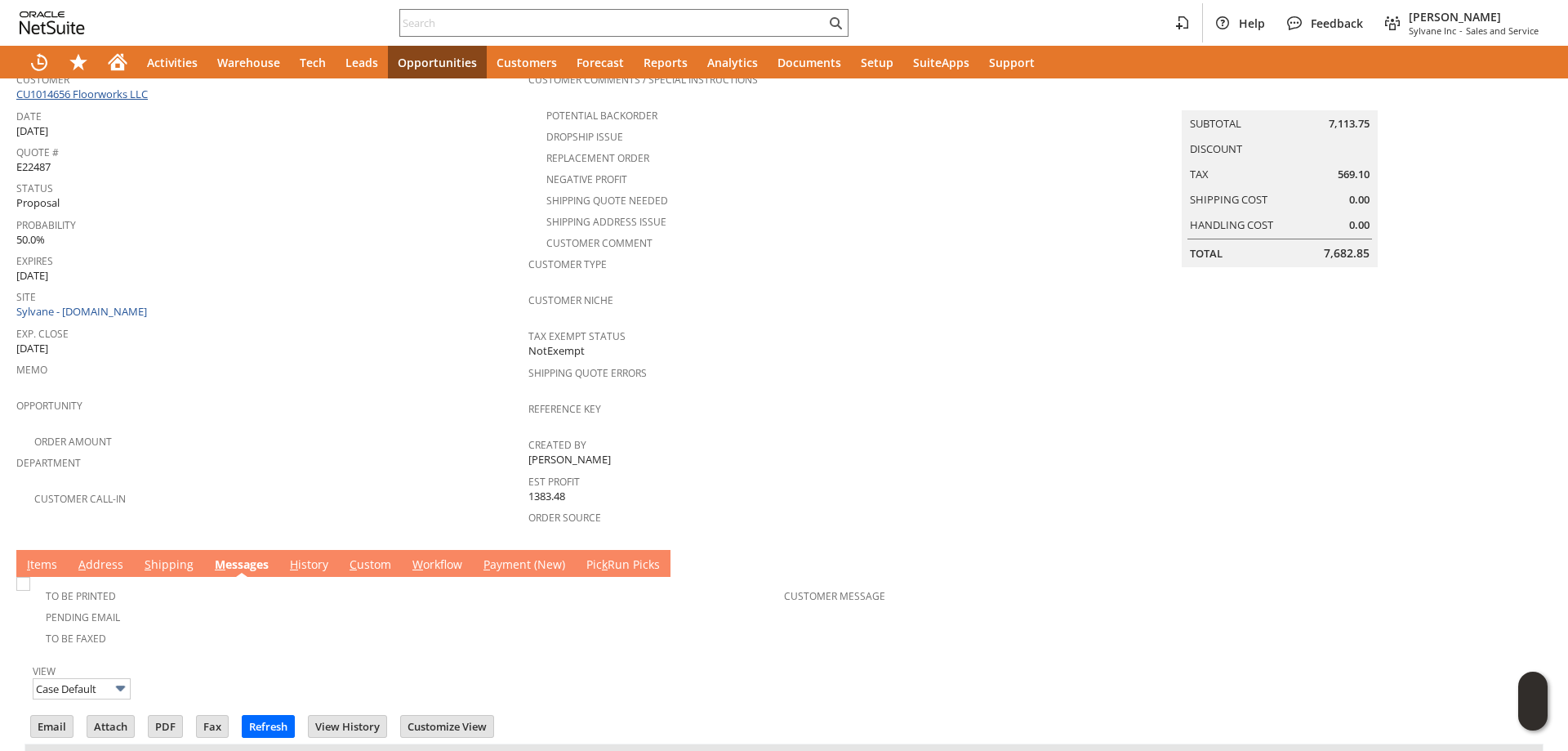
click at [122, 98] on link "CU1014656 Floorworks LLC" at bounding box center [84, 94] width 135 height 15
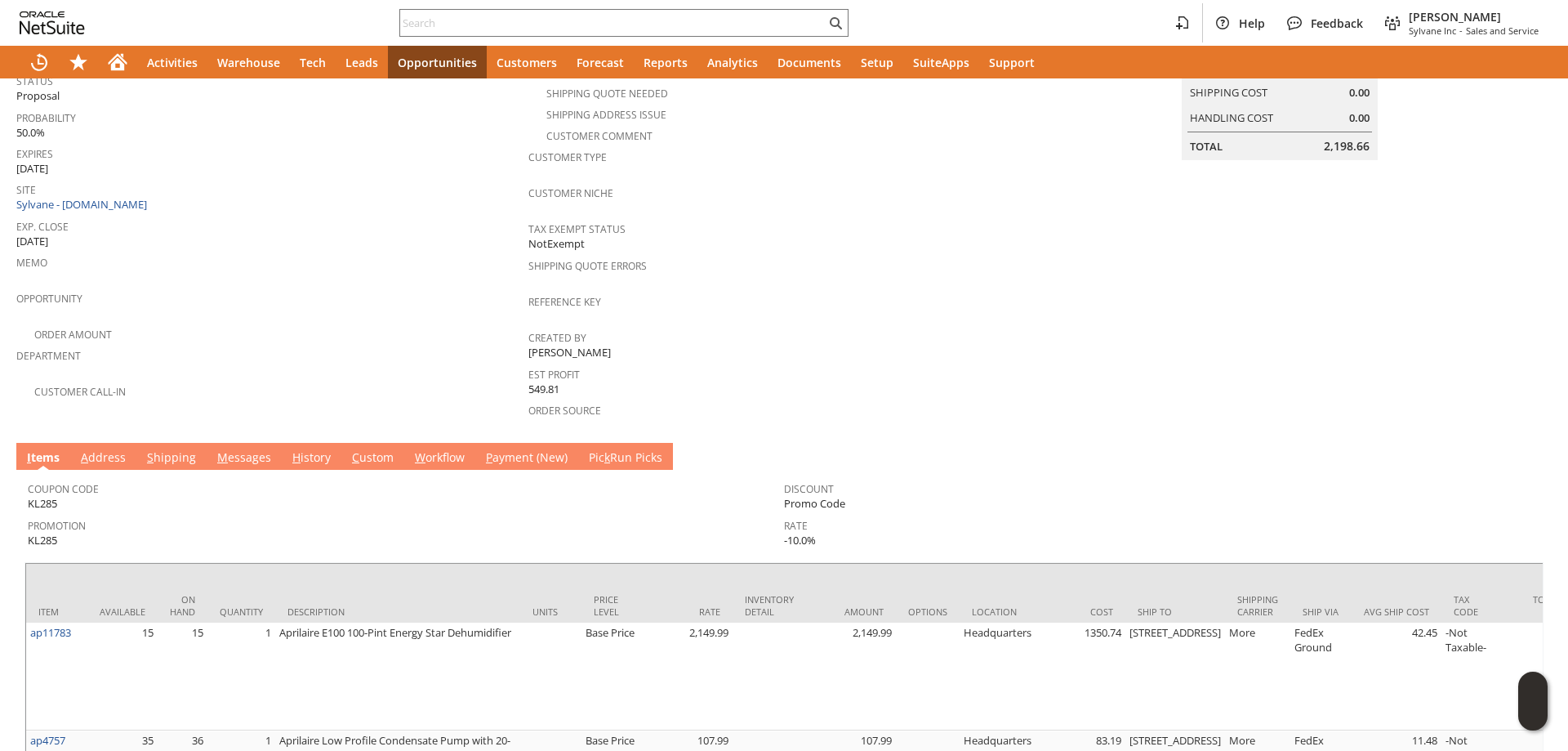
scroll to position [511, 0]
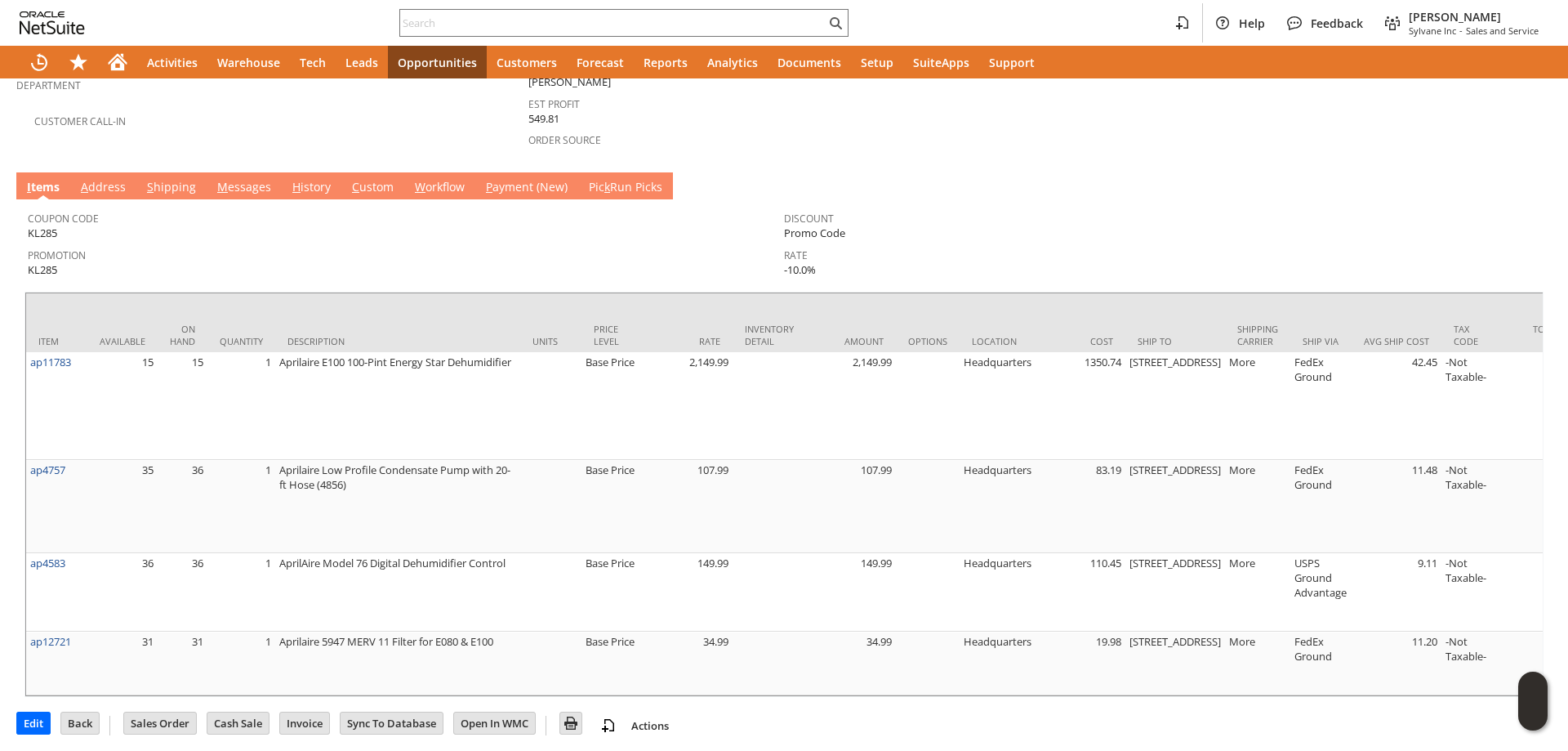
click at [253, 179] on link "M essages" at bounding box center [244, 188] width 62 height 18
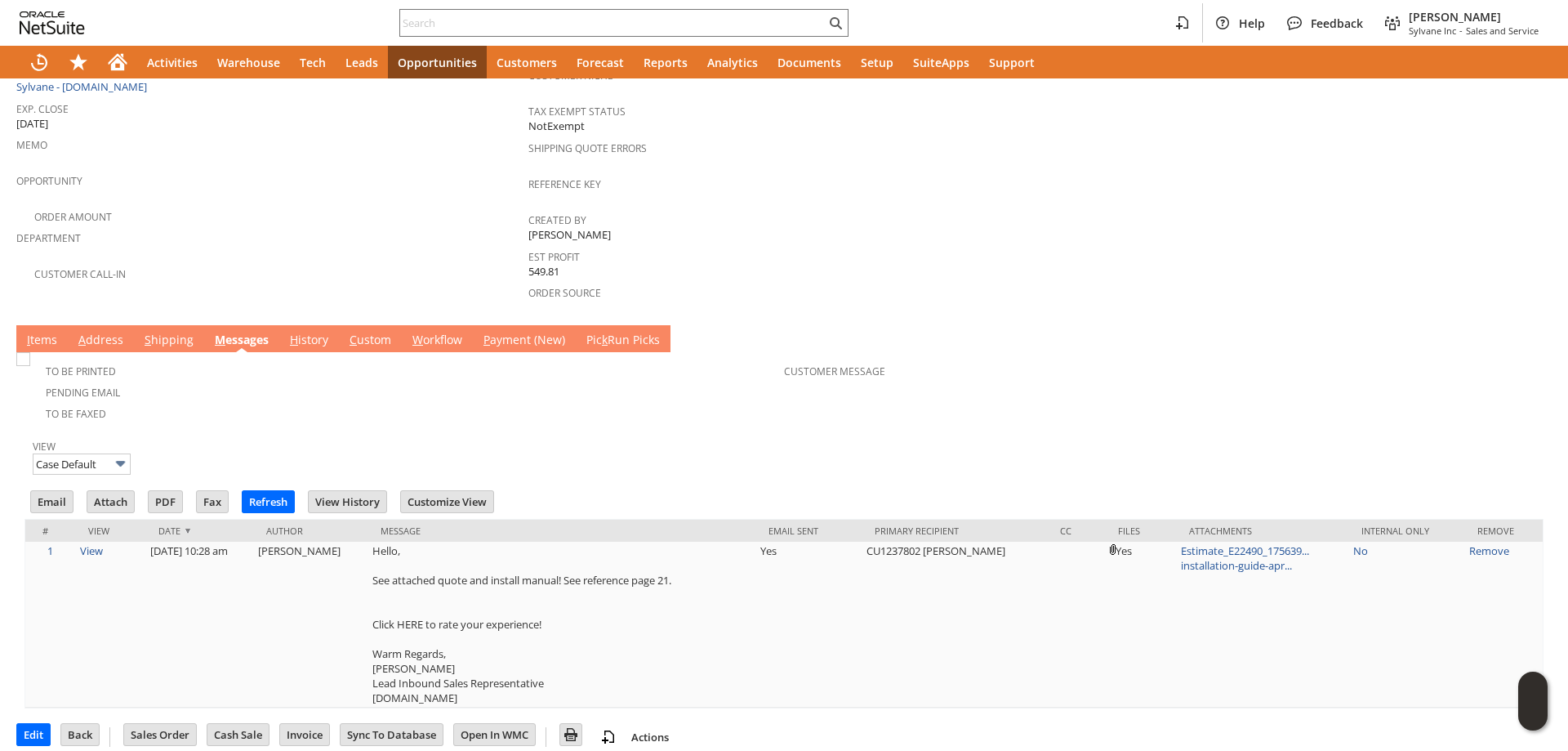
scroll to position [0, 0]
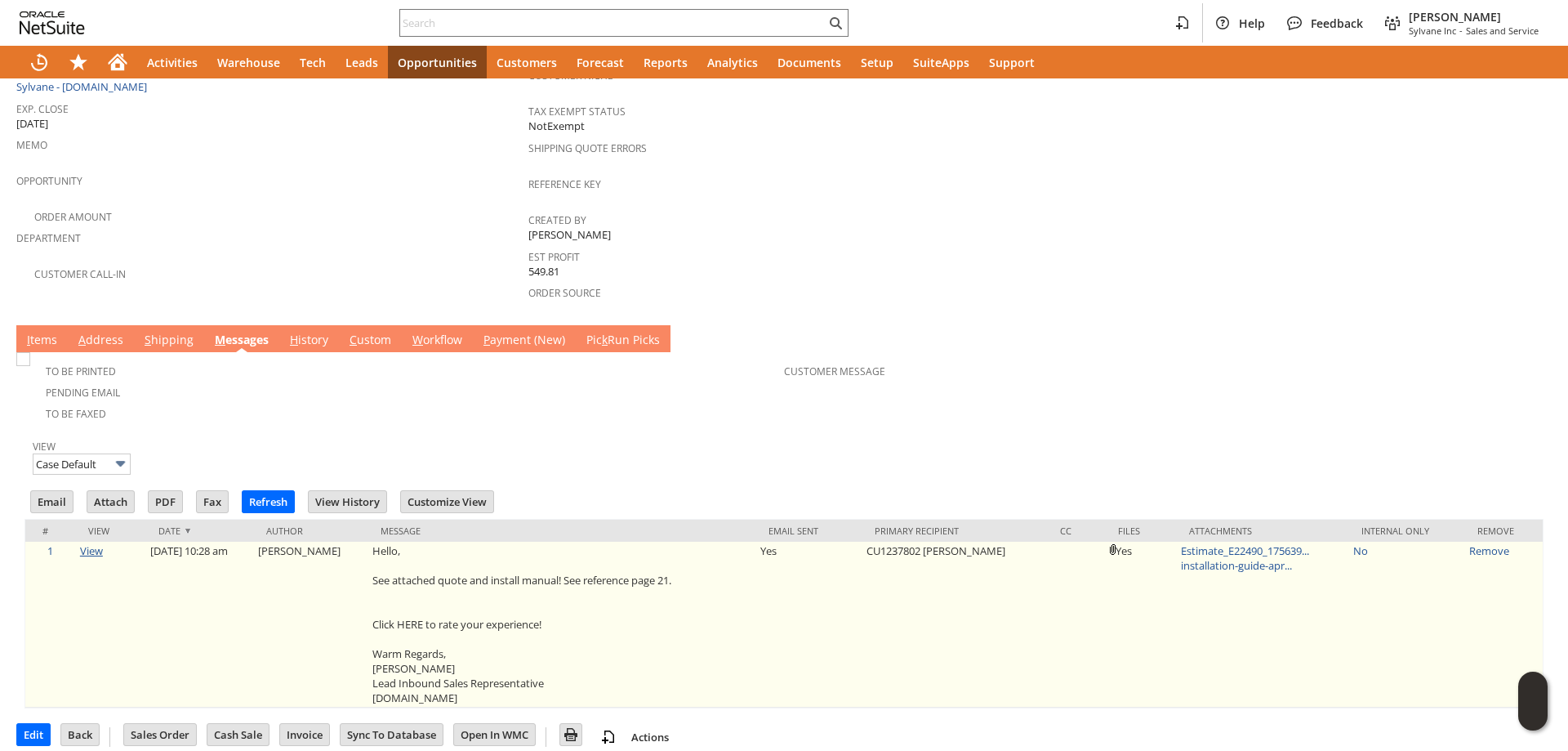
click at [90, 544] on link "View" at bounding box center [91, 551] width 23 height 15
